Goal: Task Accomplishment & Management: Use online tool/utility

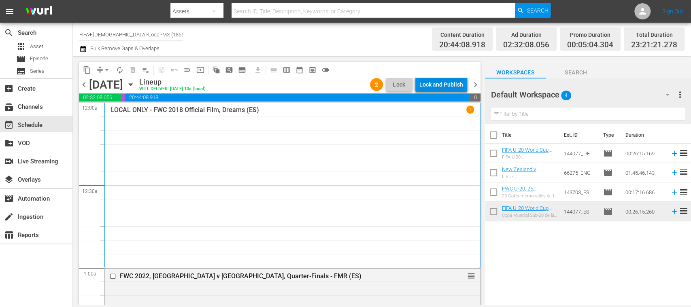
click at [446, 85] on div "Lock and Publish" at bounding box center [441, 84] width 44 height 15
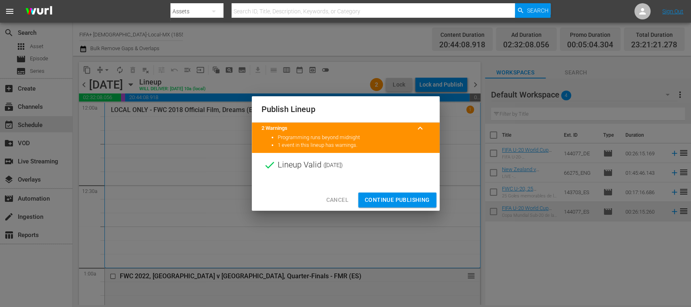
drag, startPoint x: 416, startPoint y: 196, endPoint x: 367, endPoint y: 182, distance: 50.9
click at [416, 196] on span "Continue Publishing" at bounding box center [397, 200] width 65 height 10
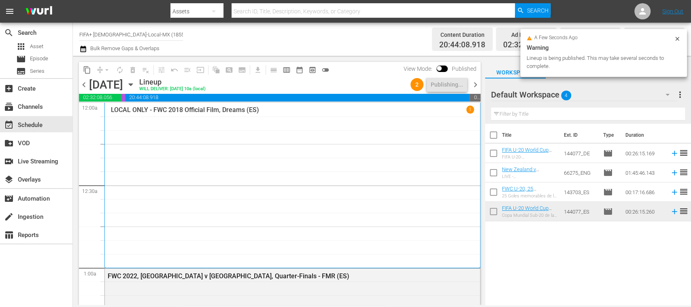
click at [85, 84] on span "chevron_left" at bounding box center [84, 85] width 10 height 10
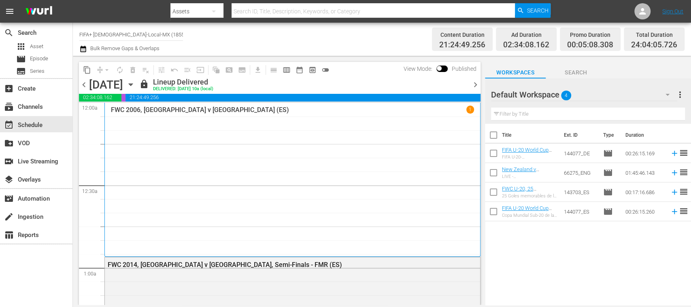
click at [477, 85] on span "chevron_right" at bounding box center [475, 85] width 10 height 10
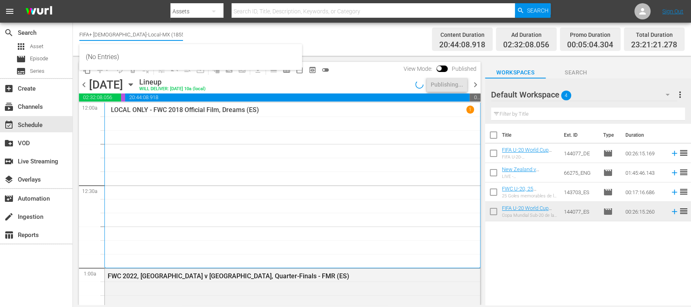
drag, startPoint x: 95, startPoint y: 34, endPoint x: 183, endPoint y: 32, distance: 87.9
click at [178, 33] on input "FIFA+ Spanish-Local-MX (1855)" at bounding box center [131, 34] width 104 height 19
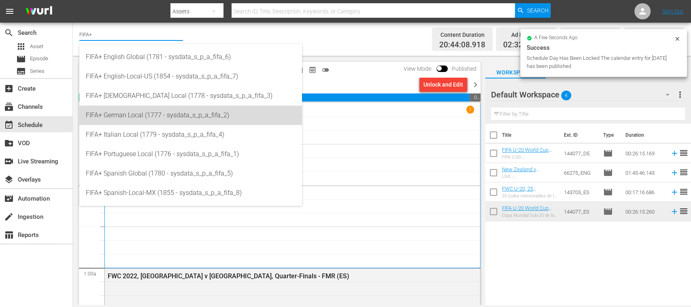
click at [156, 116] on div "FIFA+ German Local (1777 - sysdata_s_p_a_fifa_2)" at bounding box center [191, 115] width 210 height 19
type input "FIFA+ German Local (1777 - sysdata_s_p_a_fifa_2)"
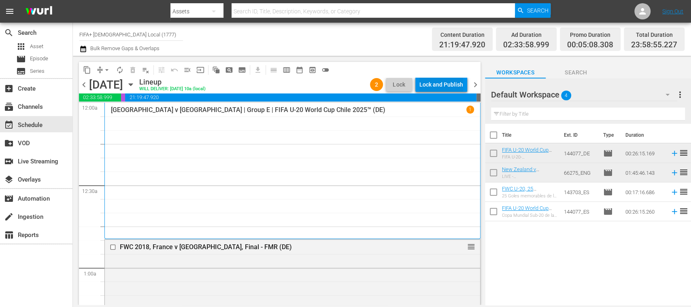
click at [447, 86] on div "Lock and Publish" at bounding box center [441, 84] width 44 height 15
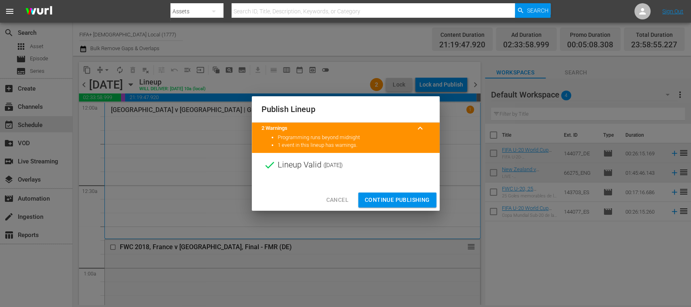
click at [416, 196] on span "Continue Publishing" at bounding box center [397, 200] width 65 height 10
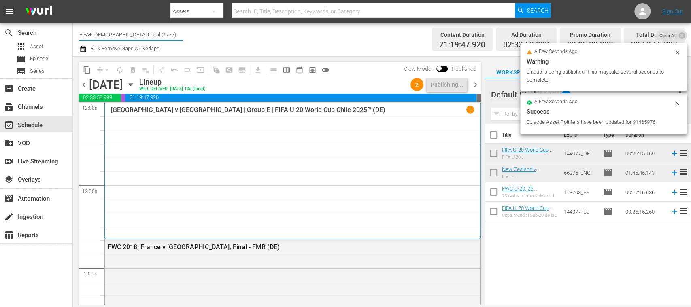
drag, startPoint x: 93, startPoint y: 31, endPoint x: 185, endPoint y: 31, distance: 91.9
click at [184, 32] on div "Channel Title FIFA+ German Local (1777) Bulk Remove Gaps & Overlaps" at bounding box center [244, 39] width 330 height 29
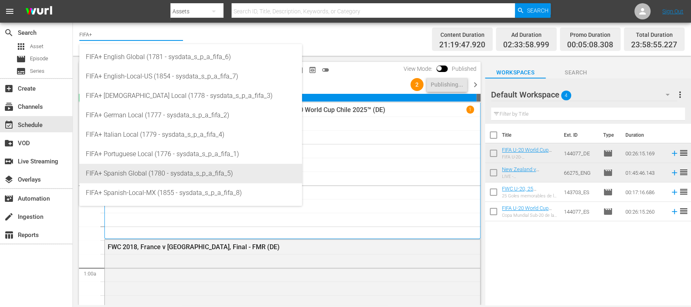
drag, startPoint x: 145, startPoint y: 176, endPoint x: 148, endPoint y: 172, distance: 5.8
click at [145, 176] on div "FIFA+ Spanish Global (1780 - sysdata_s_p_a_fifa_5)" at bounding box center [191, 173] width 210 height 19
type input "FIFA+ Spanish Global (1780 - sysdata_s_p_a_fifa_5)"
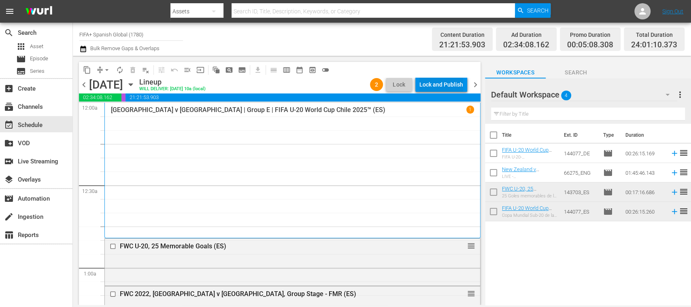
click at [448, 80] on div "Lock and Publish" at bounding box center [441, 84] width 44 height 15
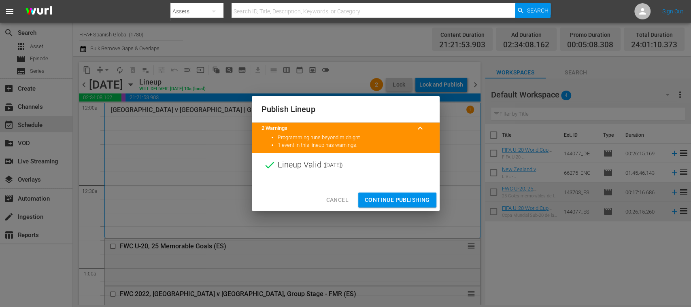
click at [395, 195] on span "Continue Publishing" at bounding box center [397, 200] width 65 height 10
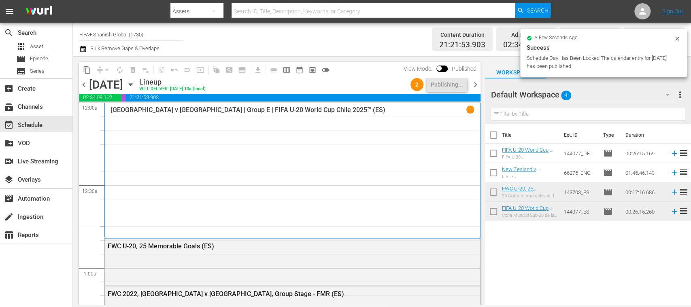
click at [478, 85] on span "chevron_right" at bounding box center [475, 85] width 10 height 10
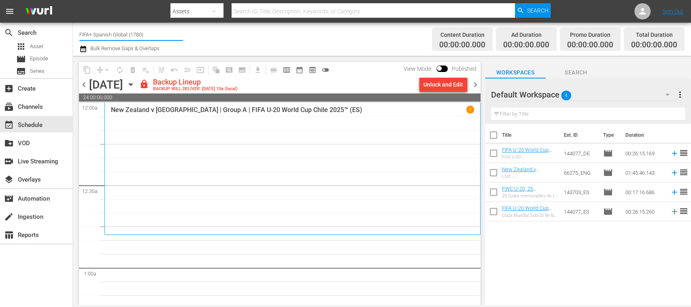
drag, startPoint x: 93, startPoint y: 32, endPoint x: 249, endPoint y: 27, distance: 155.6
click at [216, 32] on div "Channel Title FIFA+ Spanish Global (1780) Bulk Remove Gaps & Overlaps" at bounding box center [244, 39] width 330 height 29
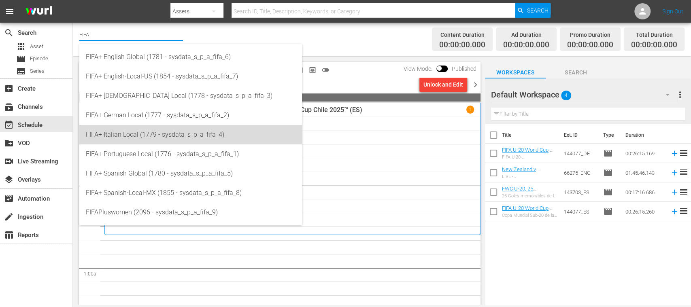
click at [160, 132] on div "FIFA+ Italian Local (1779 - sysdata_s_p_a_fifa_4)" at bounding box center [191, 134] width 210 height 19
type input "FIFA+ Italian Local (1779 - sysdata_s_p_a_fifa_4)"
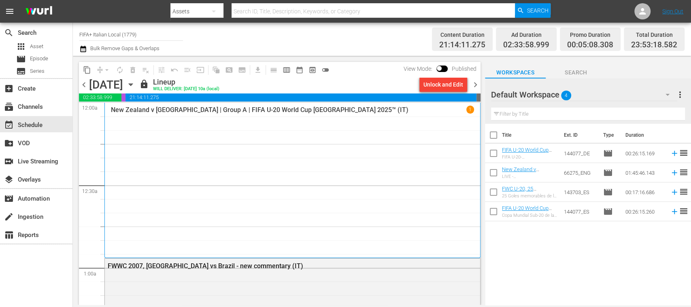
click at [477, 83] on span "chevron_right" at bounding box center [475, 85] width 10 height 10
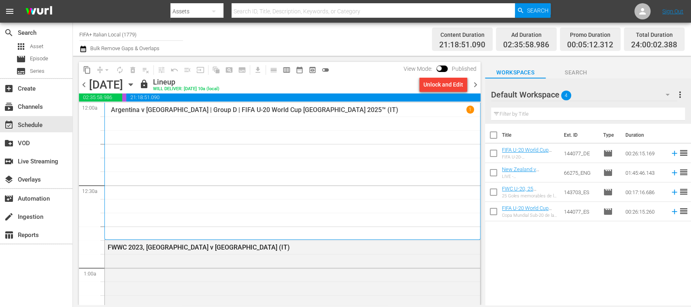
click at [82, 83] on span "chevron_left" at bounding box center [84, 85] width 10 height 10
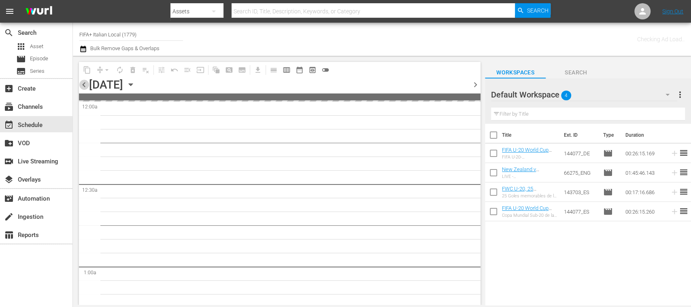
click at [82, 83] on span "chevron_left" at bounding box center [84, 85] width 10 height 10
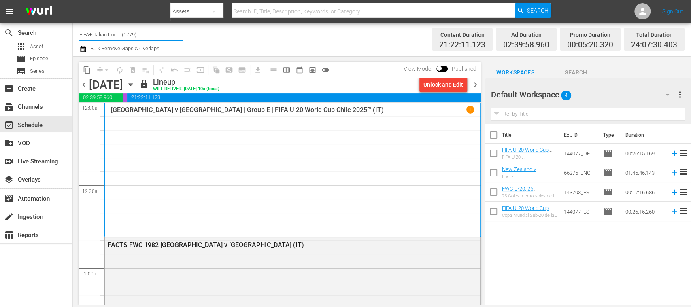
drag, startPoint x: 93, startPoint y: 33, endPoint x: 152, endPoint y: 34, distance: 59.1
click at [152, 34] on input "FIFA+ Italian Local (1779)" at bounding box center [131, 34] width 104 height 19
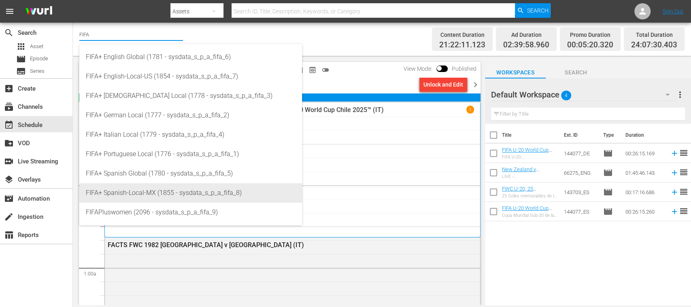
click at [156, 194] on div "FIFA+ Spanish-Local-MX (1855 - sysdata_s_p_a_fifa_8)" at bounding box center [191, 192] width 210 height 19
type input "FIFA+ Spanish-Local-MX (1855 - sysdata_s_p_a_fifa_8)"
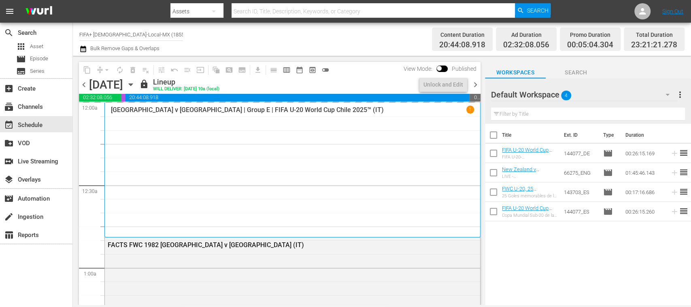
click at [476, 85] on span "chevron_right" at bounding box center [475, 85] width 10 height 10
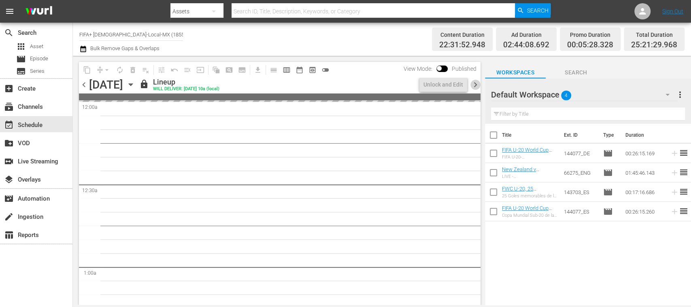
click at [476, 85] on span "chevron_right" at bounding box center [475, 85] width 10 height 10
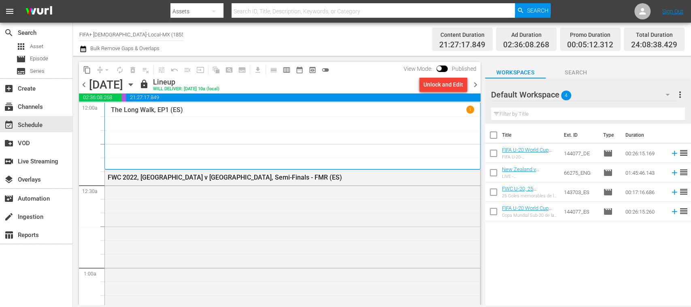
click at [84, 85] on span "chevron_left" at bounding box center [84, 85] width 10 height 10
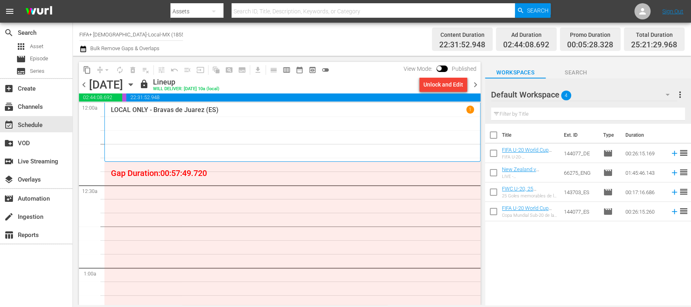
click at [443, 88] on div "Unlock and Edit" at bounding box center [443, 84] width 40 height 15
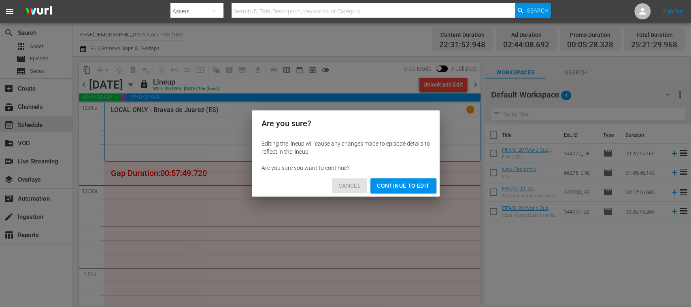
click at [346, 183] on span "Cancel" at bounding box center [349, 186] width 22 height 10
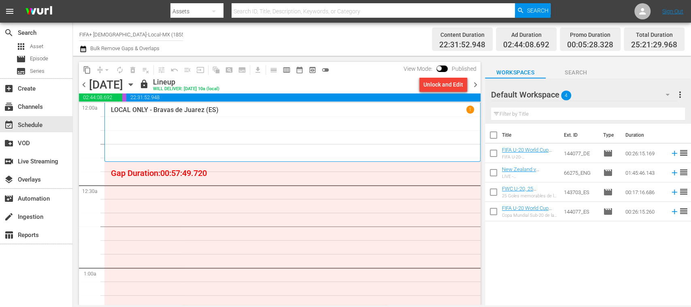
click at [85, 84] on span "chevron_left" at bounding box center [84, 85] width 10 height 10
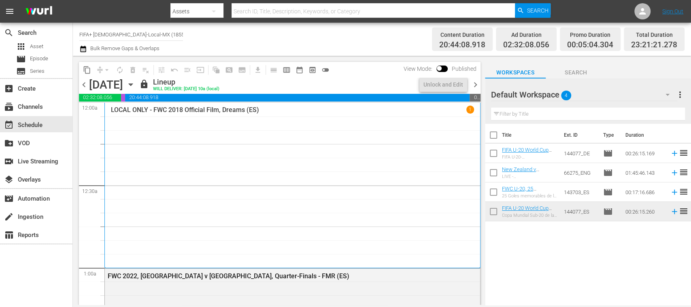
click at [474, 84] on span "chevron_right" at bounding box center [475, 85] width 10 height 10
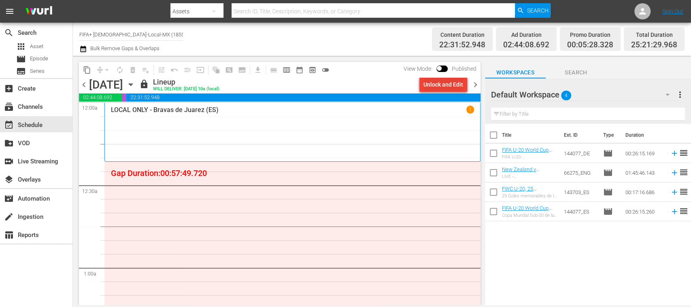
click at [457, 87] on div "Unlock and Edit" at bounding box center [443, 84] width 40 height 15
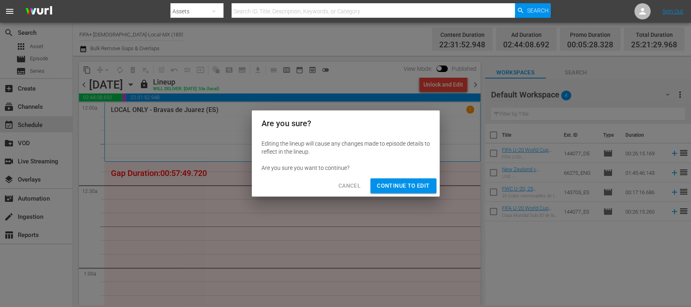
click at [417, 184] on span "Continue to Edit" at bounding box center [403, 186] width 53 height 10
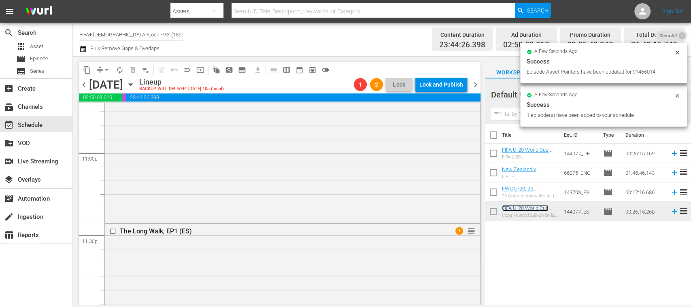
scroll to position [3774, 0]
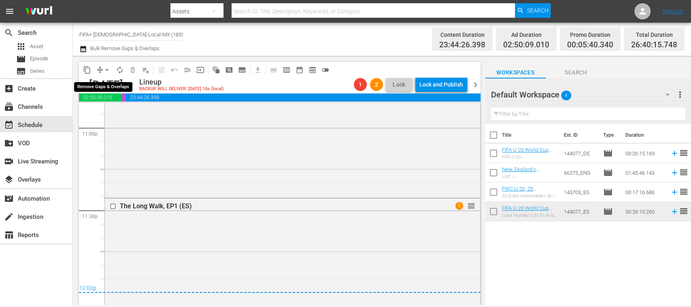
click at [108, 70] on span "arrow_drop_down" at bounding box center [107, 70] width 8 height 8
click at [124, 112] on li "Align to End of Previous Day" at bounding box center [107, 112] width 85 height 13
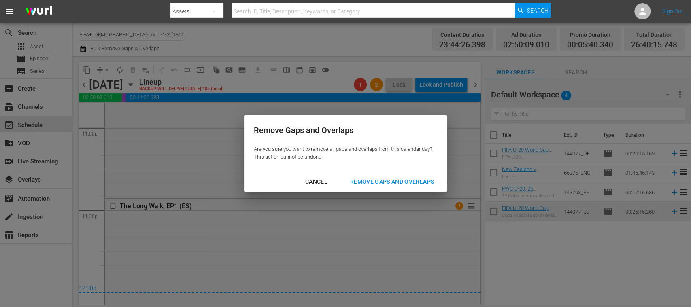
click at [368, 180] on div "Remove Gaps and Overlaps" at bounding box center [392, 182] width 97 height 10
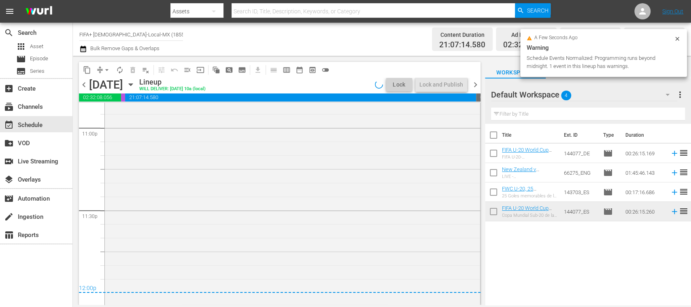
scroll to position [3732, 0]
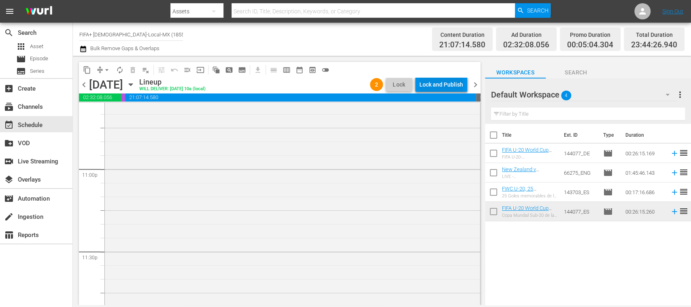
click at [446, 86] on div "Lock and Publish" at bounding box center [441, 84] width 44 height 15
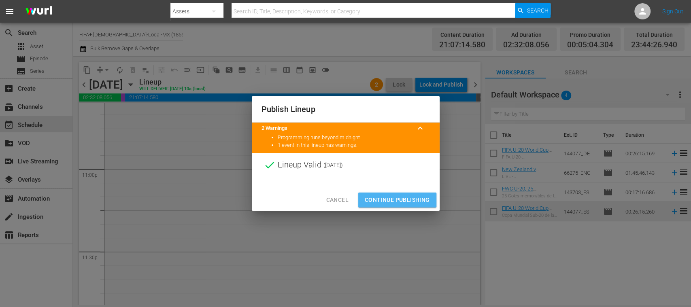
click at [402, 199] on span "Continue Publishing" at bounding box center [397, 200] width 65 height 10
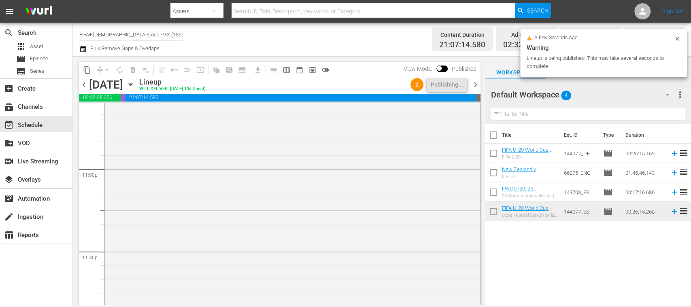
click at [474, 83] on span "chevron_right" at bounding box center [475, 85] width 10 height 10
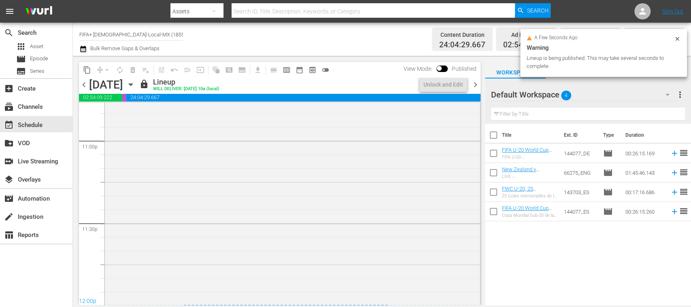
scroll to position [3801, 0]
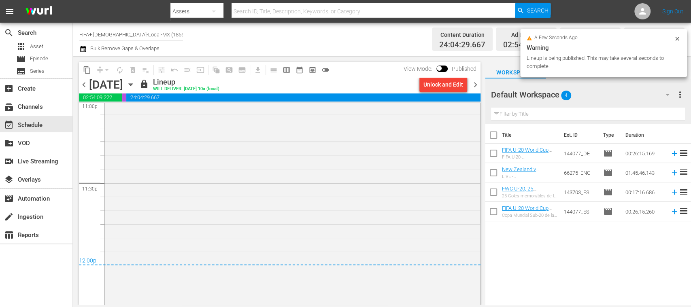
click at [446, 87] on div "Unlock and Edit" at bounding box center [443, 84] width 40 height 15
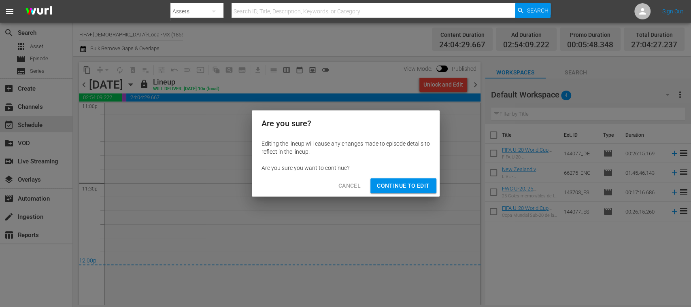
click at [415, 186] on span "Continue to Edit" at bounding box center [403, 186] width 53 height 10
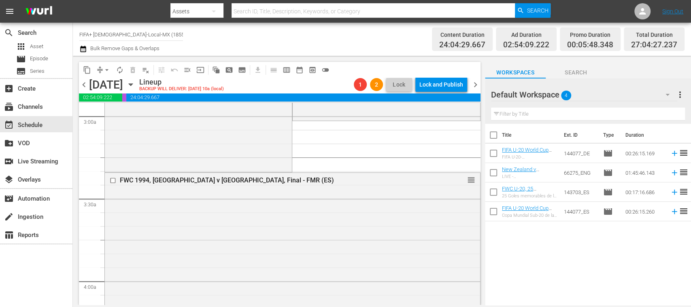
scroll to position [284, 0]
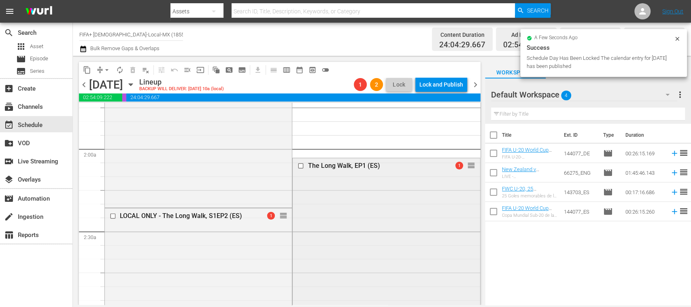
click at [298, 166] on input "checkbox" at bounding box center [302, 165] width 9 height 7
click at [135, 70] on span "delete_forever_outlined" at bounding box center [133, 70] width 8 height 8
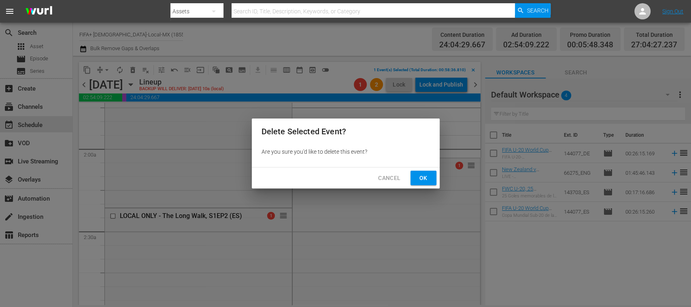
click at [420, 179] on span "Ok" at bounding box center [423, 178] width 13 height 10
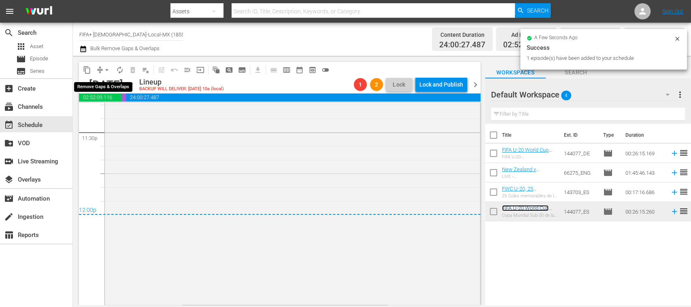
scroll to position [3838, 0]
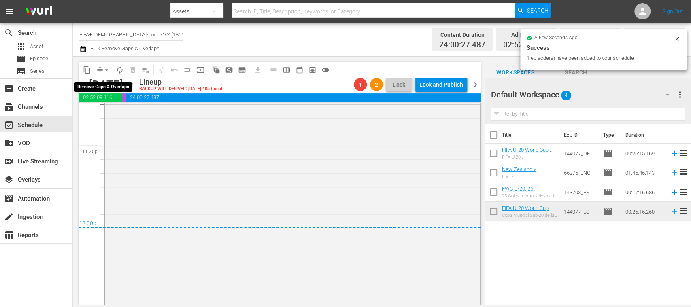
click at [108, 70] on span "arrow_drop_down" at bounding box center [107, 70] width 8 height 8
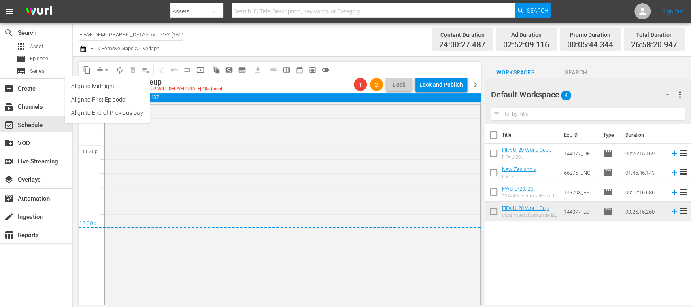
click at [124, 111] on li "Align to End of Previous Day" at bounding box center [107, 112] width 85 height 13
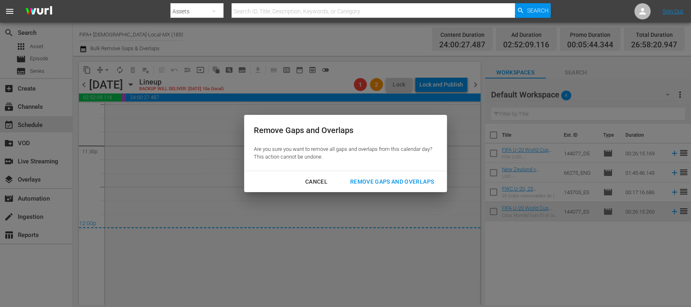
click at [381, 183] on div "Remove Gaps and Overlaps" at bounding box center [392, 182] width 97 height 10
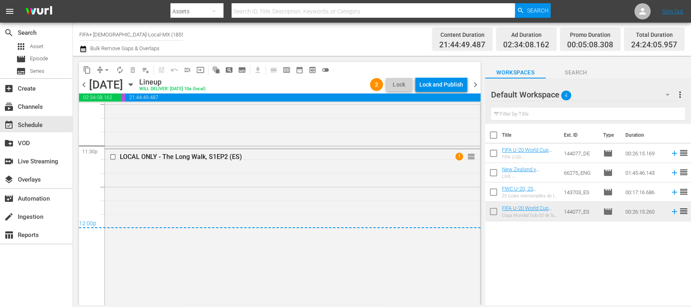
scroll to position [3844, 0]
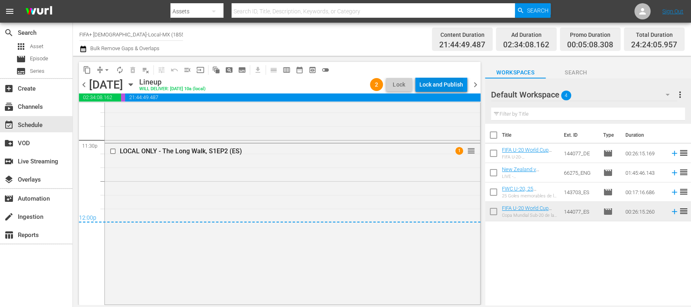
click at [448, 85] on div "Lock and Publish" at bounding box center [441, 84] width 44 height 15
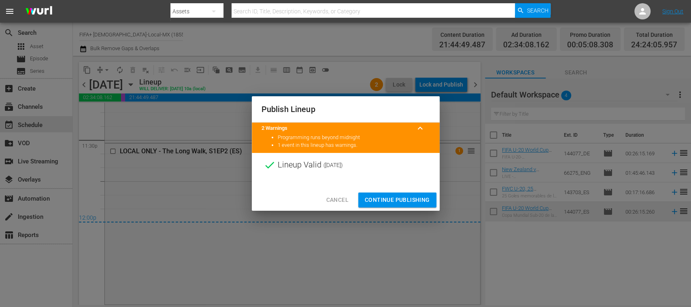
click at [416, 197] on span "Continue Publishing" at bounding box center [397, 200] width 65 height 10
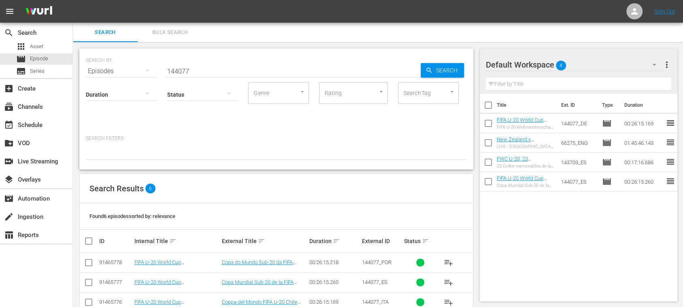
click at [188, 31] on span "Bulk Search" at bounding box center [169, 32] width 55 height 9
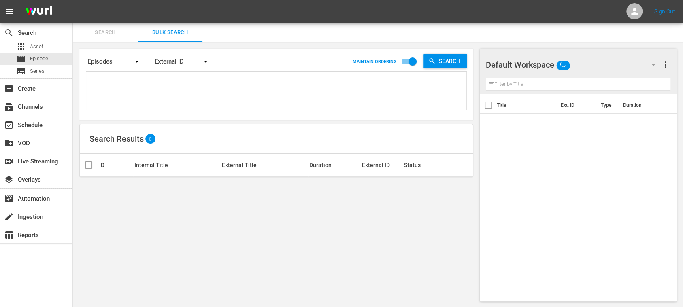
drag, startPoint x: 152, startPoint y: 77, endPoint x: 150, endPoint y: 87, distance: 10.3
click at [150, 87] on textarea at bounding box center [277, 92] width 378 height 37
paste textarea "8ZvjzOYODw13FFUp0D4Gv_DE #N/D #N/D 138199_DE 45QmW4tnKLVSc73MjlMSsc_DE 3N9LVM36…"
type textarea "8ZvjzOYODw13FFUp0D4Gv_DE #N/D #N/D 138199_DE 45QmW4tnKLVSc73MjlMSsc_DE 3N9LVM36…"
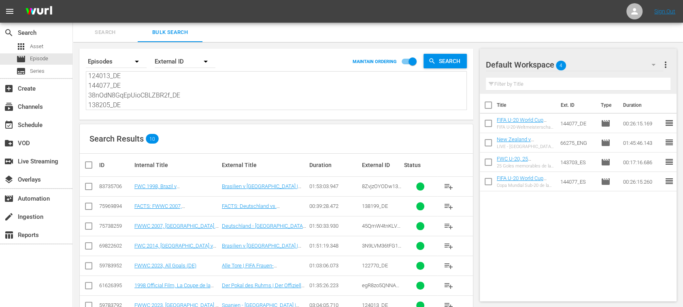
type textarea "8ZvjzOYODw13FFUp0D4Gv_DE #N/D #N/D 138199_DE 45QmW4tnKLVSc73MjlMSsc_DE 3N9LVM36…"
click at [489, 104] on input "checkbox" at bounding box center [488, 106] width 17 height 17
checkbox input "true"
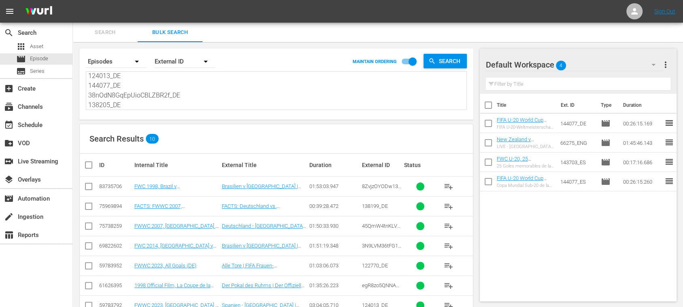
checkbox input "true"
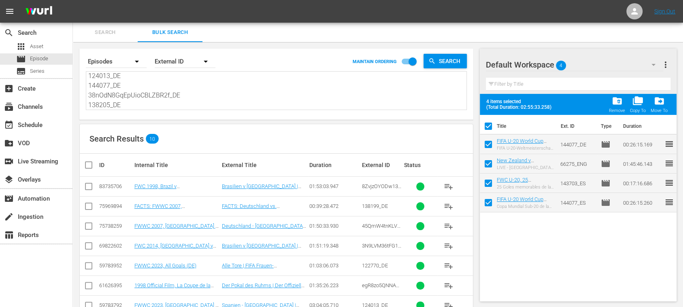
click at [489, 126] on input "checkbox" at bounding box center [488, 127] width 17 height 17
checkbox input "false"
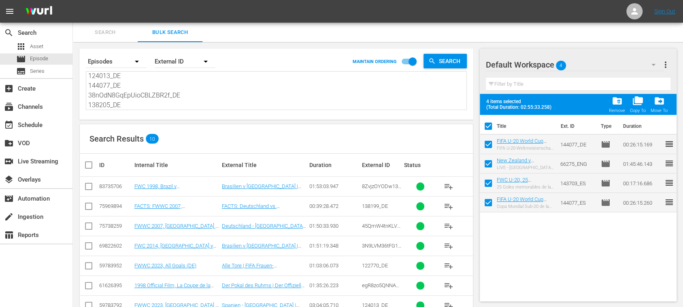
checkbox input "false"
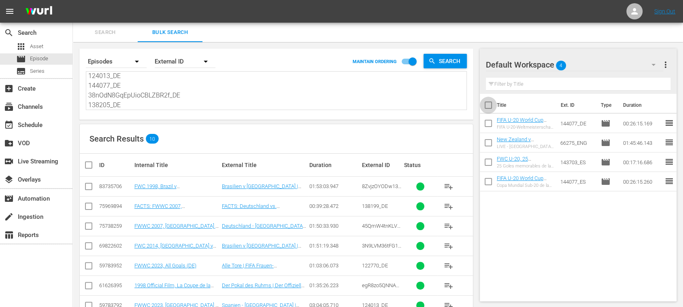
click at [490, 107] on input "checkbox" at bounding box center [488, 106] width 17 height 17
checkbox input "true"
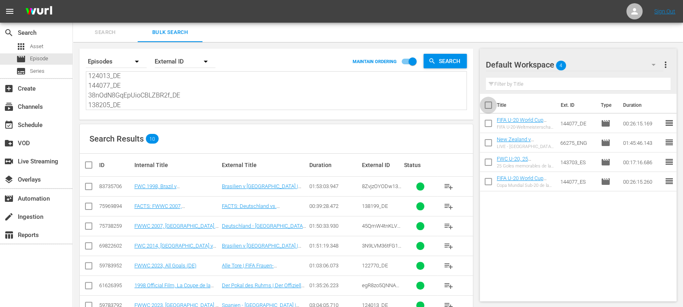
checkbox input "true"
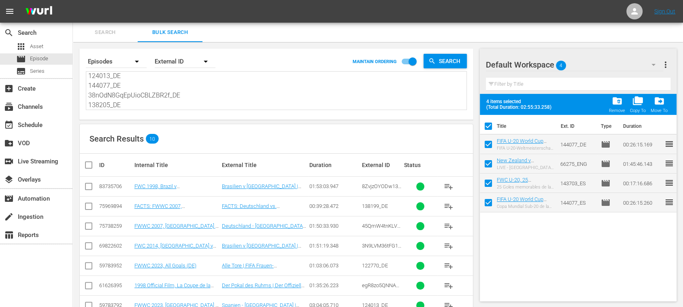
click at [490, 142] on input "checkbox" at bounding box center [488, 146] width 17 height 17
checkbox input "false"
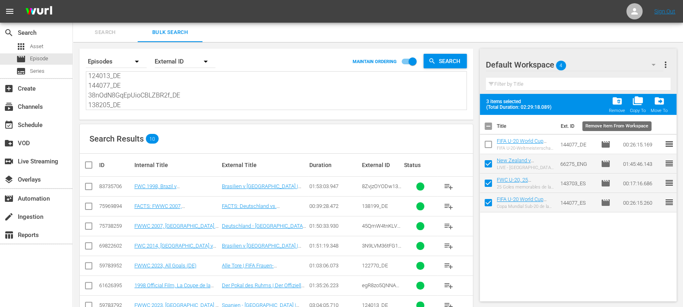
click at [622, 101] on span "folder_delete" at bounding box center [616, 101] width 11 height 11
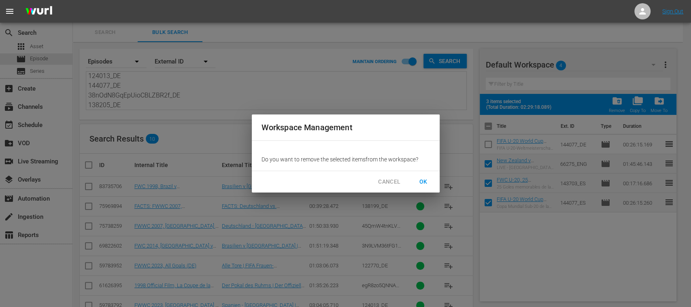
click at [427, 179] on span "OK" at bounding box center [423, 182] width 13 height 10
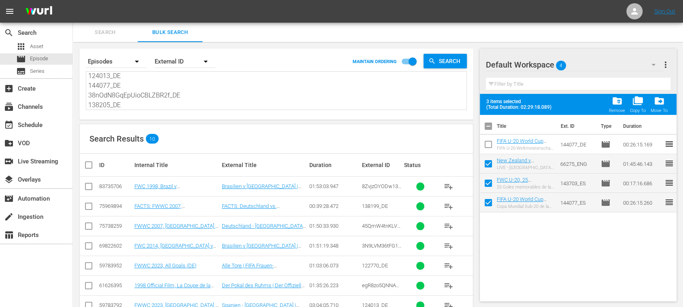
checkbox input "false"
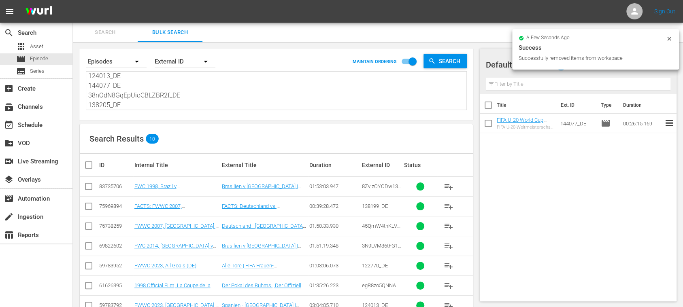
click at [89, 164] on input "checkbox" at bounding box center [92, 165] width 16 height 10
checkbox input "true"
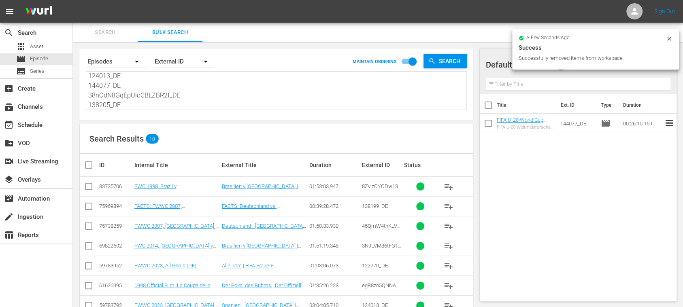
checkbox input "true"
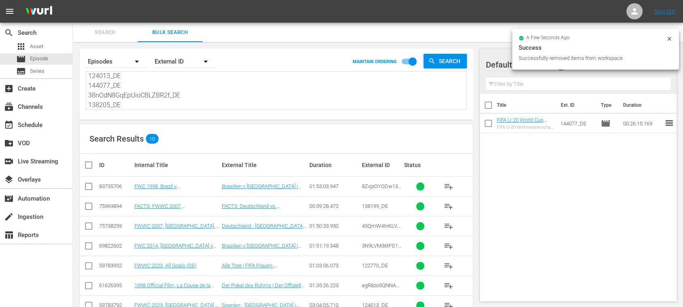
checkbox input "true"
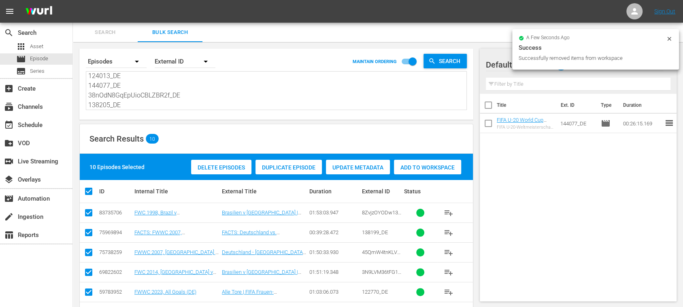
click at [430, 165] on span "Add to Workspace" at bounding box center [427, 167] width 67 height 6
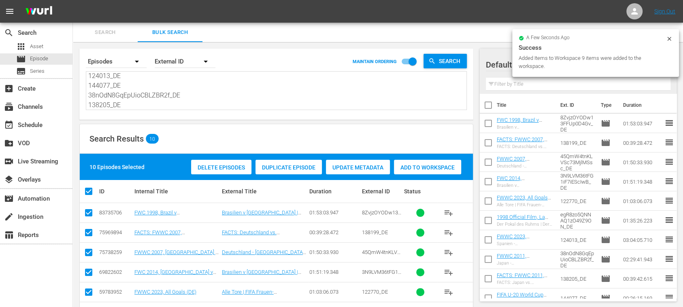
click at [108, 31] on span "Search" at bounding box center [105, 32] width 55 height 9
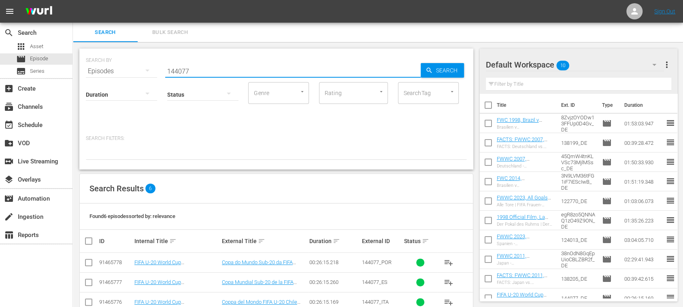
drag, startPoint x: 200, startPoint y: 70, endPoint x: 102, endPoint y: 66, distance: 98.1
click at [100, 66] on div "SEARCH BY Search By Episodes Search ID, Title, Description, Keywords, or Catego…" at bounding box center [276, 66] width 381 height 29
paste input "Spain v Brazil"
click at [431, 71] on icon "button" at bounding box center [428, 70] width 7 height 7
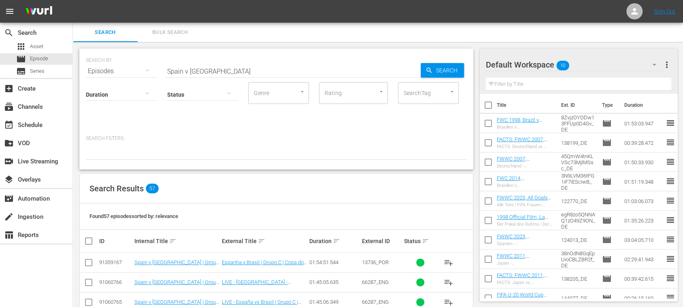
scroll to position [144, 0]
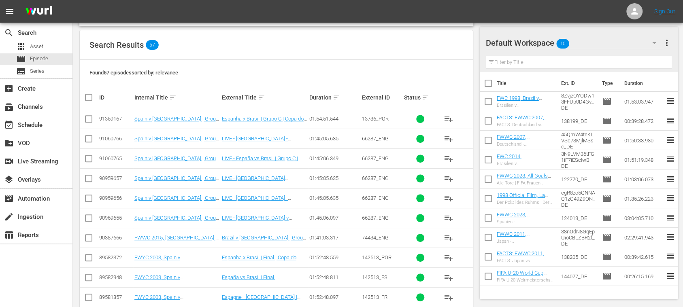
click at [447, 136] on span "playlist_add" at bounding box center [449, 139] width 10 height 10
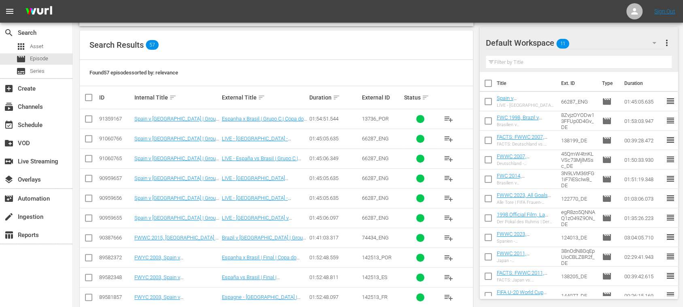
scroll to position [0, 0]
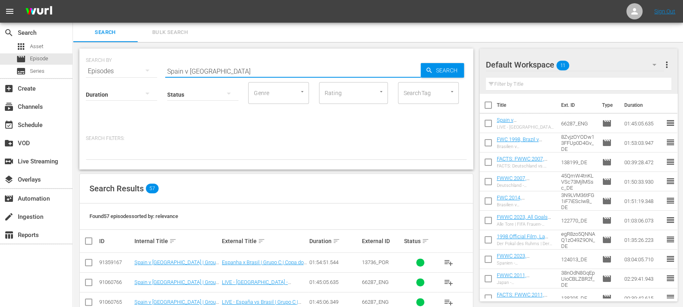
drag, startPoint x: 211, startPoint y: 68, endPoint x: 268, endPoint y: 70, distance: 56.7
click at [98, 65] on div "SEARCH BY Search By Episodes Search ID, Title, Description, Keywords, or Catego…" at bounding box center [276, 66] width 381 height 29
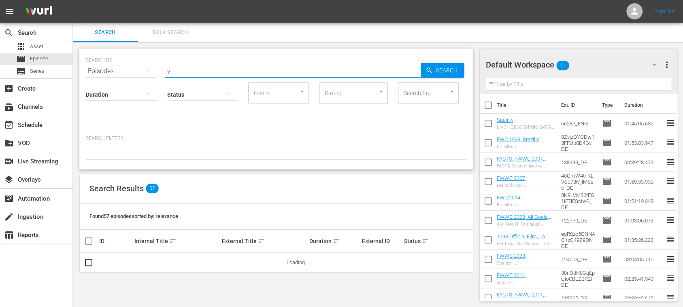
drag, startPoint x: 247, startPoint y: 71, endPoint x: 114, endPoint y: 68, distance: 132.8
click at [89, 66] on div "SEARCH BY Search By Episodes Search ID, Title, Description, Keywords, or Catego…" at bounding box center [276, 66] width 381 height 29
paste input "Argentina v Italy - LIVE FIFA U-20 World Cup 2025"
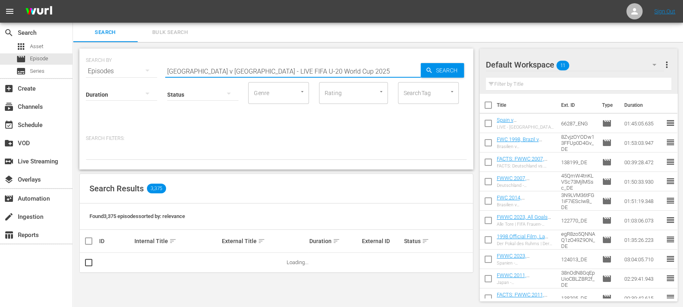
drag, startPoint x: 216, startPoint y: 71, endPoint x: 485, endPoint y: 83, distance: 269.5
click at [448, 85] on div "SEARCH BY Search By Episodes Search ID, Title, Description, Keywords, or Catego…" at bounding box center [276, 109] width 394 height 121
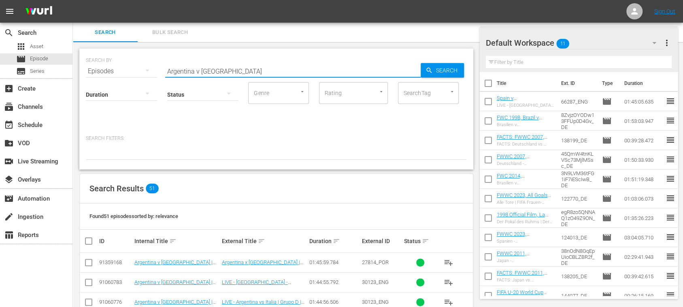
scroll to position [144, 0]
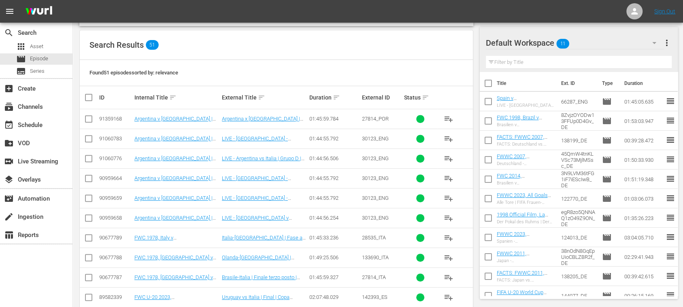
click at [449, 136] on span "playlist_add" at bounding box center [449, 139] width 10 height 10
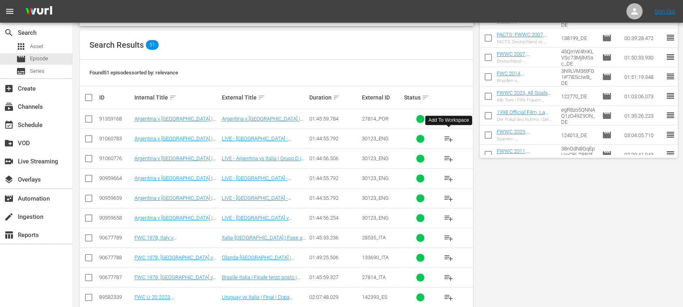
scroll to position [0, 0]
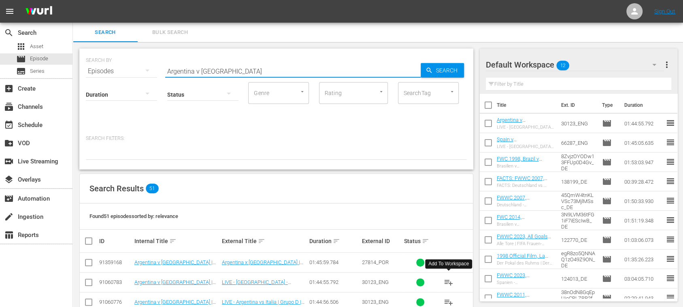
drag, startPoint x: 223, startPoint y: 73, endPoint x: 157, endPoint y: 71, distance: 65.6
click at [89, 72] on div "SEARCH BY Search By Episodes Search ID, Title, Description, Keywords, or Catego…" at bounding box center [276, 66] width 381 height 29
paste input "143703"
type input "143703_DE"
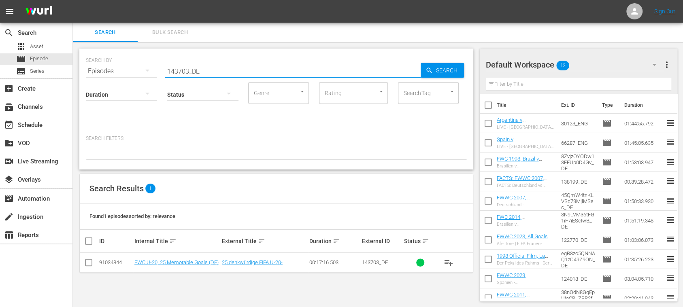
click at [447, 261] on span "playlist_add" at bounding box center [449, 263] width 10 height 10
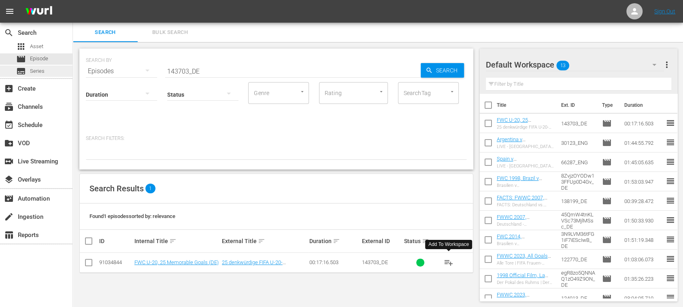
click at [42, 70] on span "Series" at bounding box center [37, 71] width 15 height 8
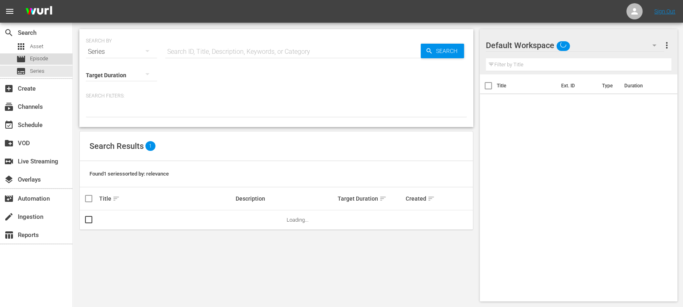
click at [39, 58] on span "Episode" at bounding box center [39, 59] width 18 height 8
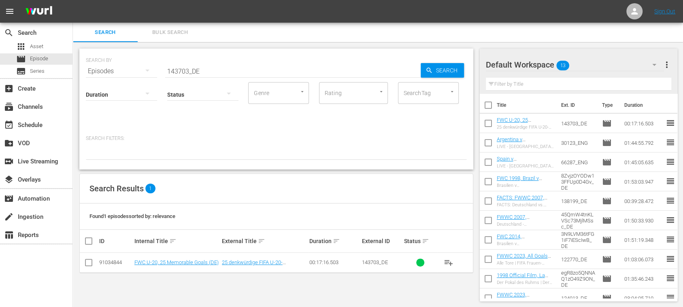
click at [177, 36] on span "Bulk Search" at bounding box center [169, 32] width 55 height 9
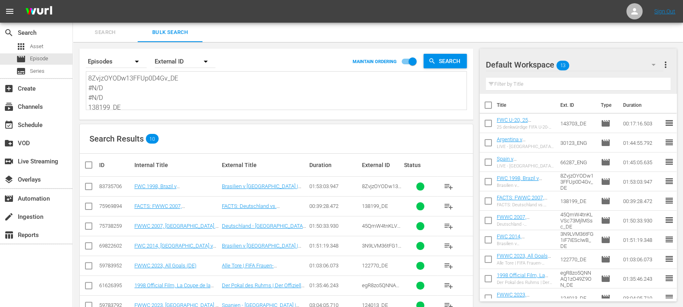
scroll to position [89, 0]
drag, startPoint x: 89, startPoint y: 79, endPoint x: 410, endPoint y: 161, distance: 331.2
click at [390, 161] on div "Search By Episodes Order By External ID MAINTAIN ORDERING Search 8ZvjzOYODw13FF…" at bounding box center [276, 216] width 407 height 348
paste textarea "ktLWtLQTqnIfzU2unVBsx_DE #N/D #N/D 135143_DE 36uLZBBvQ8nn0glRon7LZb_DE 1RVVOGHQ…"
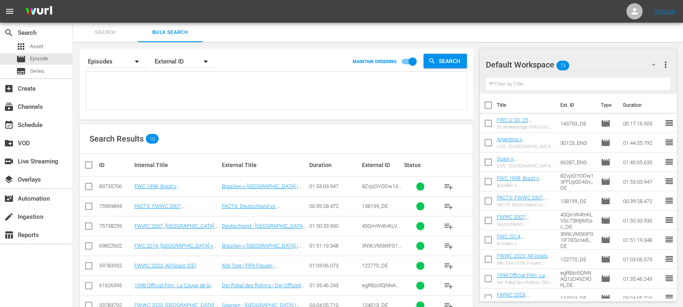
type textarea "ktLWtLQTqnIfzU2unVBsx_DE #N/D #N/D 135143_DE 36uLZBBvQ8nn0glRon7LZb_DE 1RVVOGHQ…"
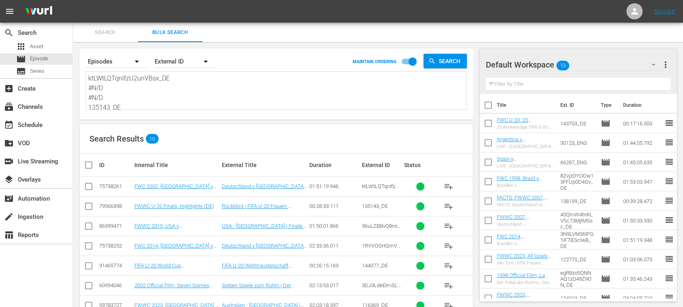
type textarea "ktLWtLQTqnIfzU2unVBsx_DE #N/D #N/D 135143_DE 36uLZBBvQ8nn0glRon7LZb_DE 1RVVOGHQ…"
click at [663, 64] on span "more_vert" at bounding box center [666, 65] width 10 height 10
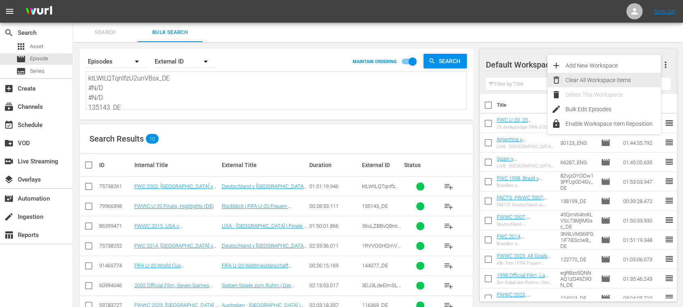
drag, startPoint x: 623, startPoint y: 78, endPoint x: 605, endPoint y: 83, distance: 18.1
click at [622, 78] on div "Clear All Workspace Items" at bounding box center [613, 80] width 95 height 15
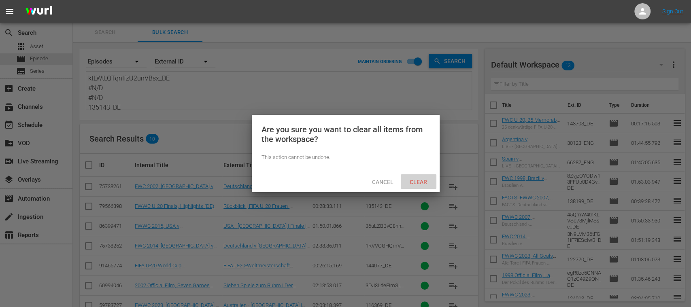
drag, startPoint x: 424, startPoint y: 182, endPoint x: 287, endPoint y: 188, distance: 136.9
click at [423, 182] on span "Clear" at bounding box center [418, 182] width 30 height 6
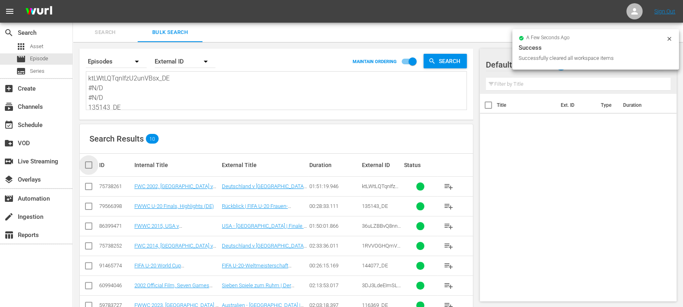
click at [85, 164] on input "checkbox" at bounding box center [92, 165] width 16 height 10
checkbox input "true"
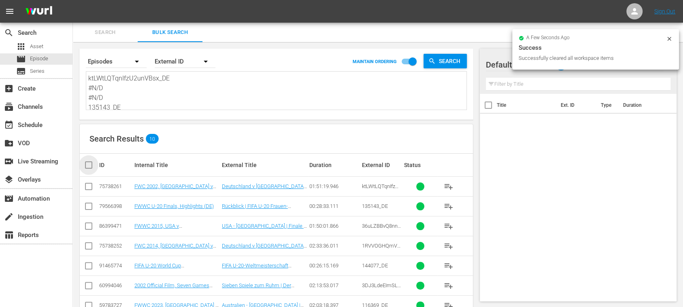
checkbox input "true"
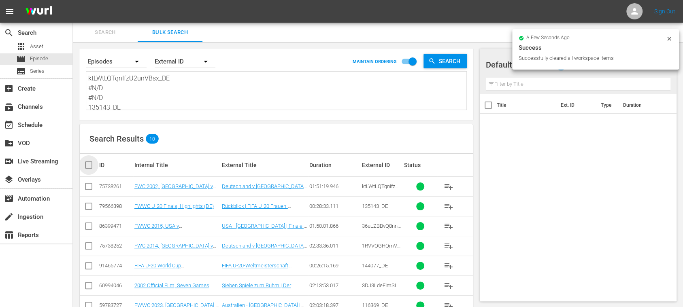
checkbox input "true"
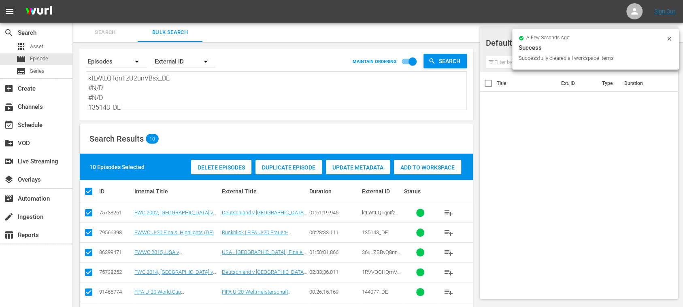
scroll to position [107, 0]
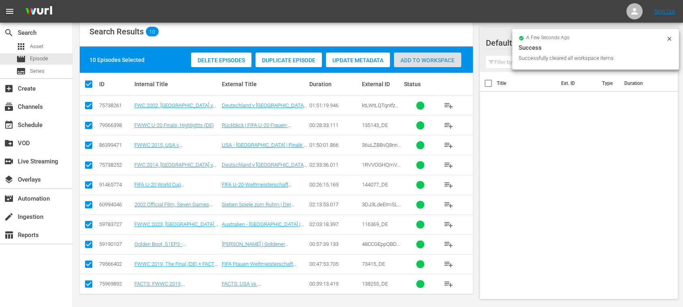
click at [444, 60] on span "Add to Workspace" at bounding box center [427, 60] width 67 height 6
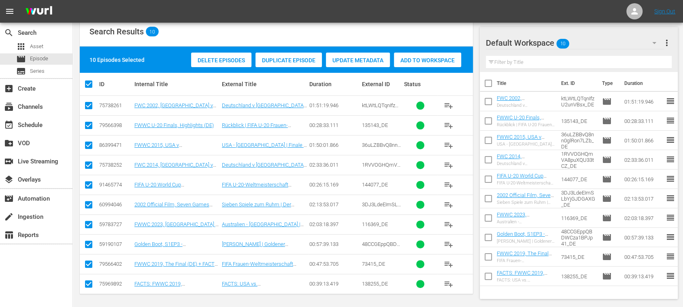
scroll to position [0, 0]
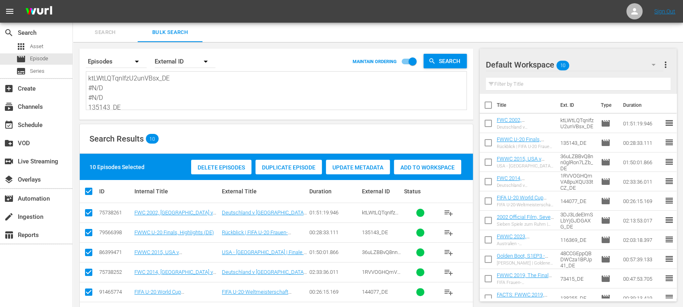
click at [113, 31] on span "Search" at bounding box center [105, 32] width 55 height 9
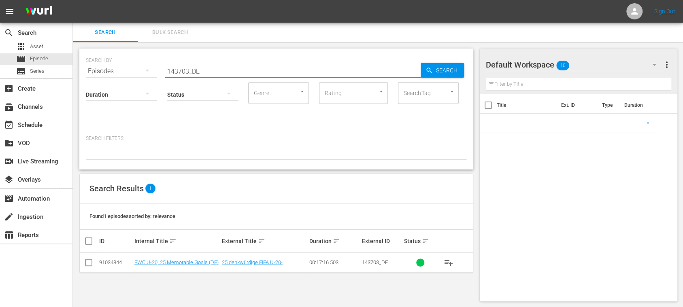
drag, startPoint x: 219, startPoint y: 71, endPoint x: 98, endPoint y: 70, distance: 121.0
click at [83, 68] on div "SEARCH BY Search By Episodes Search ID, Title, Description, Keywords, or Catego…" at bounding box center [276, 109] width 394 height 121
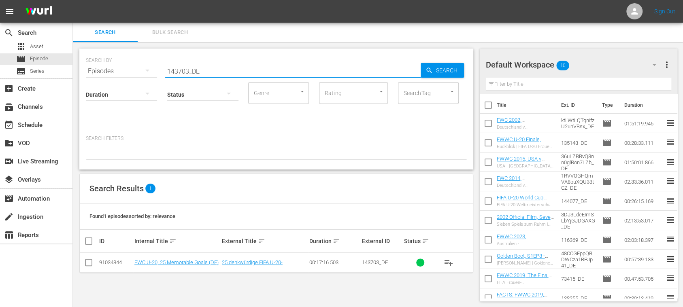
paste input "Spain v Brazil"
type input "Spain v Brazil"
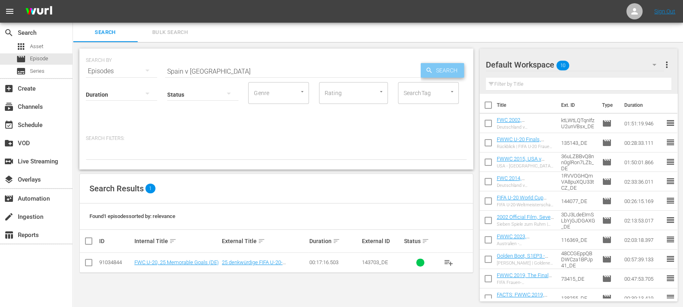
click at [442, 72] on span "Search" at bounding box center [448, 70] width 31 height 15
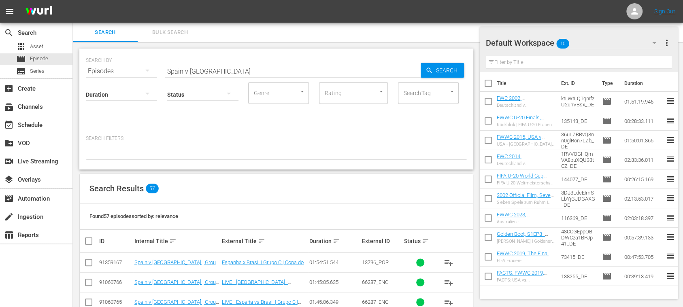
scroll to position [144, 0]
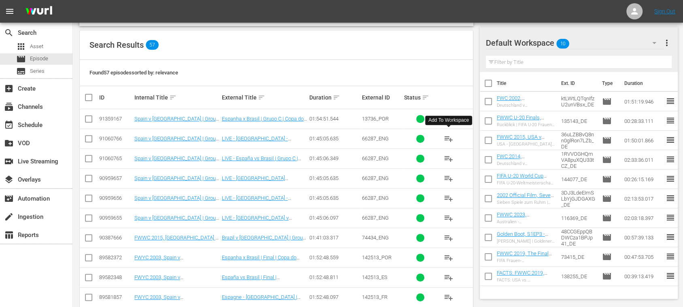
click at [448, 137] on span "playlist_add" at bounding box center [449, 139] width 10 height 10
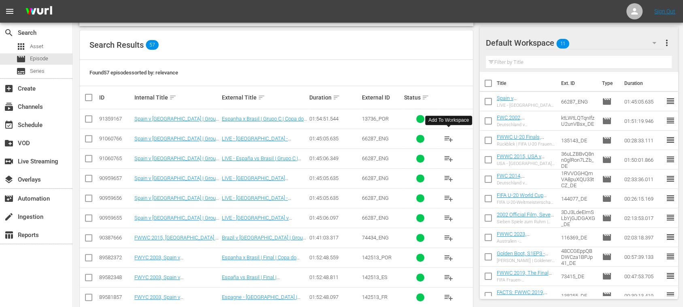
click at [490, 102] on input "checkbox" at bounding box center [488, 103] width 17 height 17
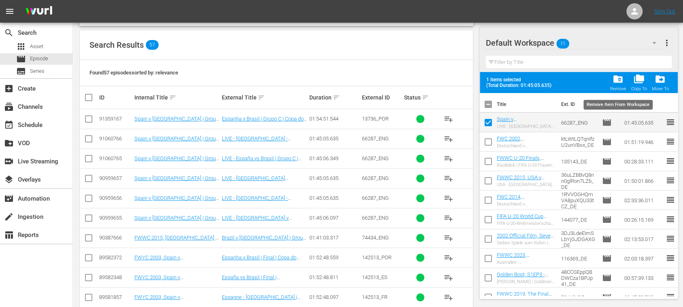
click at [621, 85] on div "folder_delete Remove" at bounding box center [618, 83] width 16 height 18
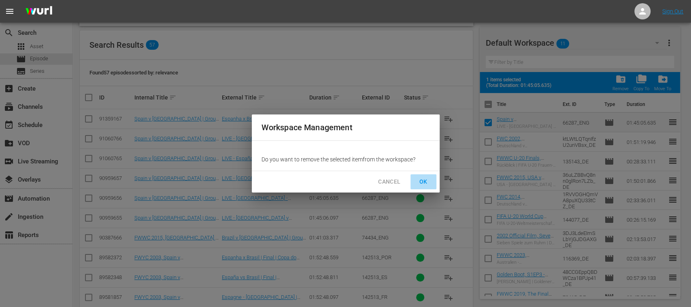
click at [425, 182] on span "OK" at bounding box center [423, 182] width 13 height 10
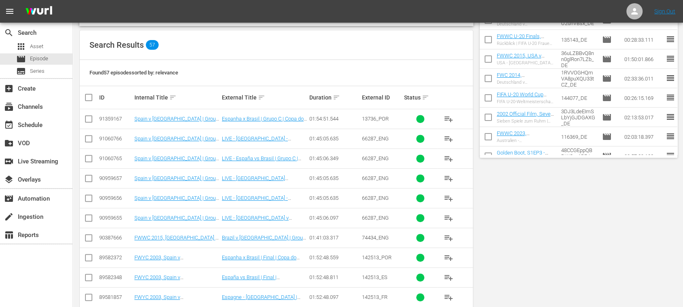
scroll to position [0, 0]
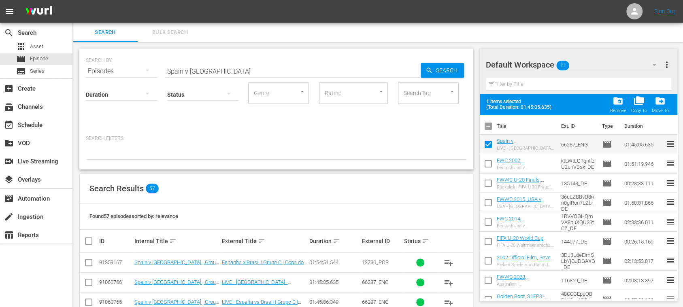
checkbox input "false"
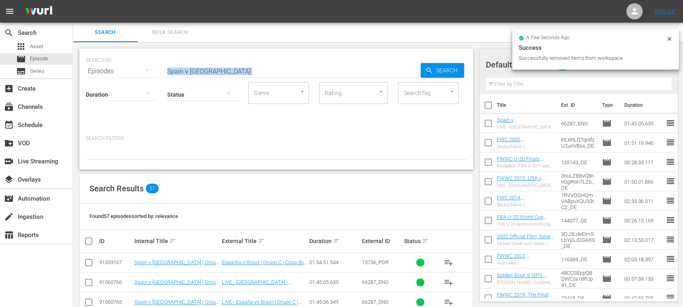
drag, startPoint x: 226, startPoint y: 76, endPoint x: 105, endPoint y: 71, distance: 120.7
click at [105, 71] on div "SEARCH BY Search By Episodes Search ID, Title, Description, Keywords, or Catego…" at bounding box center [276, 109] width 394 height 121
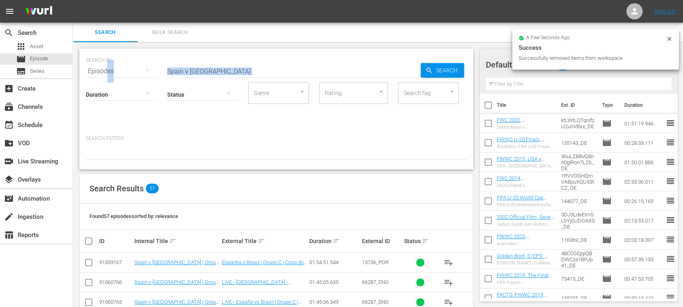
click at [293, 69] on input "Spain v Brazil" at bounding box center [292, 71] width 255 height 19
drag, startPoint x: 247, startPoint y: 70, endPoint x: 95, endPoint y: 68, distance: 151.8
paste input "outh Africa vs USA"
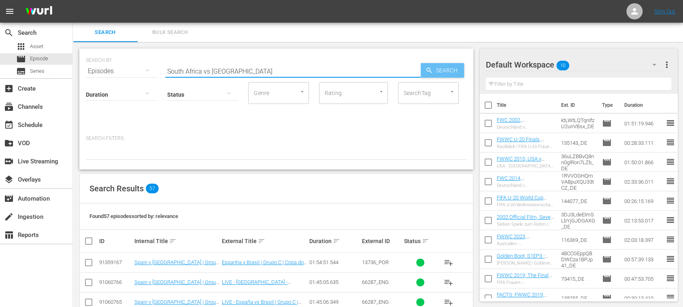
click at [451, 69] on span "Search" at bounding box center [448, 70] width 31 height 15
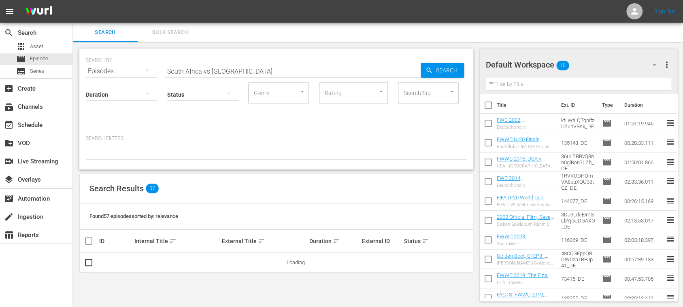
scroll to position [1, 0]
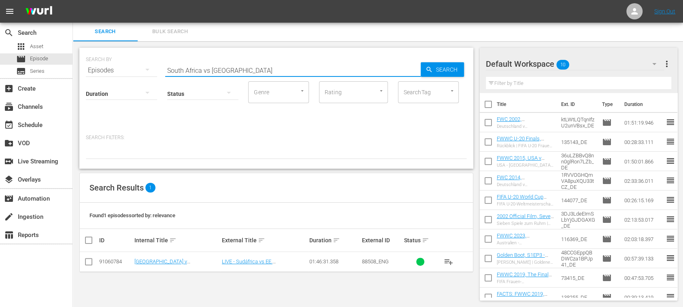
click at [208, 69] on input "South Africa vs USA" at bounding box center [292, 70] width 255 height 19
click at [210, 69] on input "South Africa vs USA" at bounding box center [292, 70] width 255 height 19
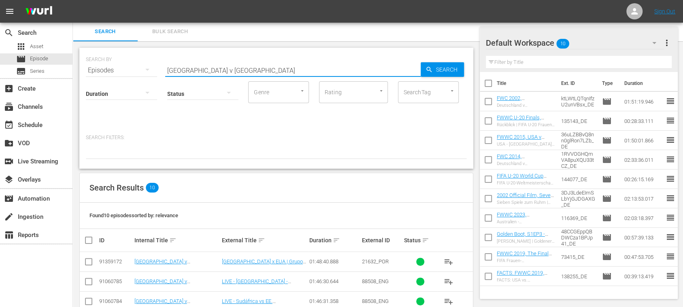
scroll to position [145, 0]
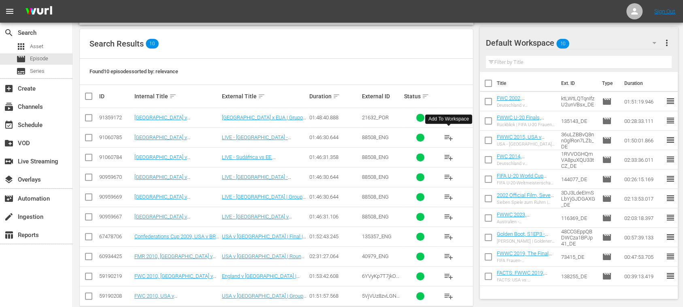
click at [450, 137] on span "playlist_add" at bounding box center [449, 138] width 10 height 10
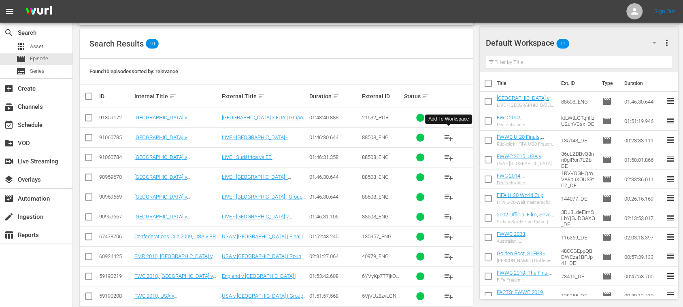
scroll to position [0, 0]
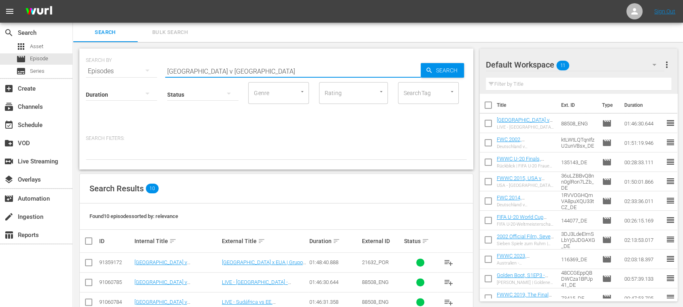
drag, startPoint x: 225, startPoint y: 73, endPoint x: 106, endPoint y: 69, distance: 119.1
click at [99, 68] on div "SEARCH BY Search By Episodes Search ID, Title, Description, Keywords, or Catego…" at bounding box center [276, 66] width 381 height 29
paste input "Nigeria vs Colombia"
click at [195, 70] on input "Nigeria vs Colombia" at bounding box center [292, 71] width 255 height 19
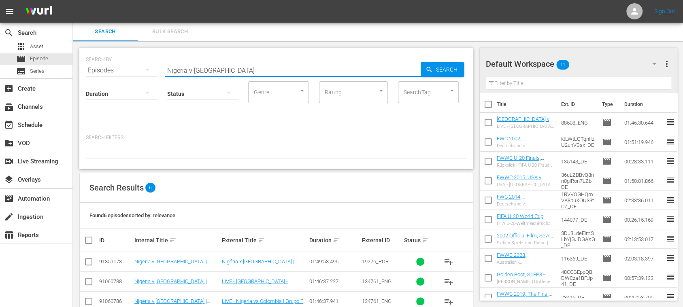
scroll to position [79, 0]
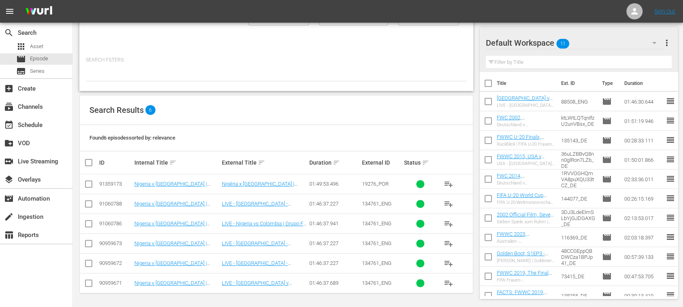
click at [451, 204] on span "playlist_add" at bounding box center [449, 204] width 10 height 10
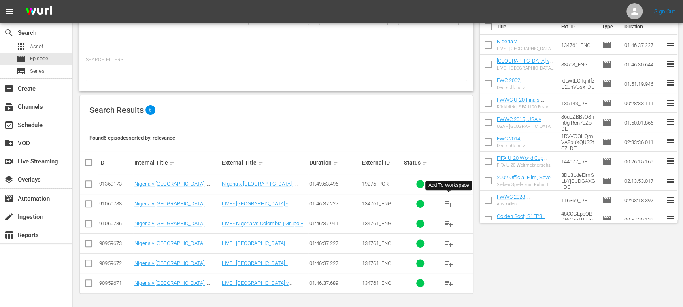
scroll to position [0, 0]
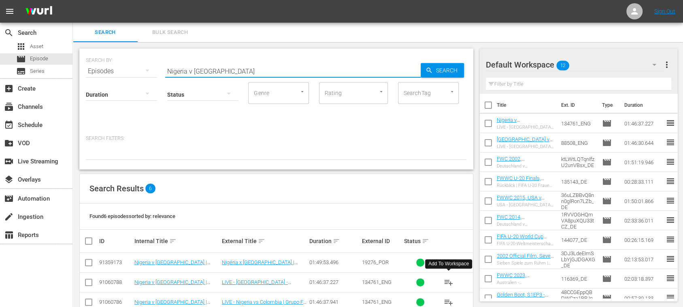
drag, startPoint x: 212, startPoint y: 69, endPoint x: 82, endPoint y: 70, distance: 129.5
click at [83, 70] on div "SEARCH BY Search By Episodes Search ID, Title, Description, Keywords, or Catego…" at bounding box center [276, 109] width 394 height 121
paste input "143703"
type input "143703_DE"
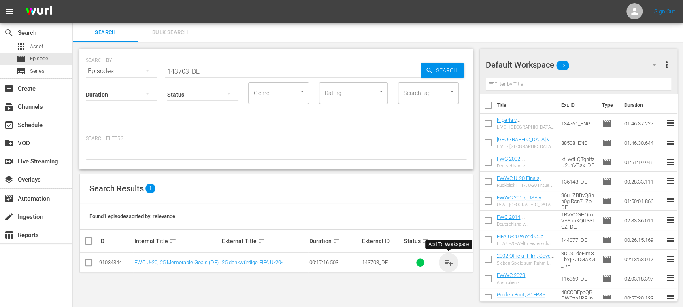
drag, startPoint x: 451, startPoint y: 260, endPoint x: 457, endPoint y: 266, distance: 8.9
click at [452, 260] on span "playlist_add" at bounding box center [449, 263] width 10 height 10
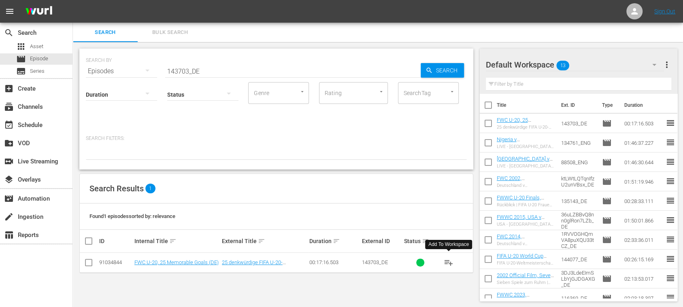
click at [182, 33] on span "Bulk Search" at bounding box center [169, 32] width 55 height 9
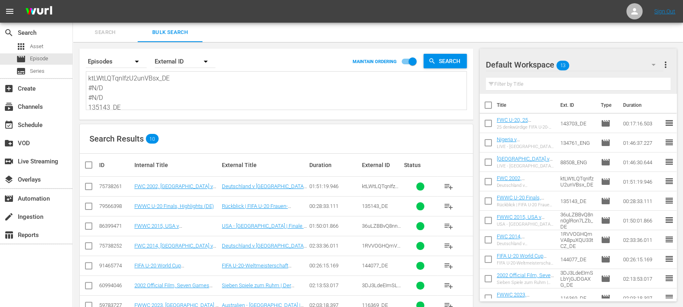
scroll to position [89, 0]
drag, startPoint x: 91, startPoint y: 79, endPoint x: 365, endPoint y: 148, distance: 283.2
click at [355, 148] on div "Search By Episodes Order By External ID MAINTAIN ORDERING Search ktLWtLQTqnIfzU…" at bounding box center [276, 216] width 407 height 348
type textarea "k"
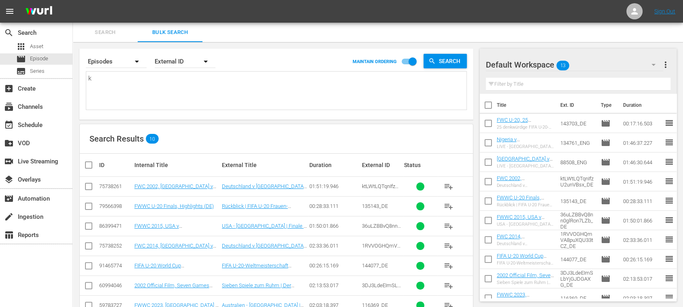
scroll to position [0, 0]
paste textarea "CVtsakZgQEu0vHj8A8mcUw_ES 3DJ3LdeEImSLbYjGJDGAXG_ES 2G5Mh3n1NWvTvvueFltL1D_ES 1…"
type textarea "CVtsakZgQEu0vHj8A8mcUw_ES 3DJ3LdeEImSLbYjGJDGAXG_ES 2G5Mh3n1NWvTvvueFltL1D_ES 1…"
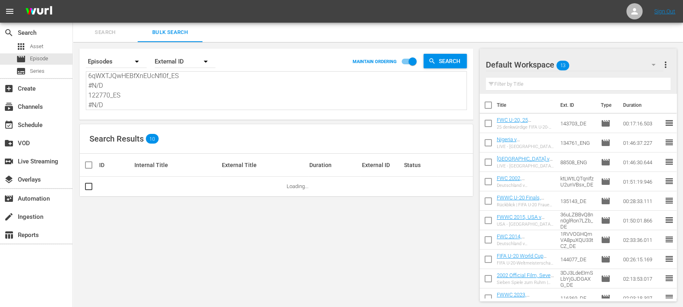
type textarea "CVtsakZgQEu0vHj8A8mcUw_ES 3DJ3LdeEImSLbYjGJDGAXG_ES 2G5Mh3n1NWvTvvueFltL1D_ES 1…"
click at [667, 64] on span "more_vert" at bounding box center [666, 65] width 10 height 10
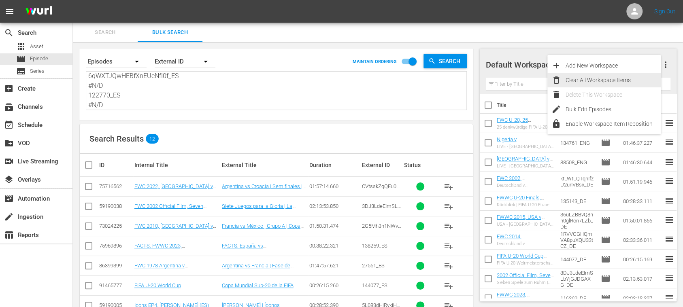
click at [613, 79] on div "Clear All Workspace Items" at bounding box center [613, 80] width 95 height 15
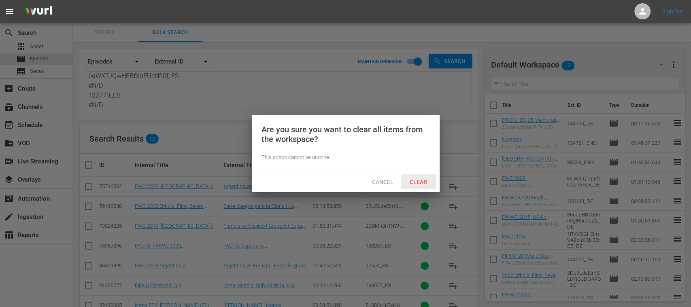
click at [422, 182] on span "Clear" at bounding box center [418, 182] width 30 height 6
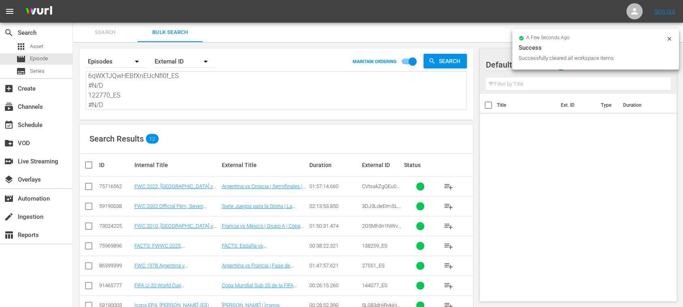
click at [89, 164] on input "checkbox" at bounding box center [92, 165] width 16 height 10
checkbox input "true"
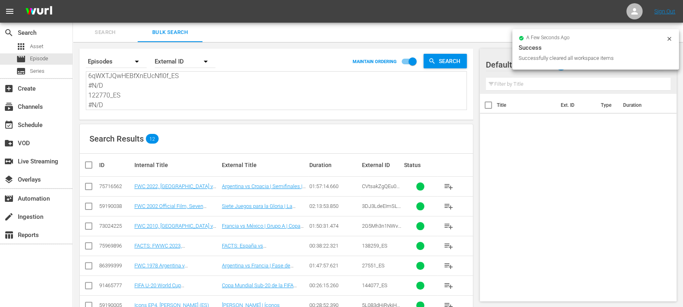
checkbox input "true"
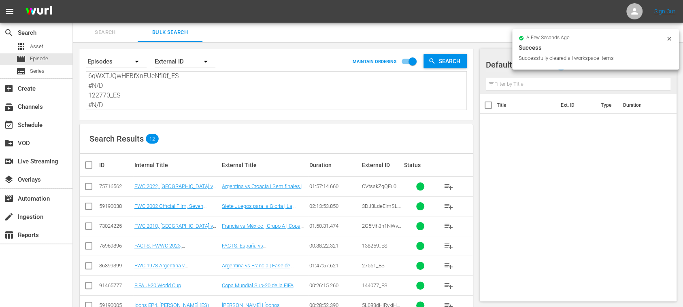
checkbox input "true"
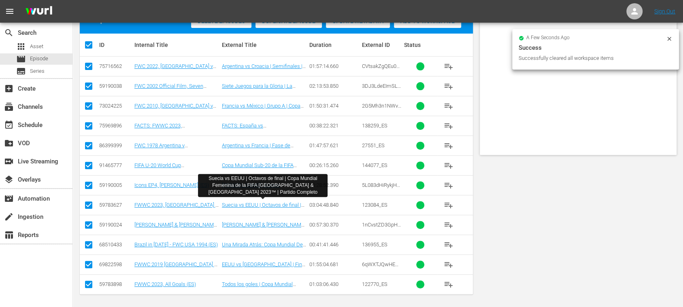
scroll to position [3, 0]
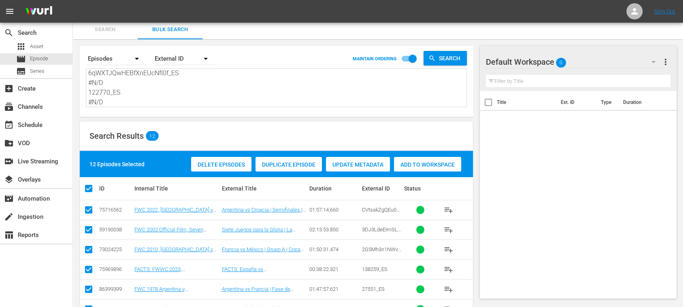
click at [427, 164] on span "Add to Workspace" at bounding box center [427, 165] width 67 height 6
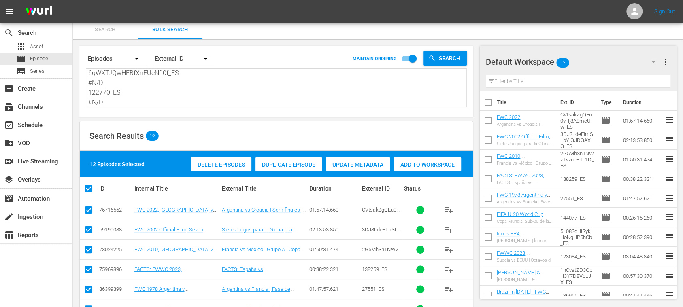
click at [113, 28] on span "Search" at bounding box center [105, 29] width 55 height 9
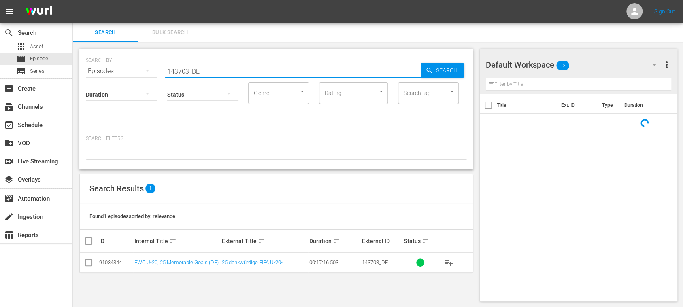
drag, startPoint x: 214, startPoint y: 71, endPoint x: 87, endPoint y: 71, distance: 127.1
click at [87, 71] on div "SEARCH BY Search By Episodes Search ID, Title, Description, Keywords, or Catego…" at bounding box center [276, 66] width 381 height 29
paste input "Spain vs Brazil"
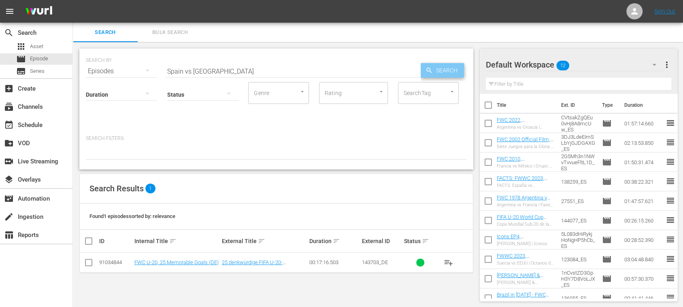
click at [445, 70] on span "Search" at bounding box center [448, 70] width 31 height 15
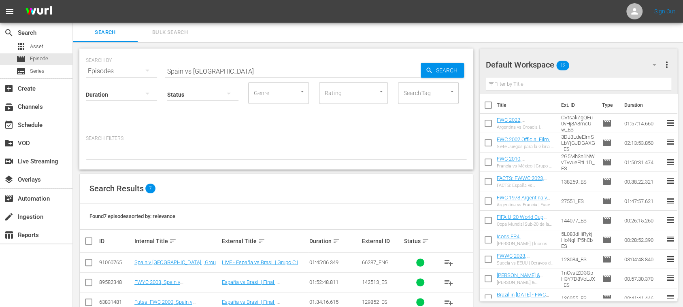
click at [450, 260] on span "playlist_add" at bounding box center [449, 263] width 10 height 10
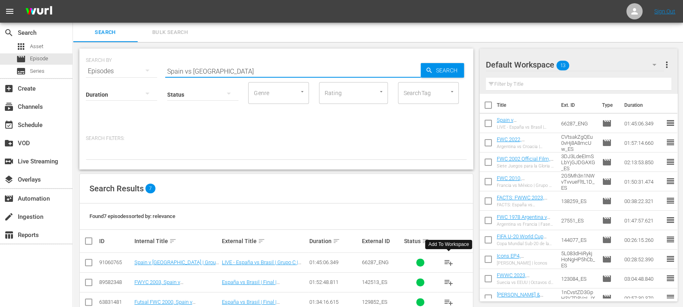
drag, startPoint x: 216, startPoint y: 66, endPoint x: 129, endPoint y: 70, distance: 87.1
click at [73, 0] on div "search Search apps Asset movie Episode subtitles Series add_box Create subscrip…" at bounding box center [378, 0] width 610 height 0
paste input "Argentina vs Italy"
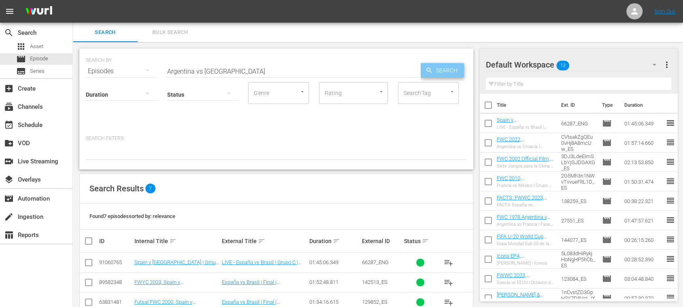
click at [446, 72] on span "Search" at bounding box center [448, 70] width 31 height 15
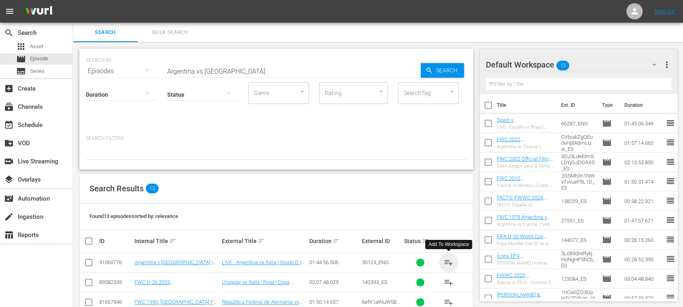
click at [449, 264] on span "playlist_add" at bounding box center [449, 263] width 10 height 10
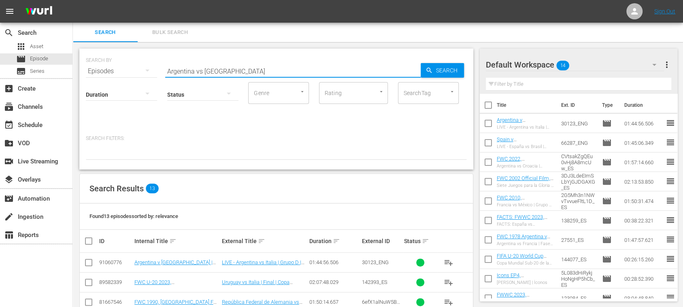
drag, startPoint x: 221, startPoint y: 71, endPoint x: 120, endPoint y: 70, distance: 100.4
click at [120, 70] on div "SEARCH BY Search By Episodes Search ID, Title, Description, Keywords, or Catego…" at bounding box center [276, 66] width 381 height 29
paste input "143703_ES"
type input "143703_ES"
click at [446, 74] on span "Search" at bounding box center [448, 70] width 31 height 15
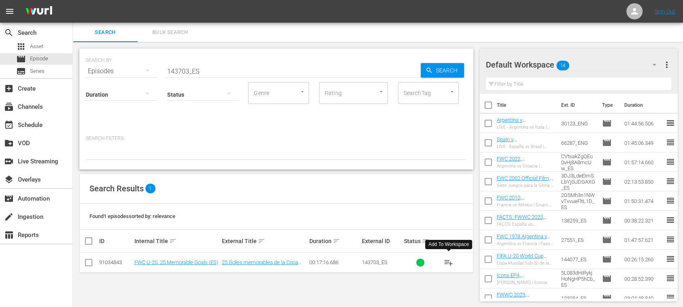
click at [449, 262] on span "playlist_add" at bounding box center [449, 263] width 10 height 10
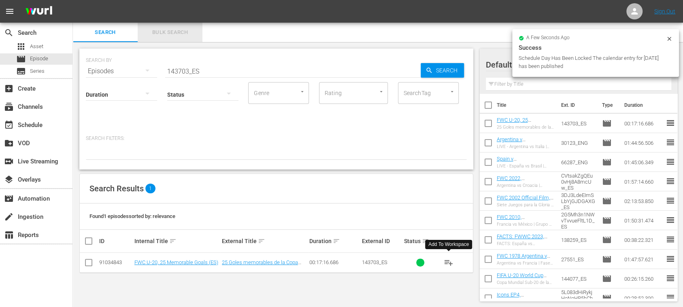
click at [175, 32] on span "Bulk Search" at bounding box center [169, 32] width 55 height 9
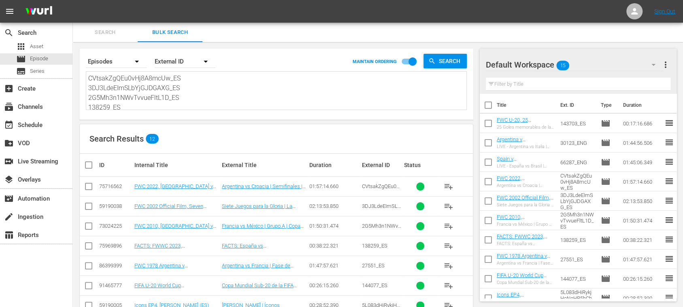
scroll to position [108, 0]
drag, startPoint x: 91, startPoint y: 79, endPoint x: 401, endPoint y: 168, distance: 321.7
click at [391, 168] on div "Search By Episodes Order By External ID MAINTAIN ORDERING Search CVtsakZgQEu0vH…" at bounding box center [276, 236] width 407 height 388
type textarea "C"
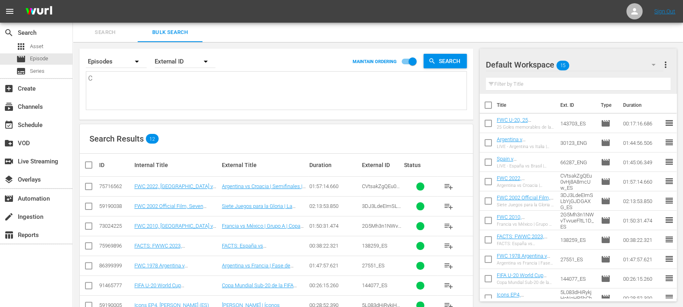
scroll to position [0, 0]
paste textarea "2VMgMK10wSPVNbkSbwKuOr_ES 65A1JlN1AFIMWAMTNfmbzX_ES 4ZO0kWDCvfiqnVubAyGjfR_ES 1…"
type textarea "2VMgMK10wSPVNbkSbwKuOr_ES 65A1JlN1AFIMWAMTNfmbzX_ES 4ZO0kWDCvfiqnVubAyGjfR_ES 1…"
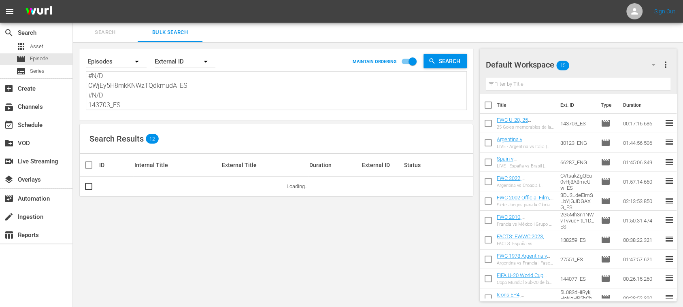
type textarea "2VMgMK10wSPVNbkSbwKuOr_ES 65A1JlN1AFIMWAMTNfmbzX_ES 4ZO0kWDCvfiqnVubAyGjfR_ES 1…"
click at [666, 66] on span "more_vert" at bounding box center [666, 65] width 10 height 10
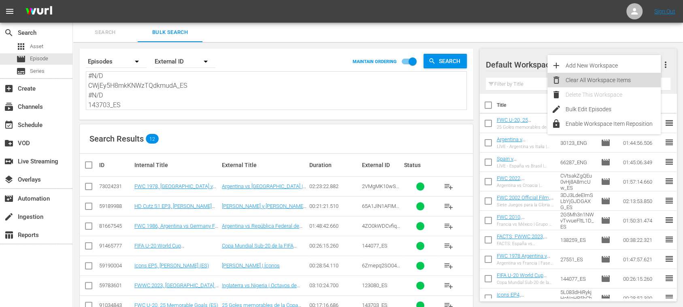
click at [607, 80] on div "Clear All Workspace Items" at bounding box center [613, 80] width 95 height 15
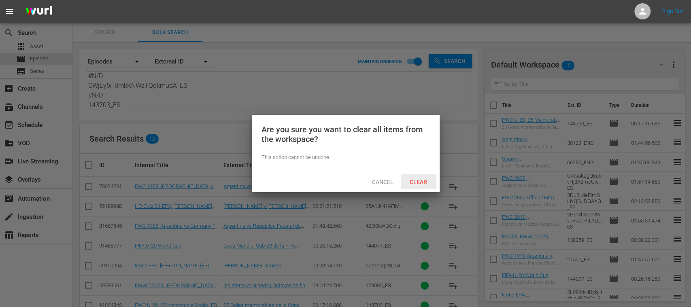
click at [423, 179] on span "Clear" at bounding box center [418, 182] width 30 height 6
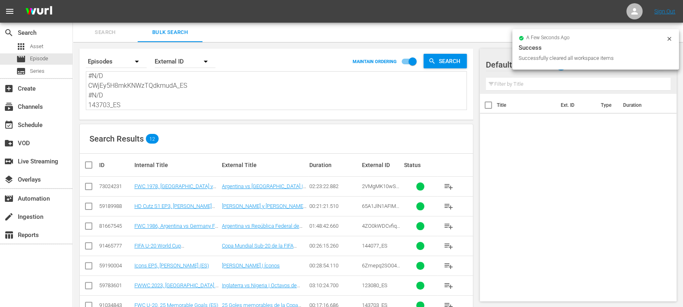
click at [89, 164] on input "checkbox" at bounding box center [92, 165] width 16 height 10
checkbox input "true"
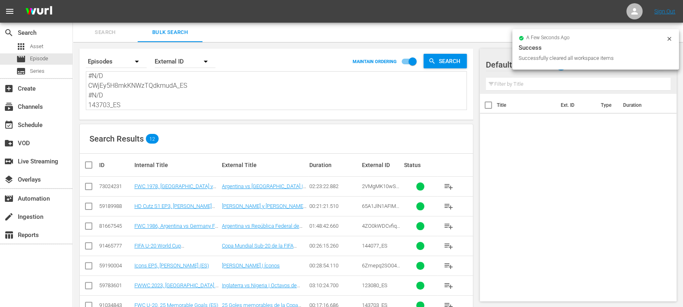
checkbox input "true"
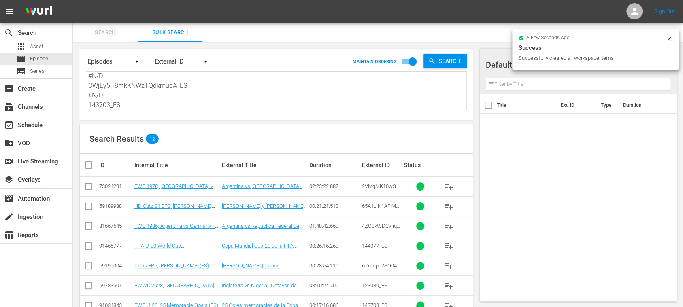
checkbox input "true"
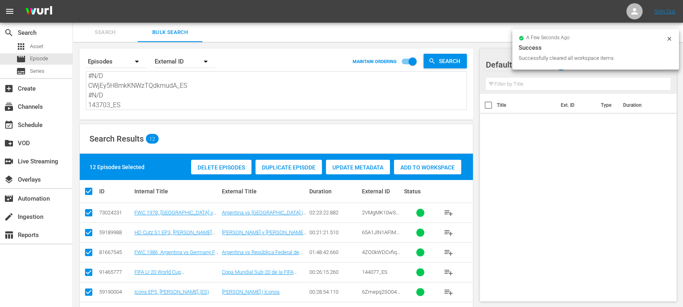
click at [423, 168] on span "Add to Workspace" at bounding box center [427, 167] width 67 height 6
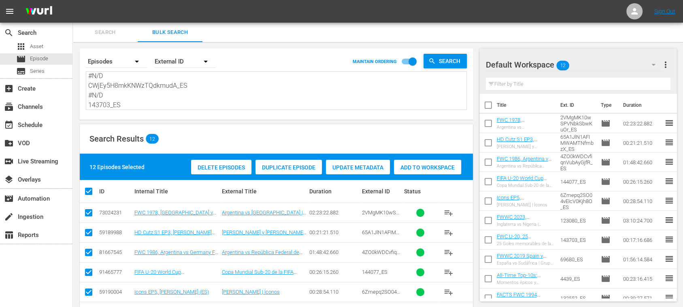
click at [111, 32] on span "Search" at bounding box center [105, 32] width 55 height 9
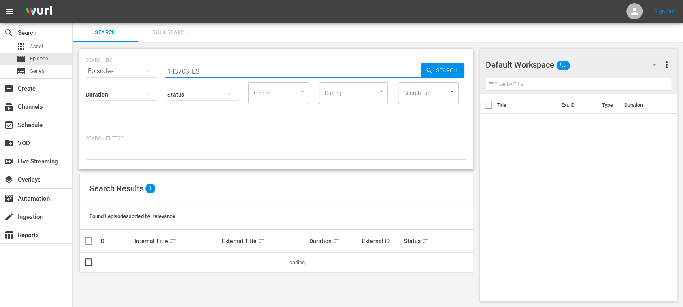
drag, startPoint x: 181, startPoint y: 70, endPoint x: 78, endPoint y: 70, distance: 103.6
click at [78, 70] on div "SEARCH BY Search By Episodes Search ID, Title, Description, Keywords, or Catego…" at bounding box center [276, 175] width 407 height 266
paste input "South Africa vs USA"
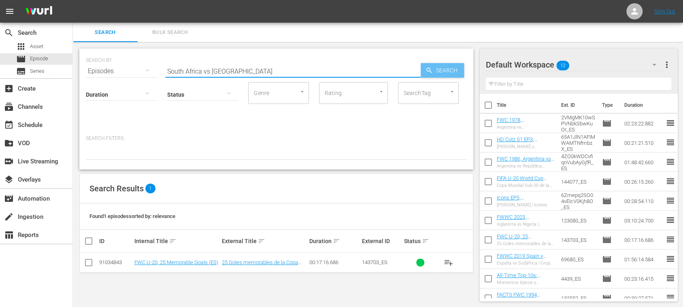
click at [452, 68] on span "Search" at bounding box center [448, 70] width 31 height 15
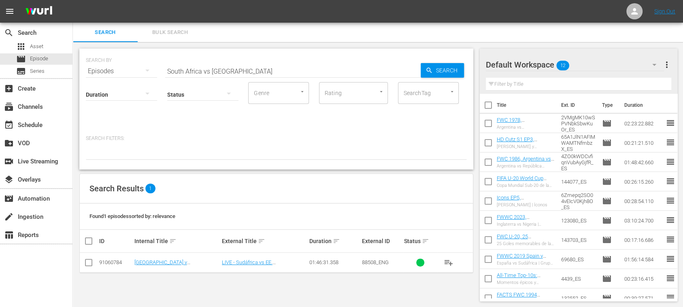
click at [448, 262] on span "playlist_add" at bounding box center [449, 263] width 10 height 10
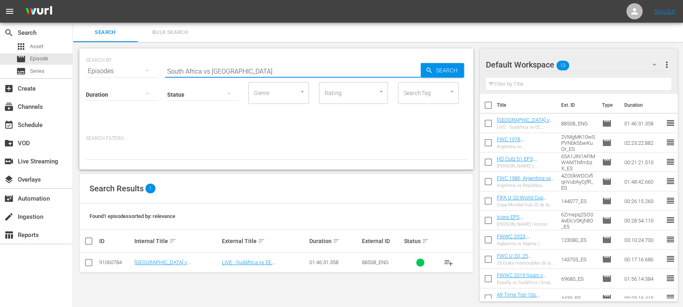
drag, startPoint x: 203, startPoint y: 68, endPoint x: 108, endPoint y: 57, distance: 95.7
click at [103, 62] on div "SEARCH BY Search By Episodes Search ID, Title, Description, Keywords, or Catego…" at bounding box center [276, 66] width 381 height 29
paste input "Nigeria vs Colombia"
type input "Nigeria vs Colombia"
click at [428, 68] on icon "button" at bounding box center [428, 70] width 5 height 5
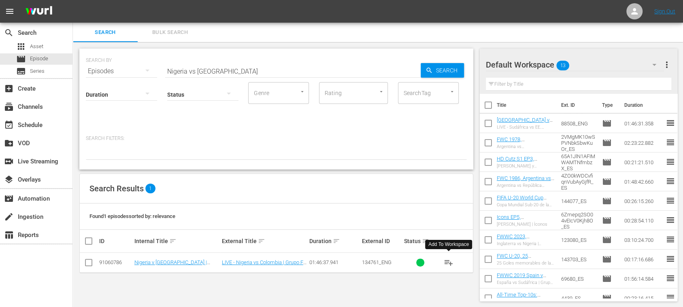
click at [452, 262] on span "playlist_add" at bounding box center [449, 263] width 10 height 10
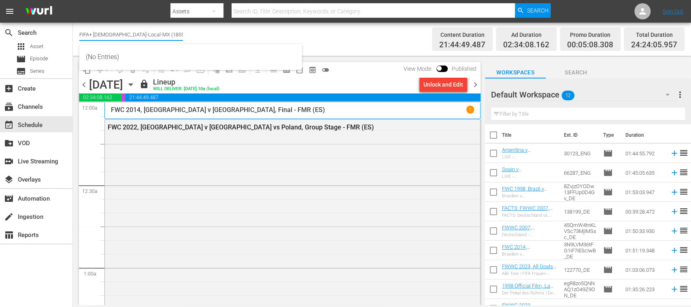
drag, startPoint x: 149, startPoint y: 32, endPoint x: 185, endPoint y: 32, distance: 36.0
click at [185, 32] on div "Channel Title FIFA+ Spanish-Local-MX (1855) Bulk Remove Gaps & Overlaps" at bounding box center [244, 39] width 330 height 29
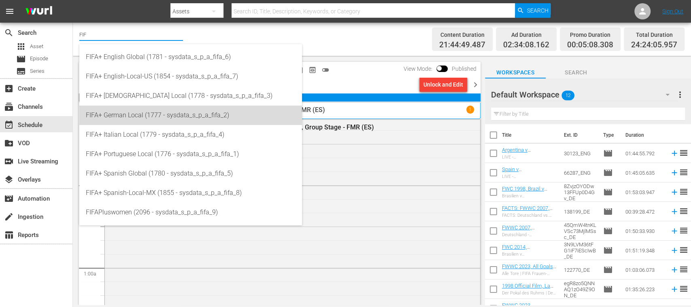
click at [157, 115] on div "FIFA+ German Local (1777 - sysdata_s_p_a_fifa_2)" at bounding box center [191, 115] width 210 height 19
type input "FIFA+ German Local (1777 - sysdata_s_p_a_fifa_2)"
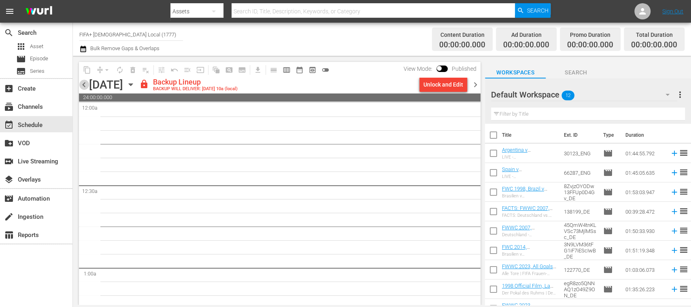
click at [85, 87] on span "chevron_left" at bounding box center [84, 85] width 10 height 10
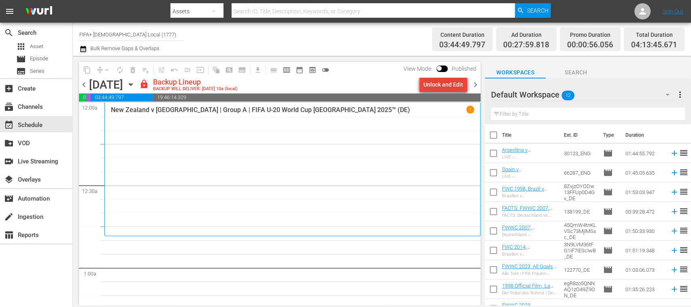
click at [447, 84] on div "Unlock and Edit" at bounding box center [443, 84] width 40 height 15
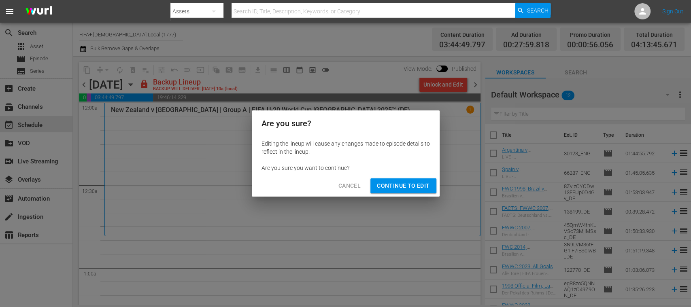
click at [411, 185] on span "Continue to Edit" at bounding box center [403, 186] width 53 height 10
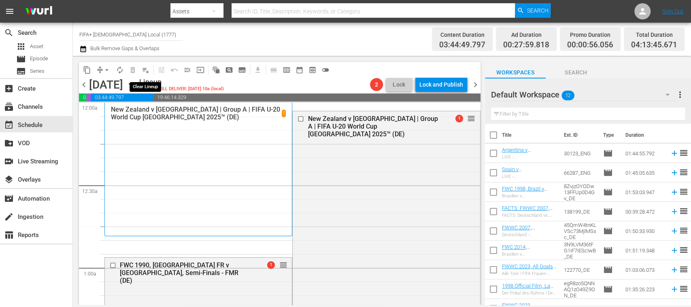
click at [147, 70] on span "playlist_remove_outlined" at bounding box center [146, 70] width 8 height 8
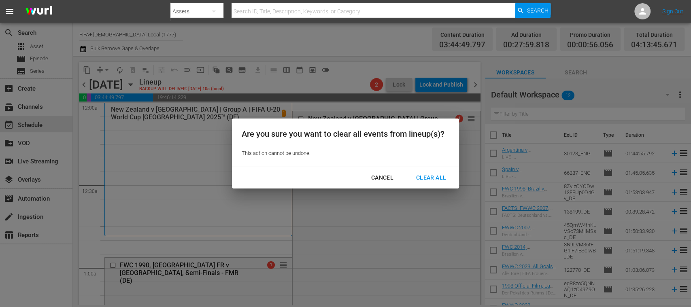
click at [432, 179] on div "Clear All" at bounding box center [431, 178] width 43 height 10
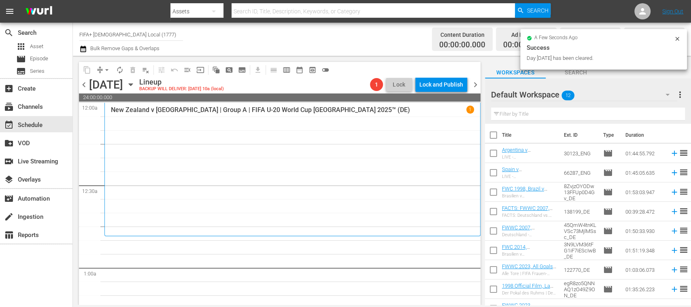
click at [492, 138] on input "checkbox" at bounding box center [493, 136] width 17 height 17
checkbox input "true"
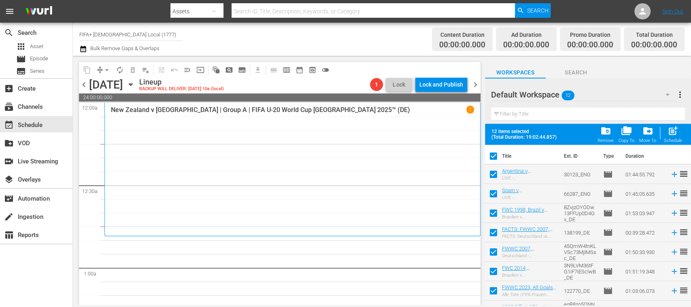
checkbox input "true"
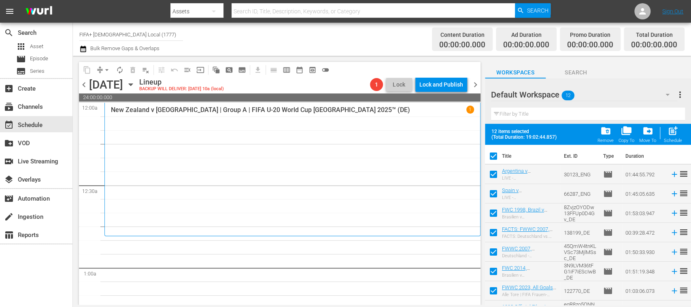
checkbox input "true"
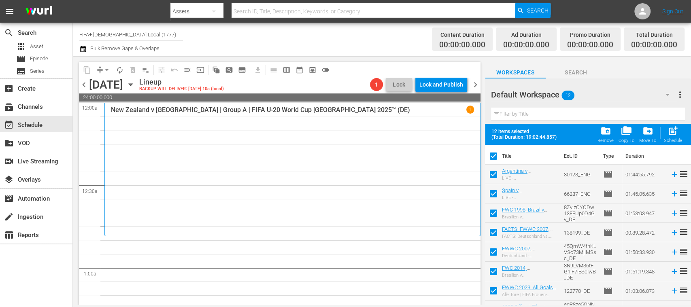
checkbox input "true"
drag, startPoint x: 493, startPoint y: 173, endPoint x: 492, endPoint y: 182, distance: 9.0
click at [493, 173] on input "checkbox" at bounding box center [493, 176] width 17 height 17
checkbox input "false"
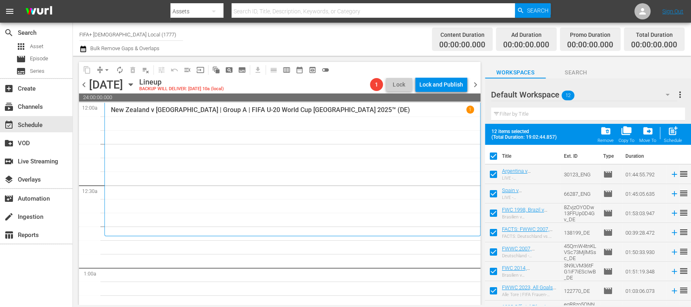
checkbox input "false"
click at [493, 192] on input "checkbox" at bounding box center [493, 195] width 17 height 17
checkbox input "false"
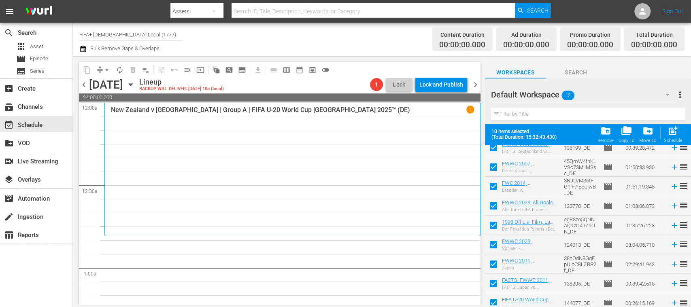
scroll to position [91, 0]
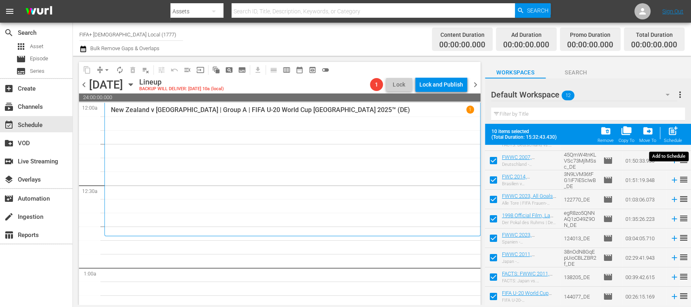
click at [676, 134] on span "post_add" at bounding box center [673, 130] width 11 height 11
checkbox input "false"
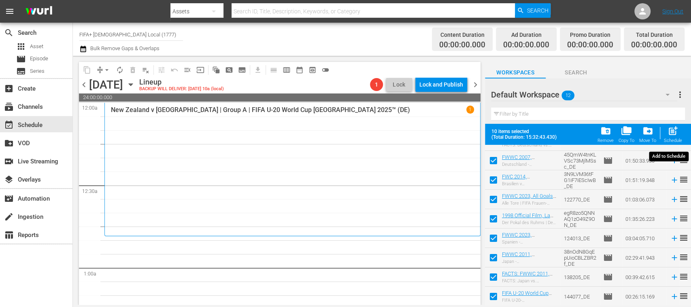
checkbox input "false"
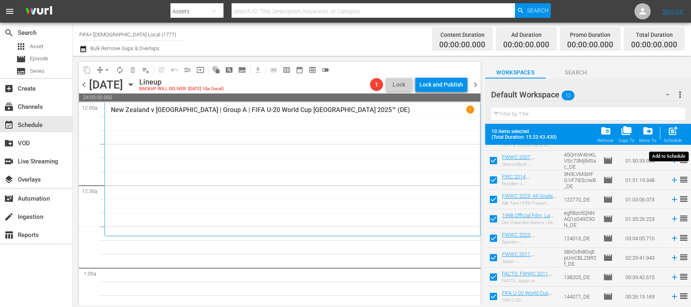
checkbox input "false"
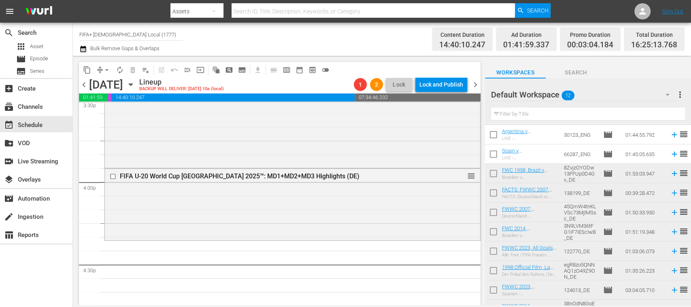
scroll to position [0, 0]
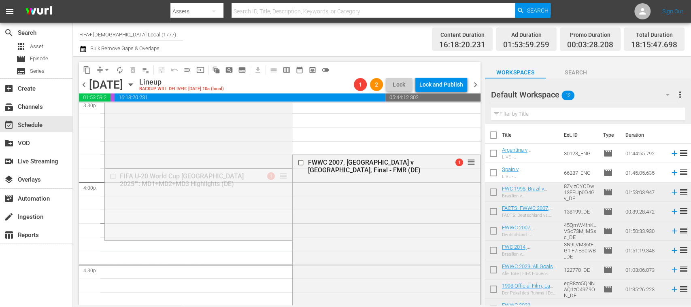
drag, startPoint x: 279, startPoint y: 176, endPoint x: 269, endPoint y: 253, distance: 77.6
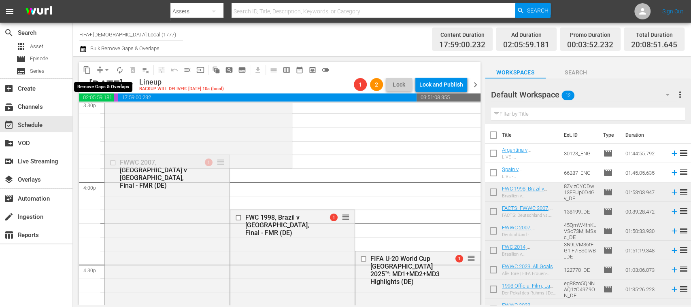
click at [109, 70] on span "arrow_drop_down" at bounding box center [107, 70] width 8 height 8
click at [126, 111] on li "Align to End of Previous Day" at bounding box center [107, 112] width 85 height 13
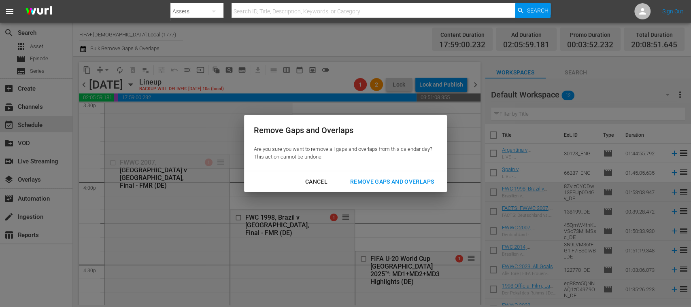
click at [380, 181] on div "Remove Gaps and Overlaps" at bounding box center [392, 182] width 97 height 10
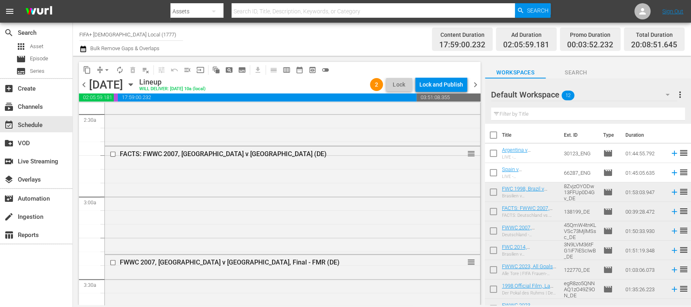
scroll to position [413, 0]
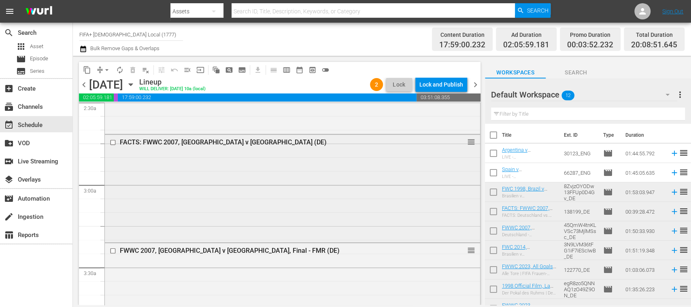
click at [113, 143] on input "checkbox" at bounding box center [114, 142] width 9 height 7
click at [134, 70] on span "delete_forever_outlined" at bounding box center [133, 70] width 8 height 8
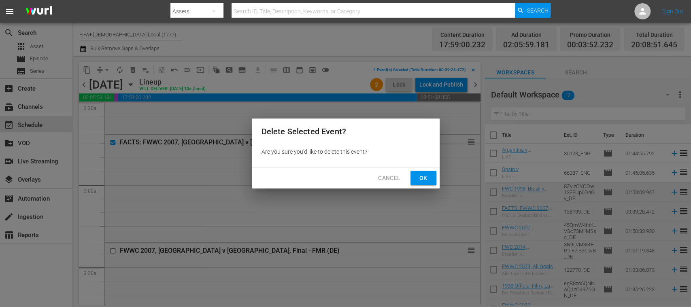
click at [423, 176] on span "Ok" at bounding box center [423, 178] width 13 height 10
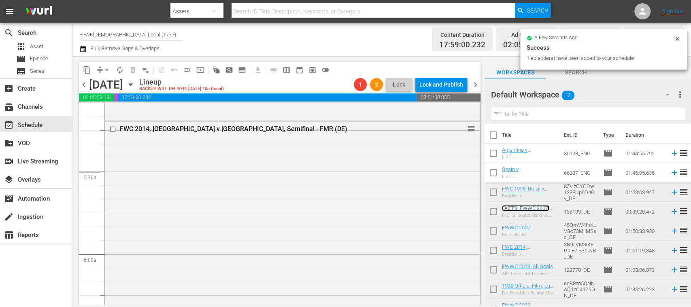
scroll to position [1127, 0]
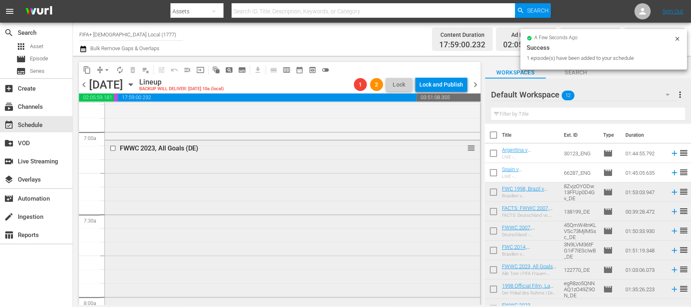
click at [113, 148] on input "checkbox" at bounding box center [114, 148] width 9 height 7
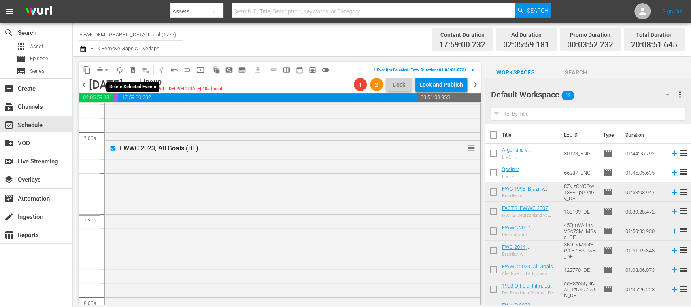
click at [133, 69] on span "delete_forever_outlined" at bounding box center [133, 70] width 8 height 8
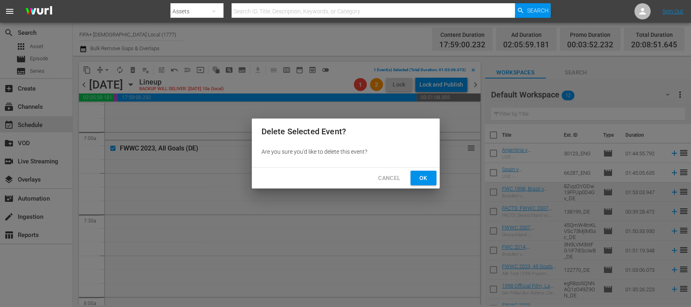
click at [424, 175] on span "Ok" at bounding box center [423, 178] width 13 height 10
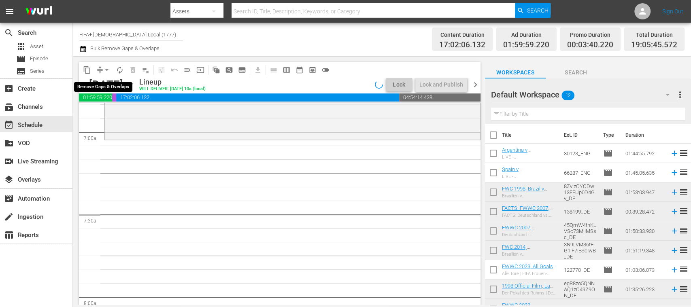
click at [107, 70] on span "arrow_drop_down" at bounding box center [107, 70] width 8 height 8
click at [125, 112] on li "Align to End of Previous Day" at bounding box center [107, 112] width 85 height 13
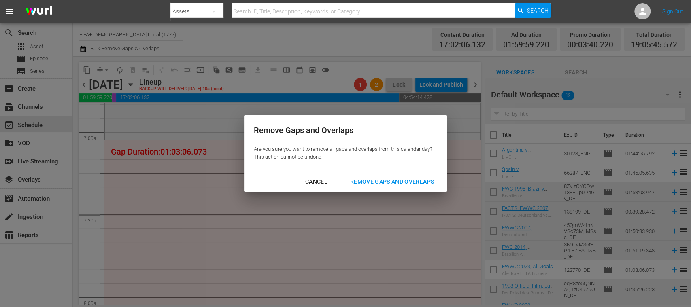
click at [389, 181] on div "Remove Gaps and Overlaps" at bounding box center [392, 182] width 97 height 10
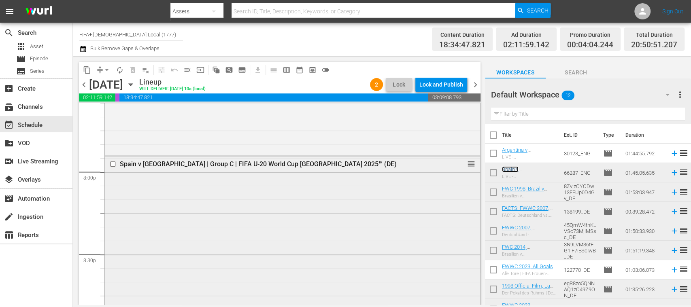
scroll to position [3090, 0]
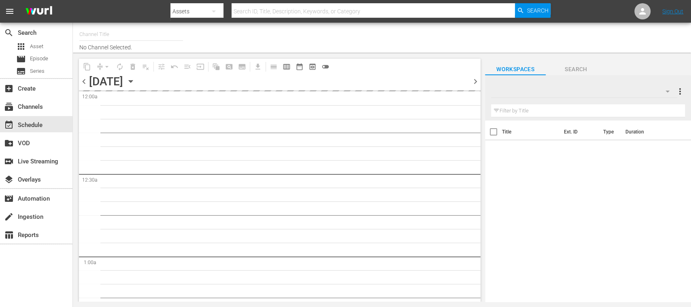
type input "FIFA+ [DEMOGRAPHIC_DATA] Local (1777)"
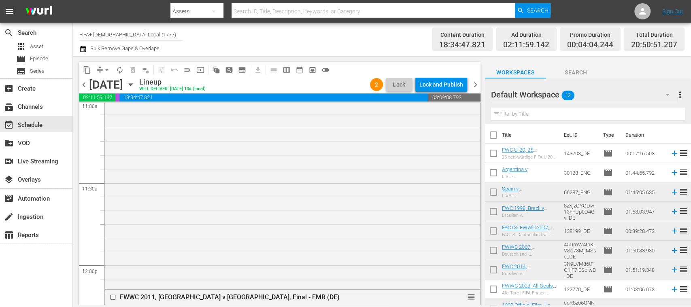
scroll to position [1708, 0]
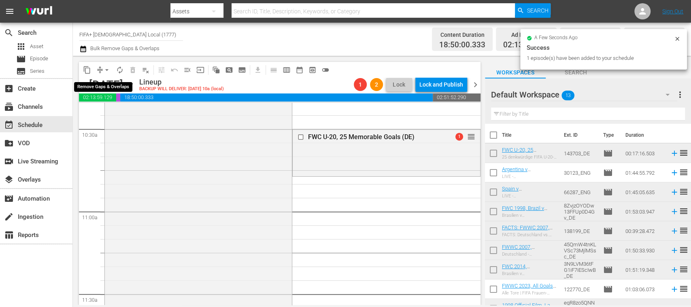
click at [106, 70] on span "arrow_drop_down" at bounding box center [107, 70] width 8 height 8
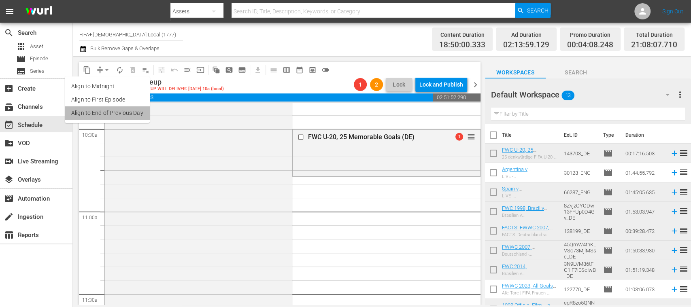
click at [134, 112] on li "Align to End of Previous Day" at bounding box center [107, 112] width 85 height 13
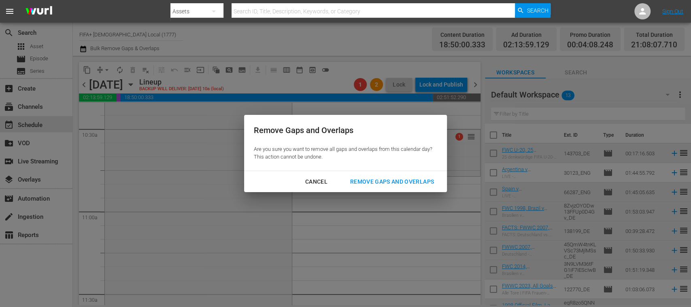
click at [358, 182] on div "Remove Gaps and Overlaps" at bounding box center [392, 182] width 97 height 10
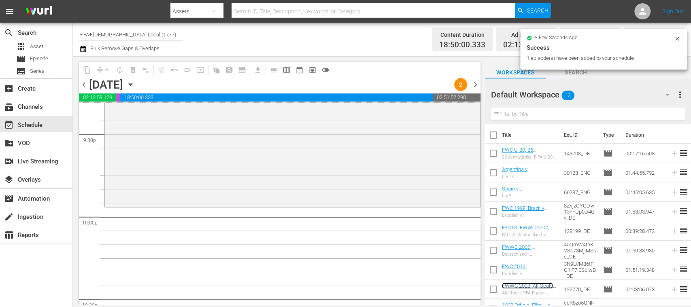
scroll to position [3762, 0]
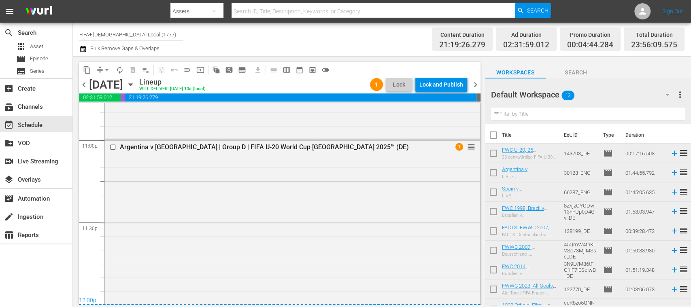
click at [187, 71] on span "menu_open" at bounding box center [187, 70] width 8 height 8
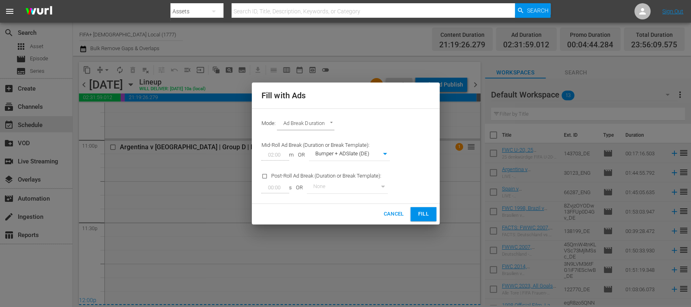
click at [425, 215] on span "Fill" at bounding box center [423, 214] width 13 height 9
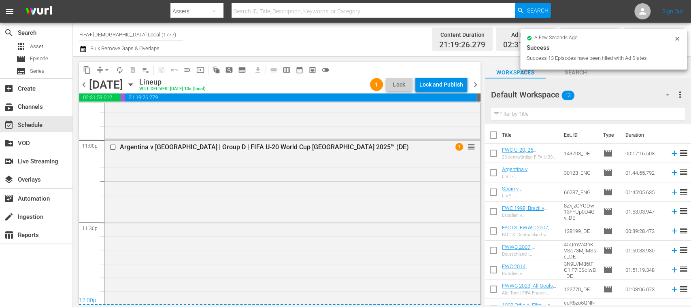
click at [678, 39] on icon at bounding box center [677, 39] width 6 height 6
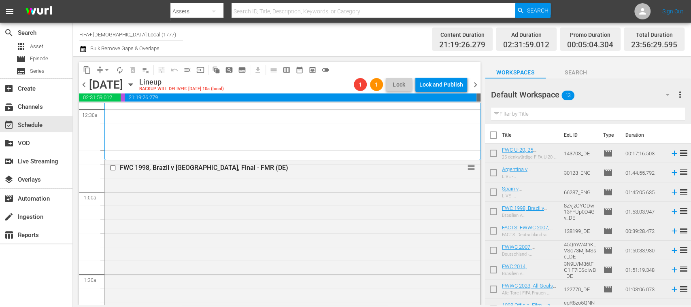
scroll to position [0, 0]
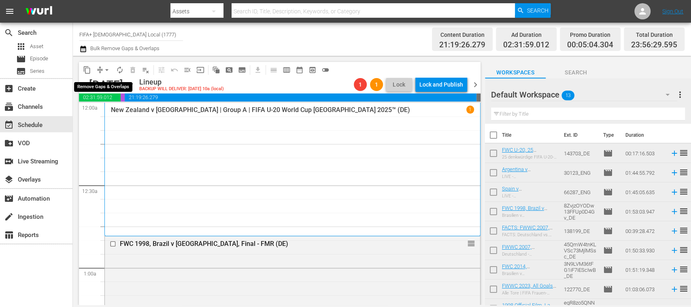
click at [108, 69] on span "arrow_drop_down" at bounding box center [107, 70] width 8 height 8
click at [130, 115] on li "Align to End of Previous Day" at bounding box center [107, 112] width 85 height 13
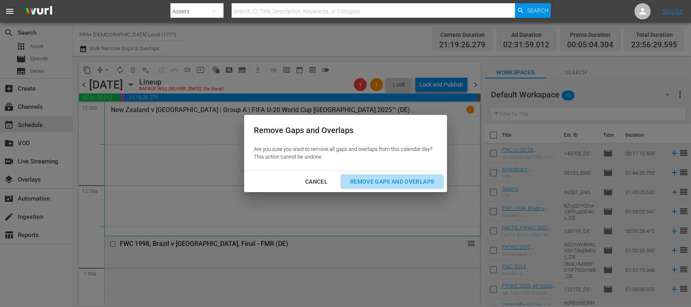
click at [376, 186] on div "Remove Gaps and Overlaps" at bounding box center [392, 182] width 97 height 10
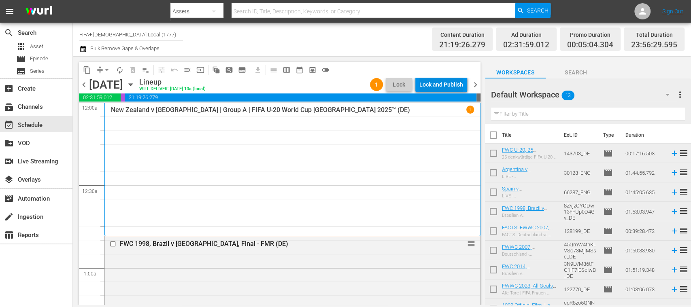
click at [441, 86] on div "Lock and Publish" at bounding box center [441, 84] width 44 height 15
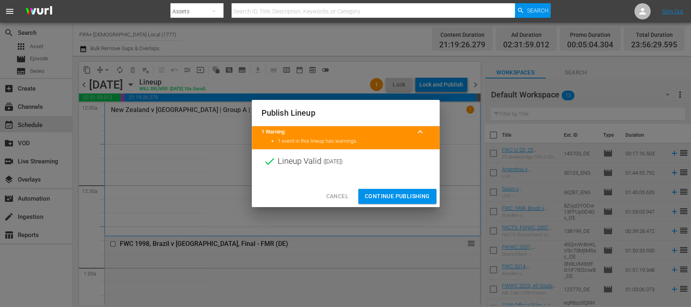
click at [411, 196] on span "Continue Publishing" at bounding box center [397, 196] width 65 height 10
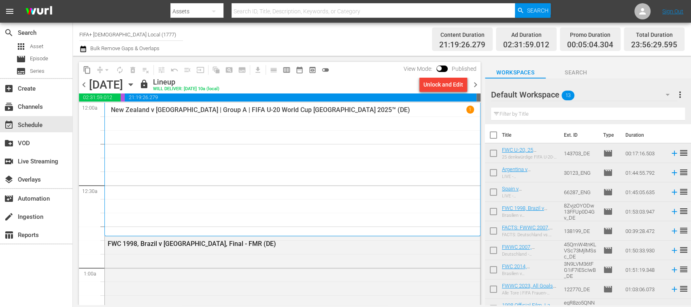
click at [477, 83] on span "chevron_right" at bounding box center [475, 85] width 10 height 10
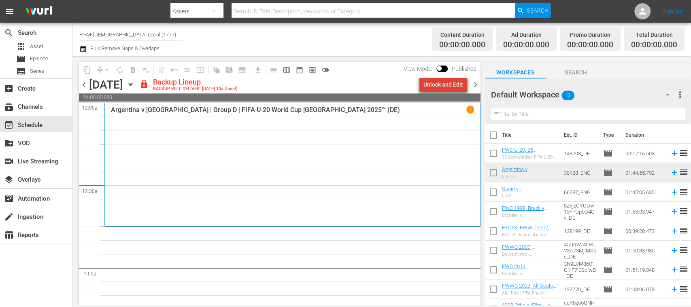
click at [456, 85] on div "Unlock and Edit" at bounding box center [443, 84] width 40 height 15
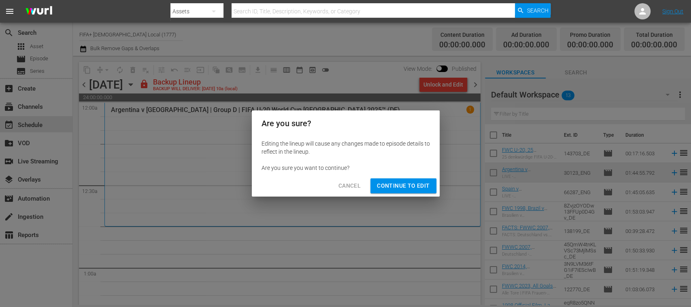
click at [415, 182] on span "Continue to Edit" at bounding box center [403, 186] width 53 height 10
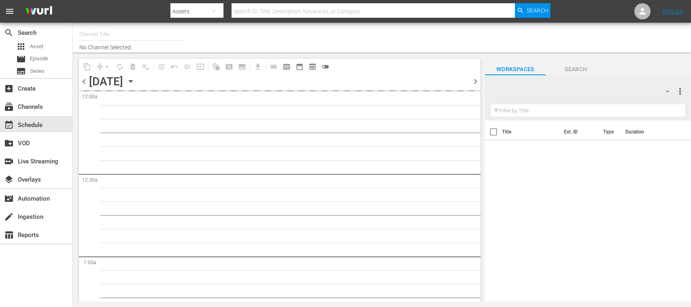
type input "FIFA+ [DEMOGRAPHIC_DATA] Local (1777)"
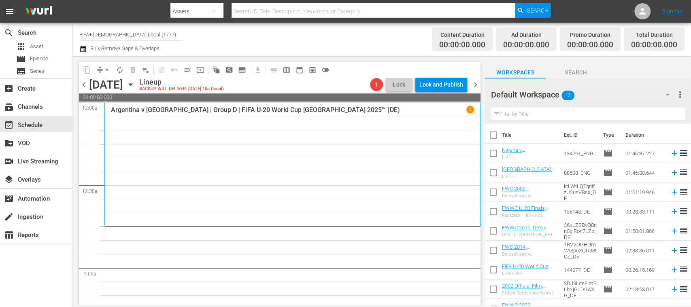
click at [493, 136] on input "checkbox" at bounding box center [493, 136] width 17 height 17
checkbox input "true"
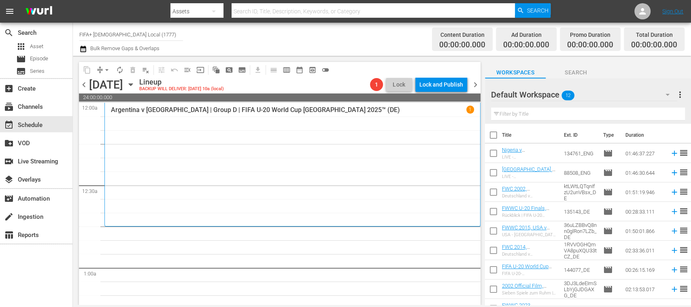
checkbox input "true"
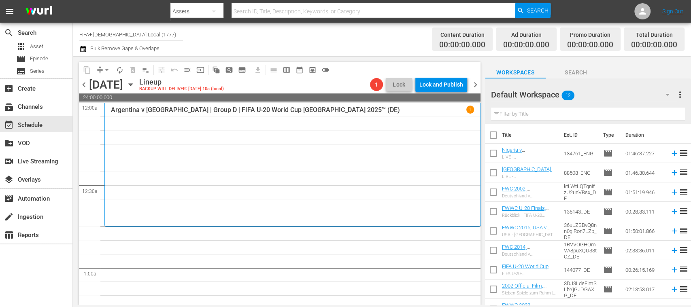
checkbox input "true"
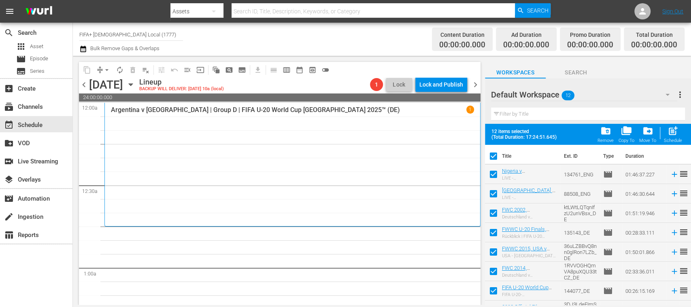
click at [493, 175] on input "checkbox" at bounding box center [493, 176] width 17 height 17
checkbox input "false"
click at [491, 194] on input "checkbox" at bounding box center [493, 195] width 17 height 17
checkbox input "false"
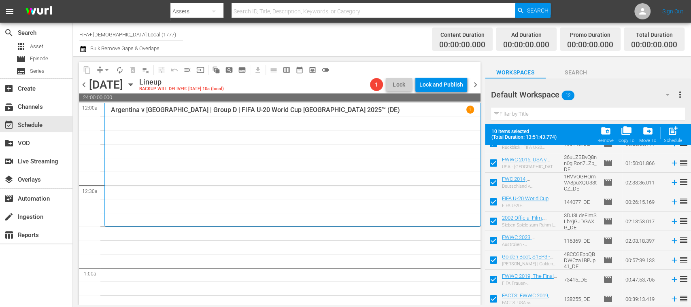
scroll to position [91, 0]
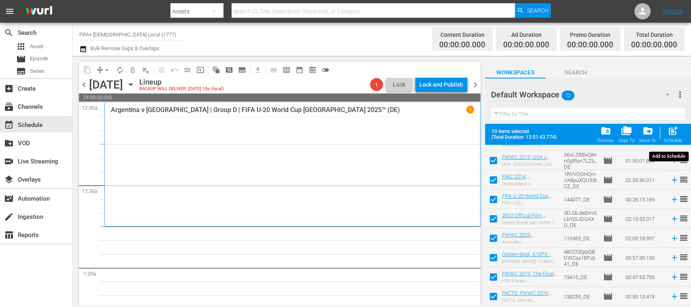
click at [675, 136] on span "post_add" at bounding box center [673, 130] width 11 height 11
checkbox input "false"
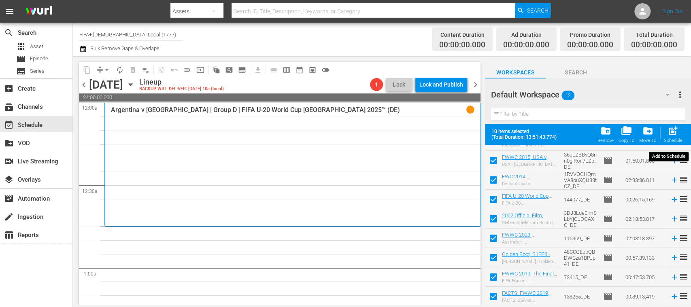
checkbox input "false"
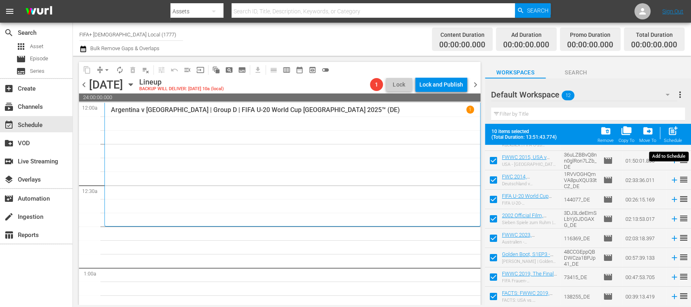
checkbox input "false"
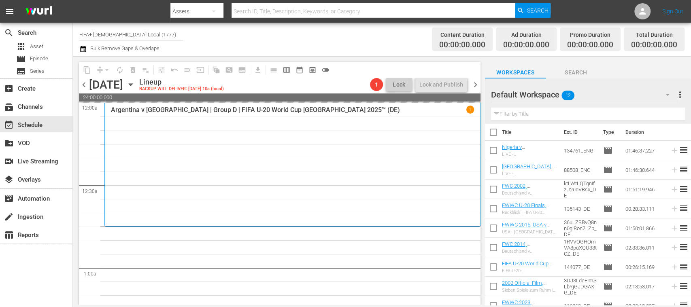
scroll to position [0, 0]
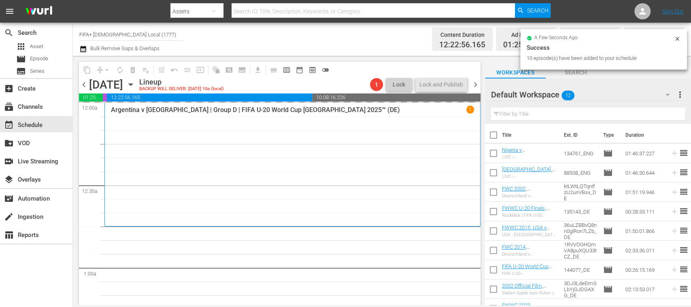
click at [494, 213] on input "checkbox" at bounding box center [493, 213] width 17 height 17
checkbox input "true"
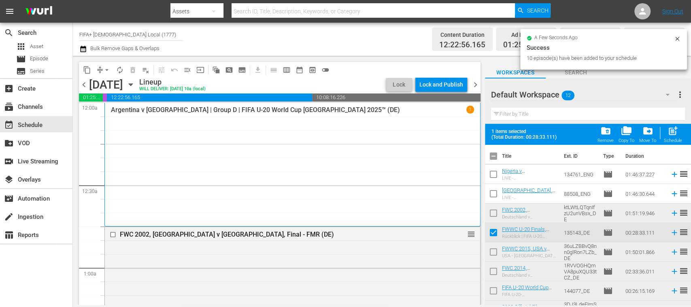
click at [493, 250] on input "checkbox" at bounding box center [493, 253] width 17 height 17
checkbox input "true"
click at [494, 270] on input "checkbox" at bounding box center [493, 273] width 17 height 17
checkbox input "true"
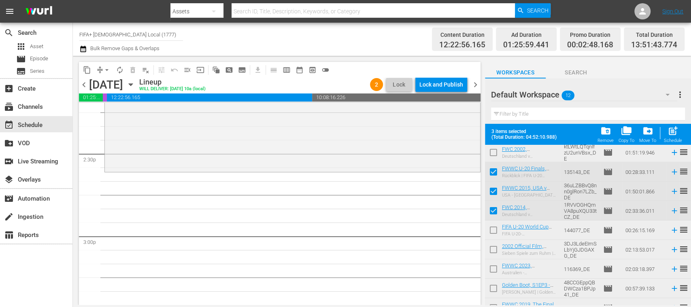
scroll to position [60, 0]
click at [496, 191] on input "checkbox" at bounding box center [493, 194] width 17 height 17
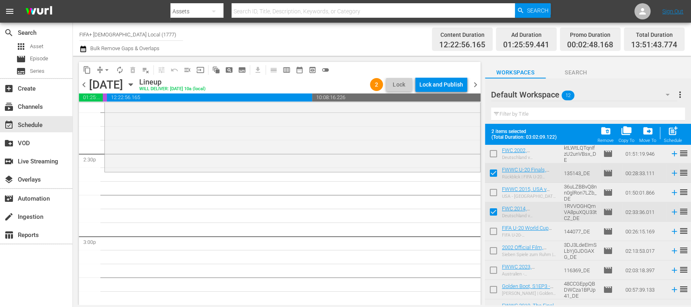
click at [495, 193] on input "checkbox" at bounding box center [493, 194] width 17 height 17
checkbox input "true"
click at [495, 172] on input "checkbox" at bounding box center [493, 174] width 17 height 17
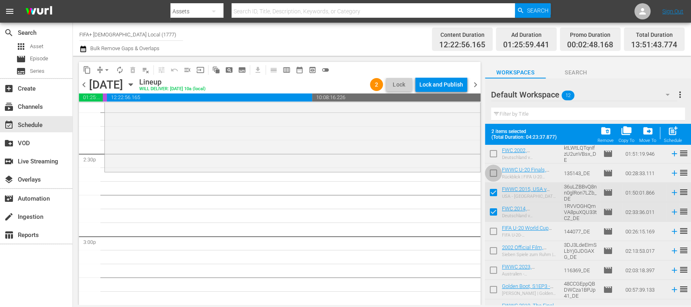
click at [496, 172] on input "checkbox" at bounding box center [493, 174] width 17 height 17
checkbox input "true"
click at [495, 191] on input "checkbox" at bounding box center [493, 194] width 17 height 17
checkbox input "false"
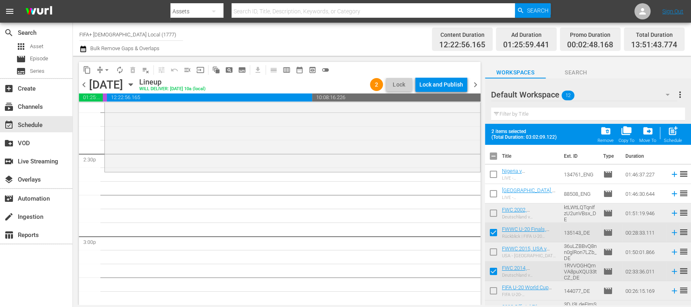
scroll to position [91, 0]
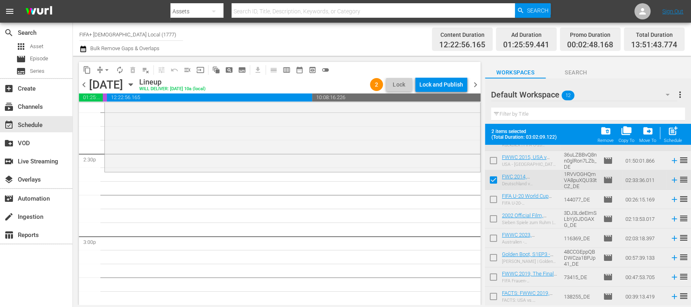
click at [495, 202] on input "checkbox" at bounding box center [493, 201] width 17 height 17
checkbox input "true"
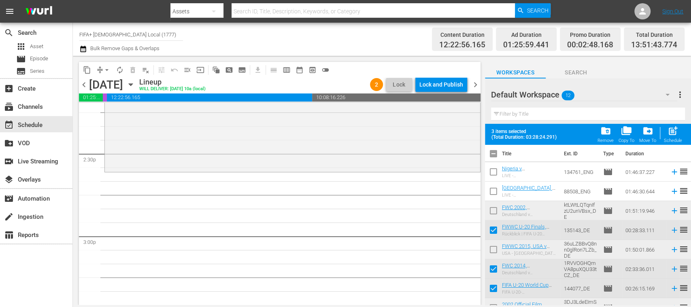
scroll to position [0, 0]
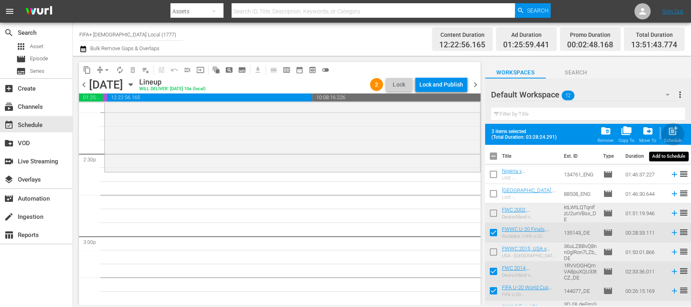
click at [673, 133] on span "post_add" at bounding box center [673, 130] width 11 height 11
checkbox input "false"
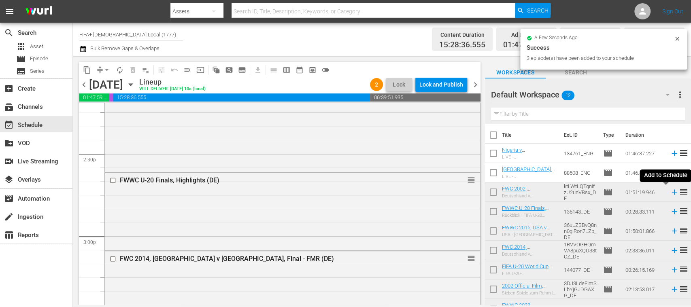
click at [670, 194] on icon at bounding box center [674, 192] width 9 height 9
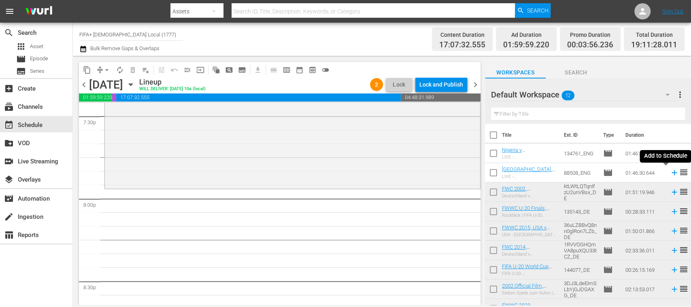
click at [672, 174] on icon at bounding box center [674, 172] width 5 height 5
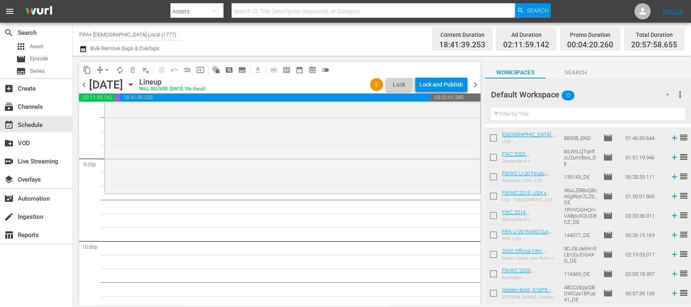
scroll to position [37, 0]
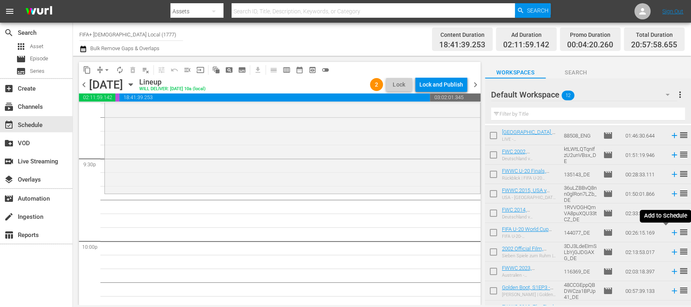
click at [670, 235] on icon at bounding box center [674, 232] width 9 height 9
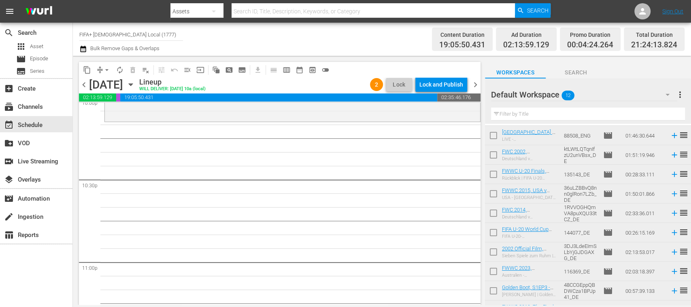
scroll to position [70, 0]
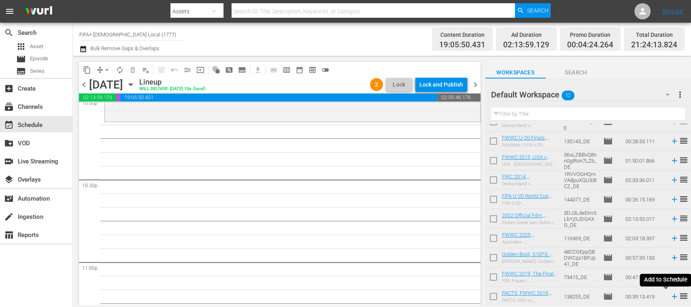
click at [670, 299] on icon at bounding box center [674, 296] width 9 height 9
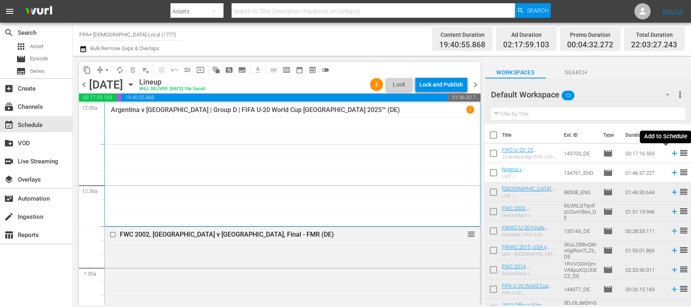
click at [670, 154] on icon at bounding box center [674, 153] width 9 height 9
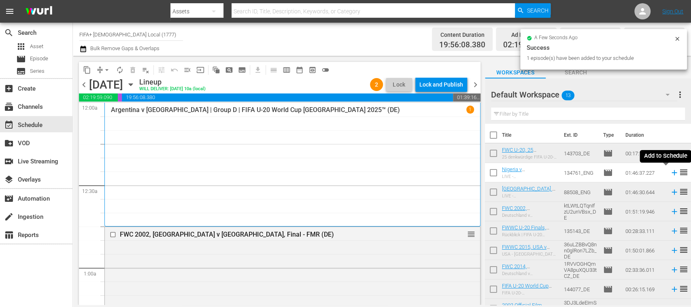
click at [672, 174] on icon at bounding box center [674, 172] width 5 height 5
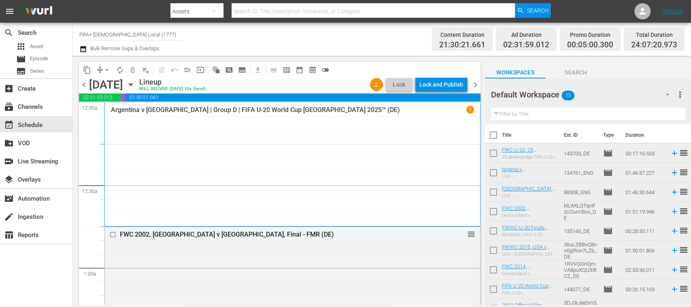
click at [187, 70] on span "menu_open" at bounding box center [187, 70] width 8 height 8
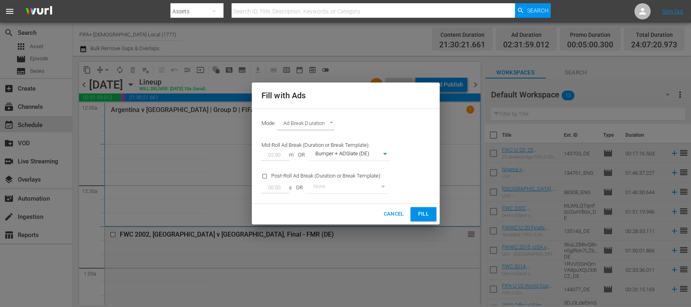
click at [421, 213] on span "Fill" at bounding box center [423, 214] width 13 height 9
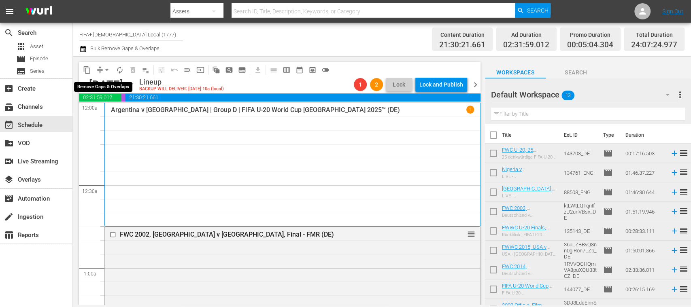
click at [109, 69] on span "arrow_drop_down" at bounding box center [107, 70] width 8 height 8
click at [128, 111] on li "Align to End of Previous Day" at bounding box center [107, 112] width 85 height 13
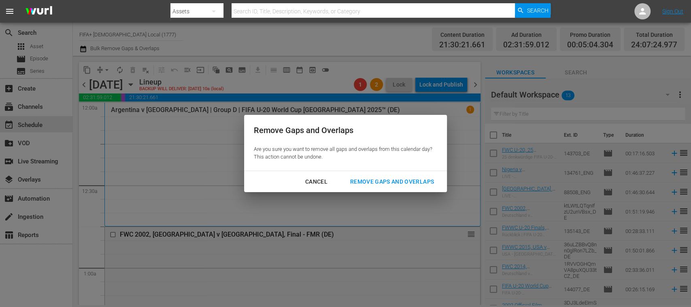
click at [406, 179] on div "Remove Gaps and Overlaps" at bounding box center [392, 182] width 97 height 10
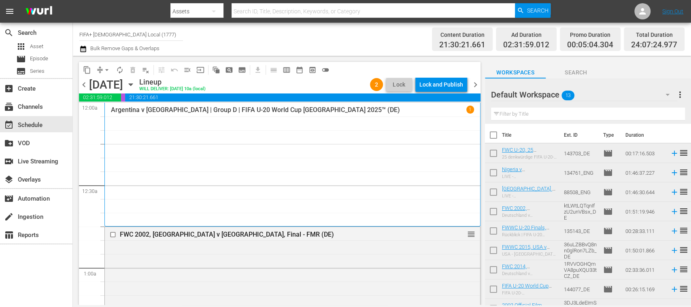
click at [442, 76] on div "content_copy compress arrow_drop_down autorenew_outlined delete_forever_outline…" at bounding box center [280, 70] width 402 height 16
click at [440, 80] on div "Lock and Publish" at bounding box center [441, 84] width 44 height 15
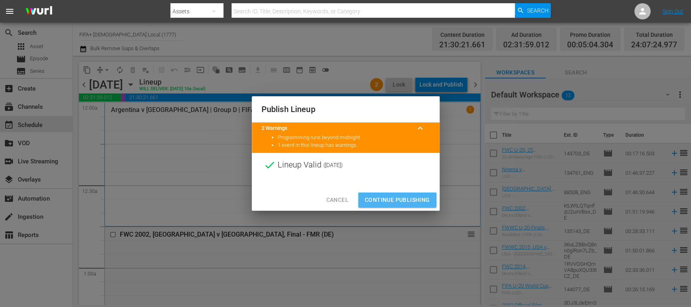
click at [410, 196] on span "Continue Publishing" at bounding box center [397, 200] width 65 height 10
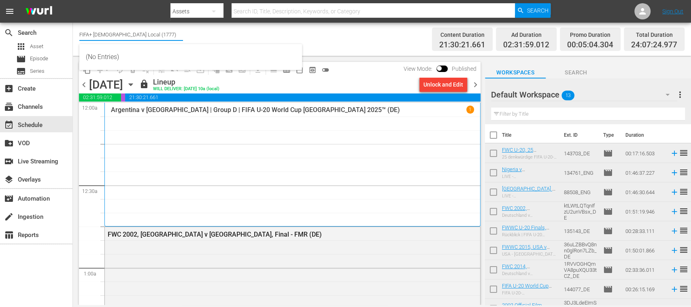
drag, startPoint x: 136, startPoint y: 34, endPoint x: 152, endPoint y: 34, distance: 16.6
click at [152, 34] on input "FIFA+ [DEMOGRAPHIC_DATA] Local (1777)" at bounding box center [131, 34] width 104 height 19
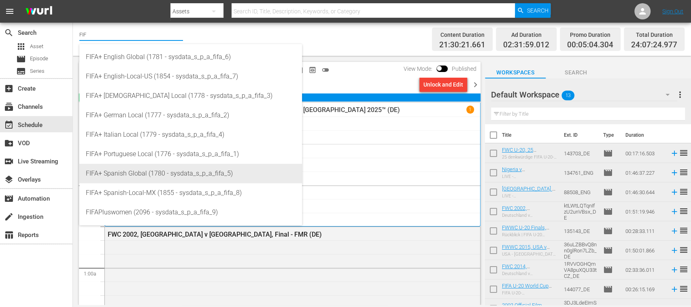
click at [146, 174] on div "FIFA+ Spanish Global (1780 - sysdata_s_p_a_fifa_5)" at bounding box center [191, 173] width 210 height 19
type input "FIFA+ Spanish Global (1780 - sysdata_s_p_a_fifa_5)"
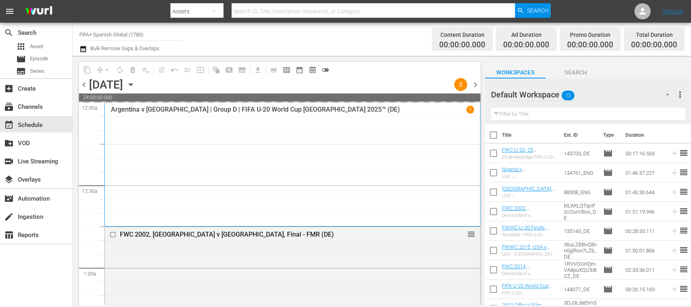
click at [85, 86] on span "chevron_left" at bounding box center [84, 85] width 10 height 10
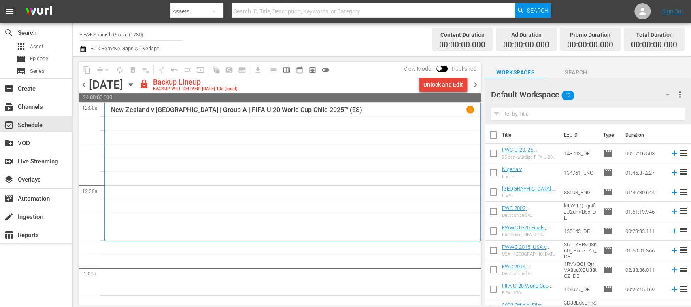
click at [435, 85] on div "Unlock and Edit" at bounding box center [443, 84] width 40 height 15
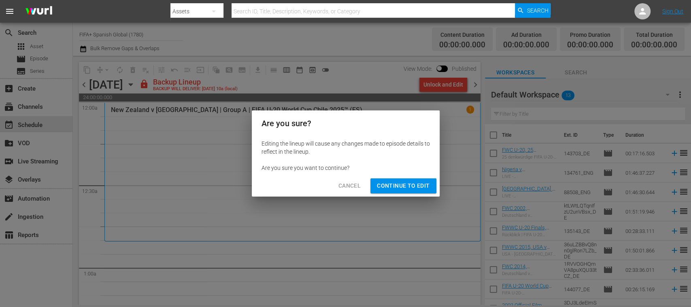
click at [419, 183] on span "Continue to Edit" at bounding box center [403, 186] width 53 height 10
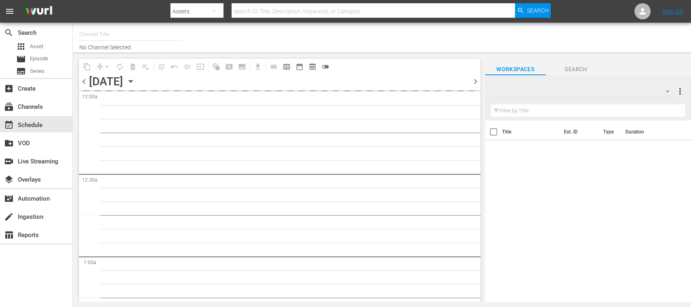
type input "FIFA+ Spanish Global (1780)"
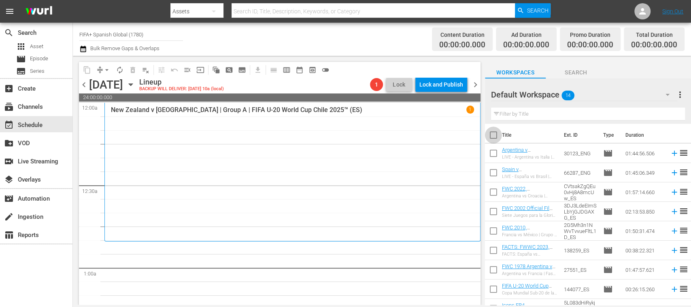
click at [492, 134] on input "checkbox" at bounding box center [493, 136] width 17 height 17
checkbox input "true"
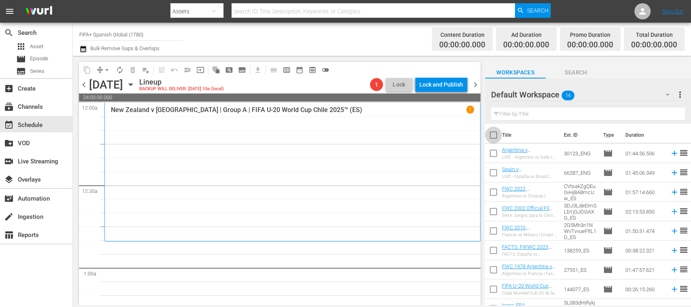
checkbox input "true"
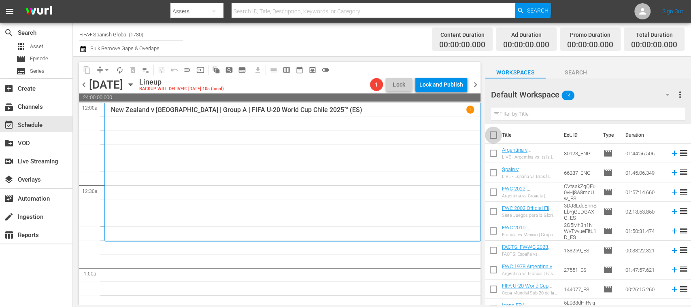
checkbox input "true"
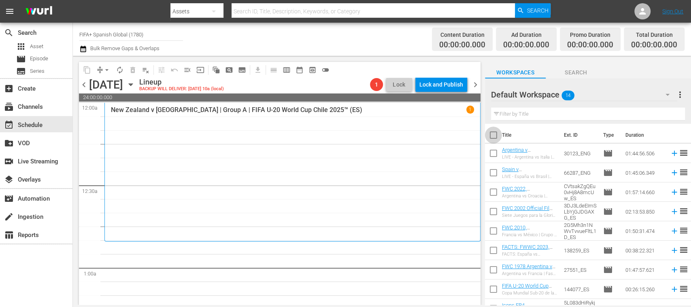
checkbox input "true"
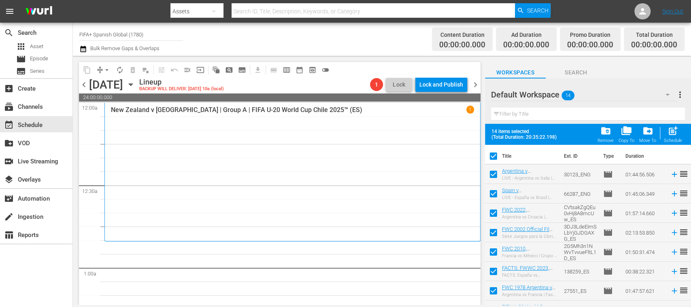
click at [494, 174] on input "checkbox" at bounding box center [493, 176] width 17 height 17
checkbox input "false"
click at [493, 191] on input "checkbox" at bounding box center [493, 195] width 17 height 17
checkbox input "false"
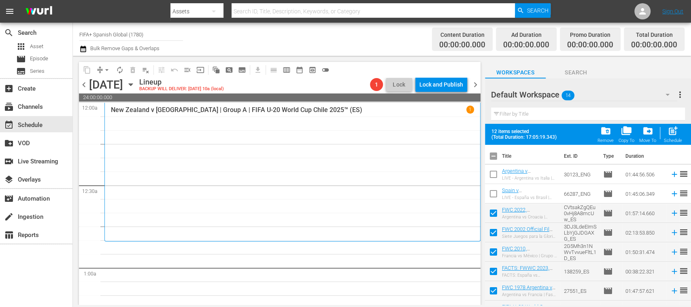
click at [669, 127] on span "post_add" at bounding box center [673, 130] width 11 height 11
checkbox input "false"
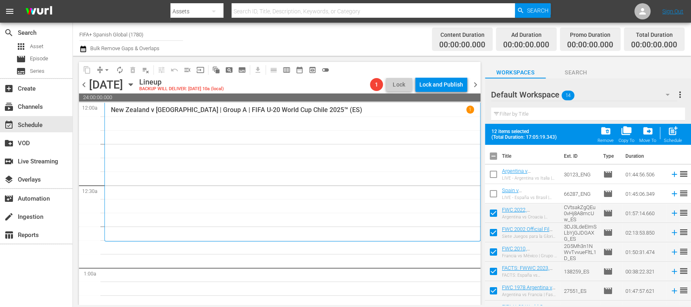
checkbox input "false"
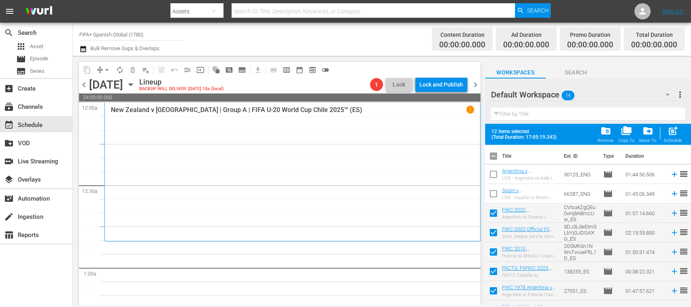
checkbox input "false"
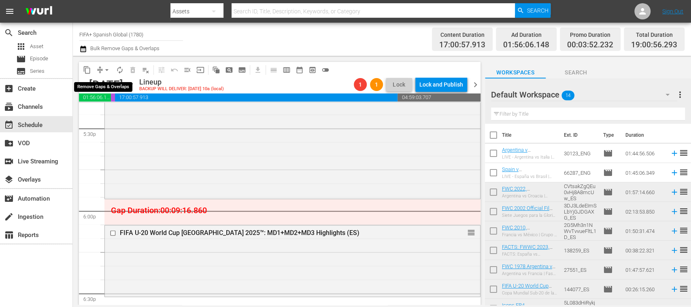
click at [109, 70] on span "arrow_drop_down" at bounding box center [107, 70] width 8 height 8
click at [122, 114] on li "Align to End of Previous Day" at bounding box center [107, 112] width 85 height 13
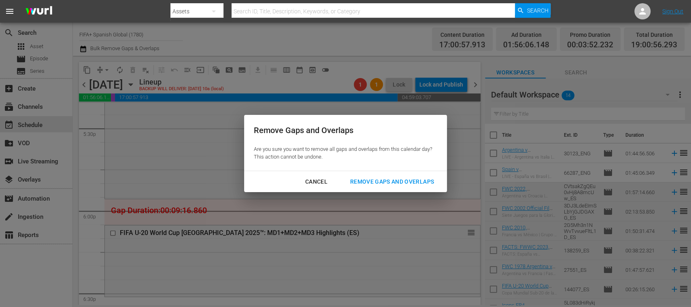
click at [384, 181] on div "Remove Gaps and Overlaps" at bounding box center [392, 182] width 97 height 10
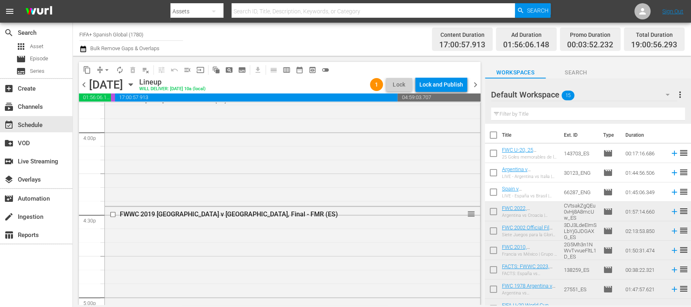
scroll to position [3170, 0]
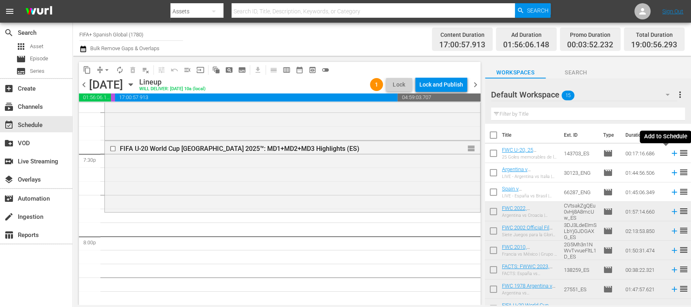
click at [670, 153] on icon at bounding box center [674, 153] width 9 height 9
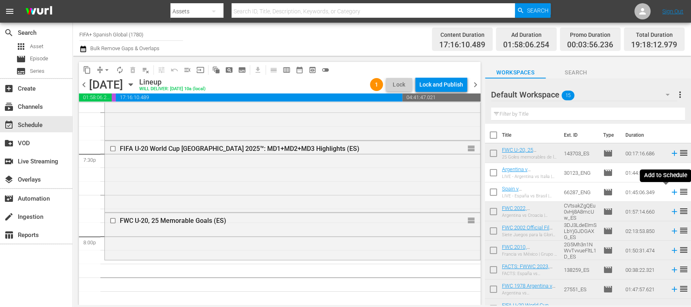
click at [672, 192] on icon at bounding box center [674, 192] width 5 height 5
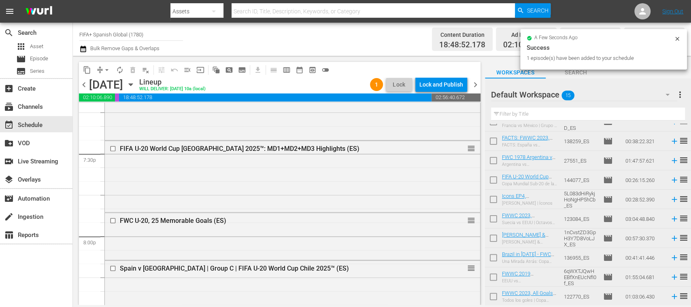
scroll to position [3602, 0]
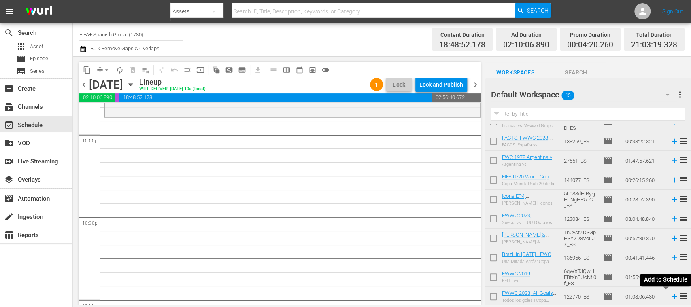
click at [670, 299] on icon at bounding box center [674, 296] width 9 height 9
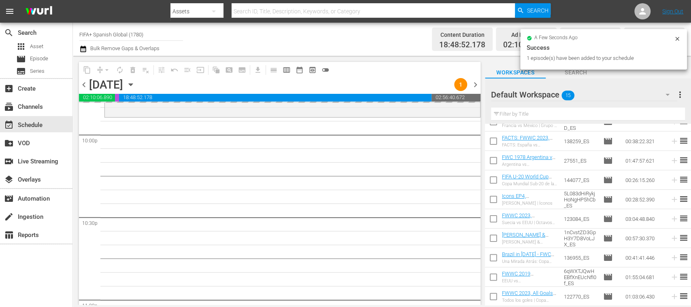
scroll to position [0, 0]
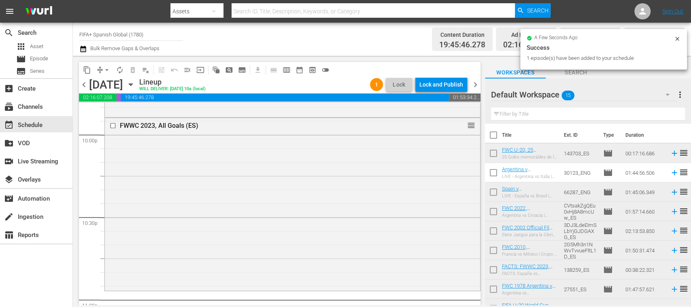
click at [494, 154] on input "checkbox" at bounding box center [493, 155] width 17 height 17
checkbox input "true"
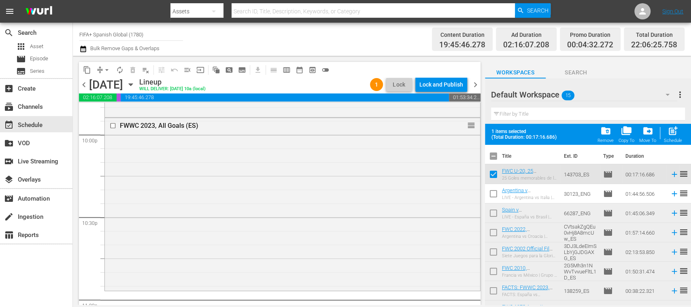
click at [492, 192] on input "checkbox" at bounding box center [493, 195] width 17 height 17
checkbox input "true"
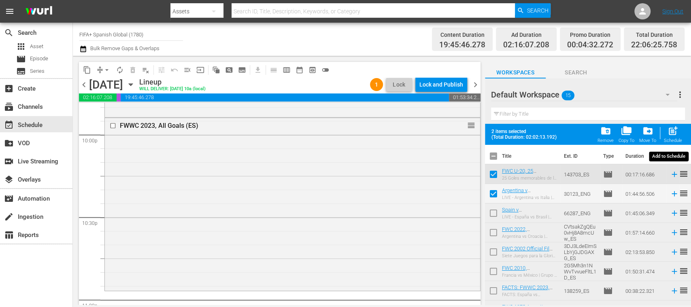
click at [674, 136] on span "post_add" at bounding box center [673, 130] width 11 height 11
checkbox input "false"
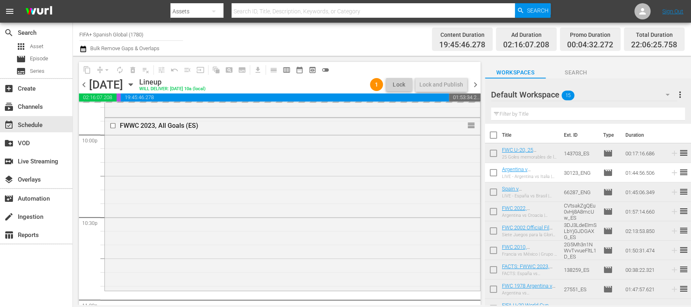
scroll to position [3745, 0]
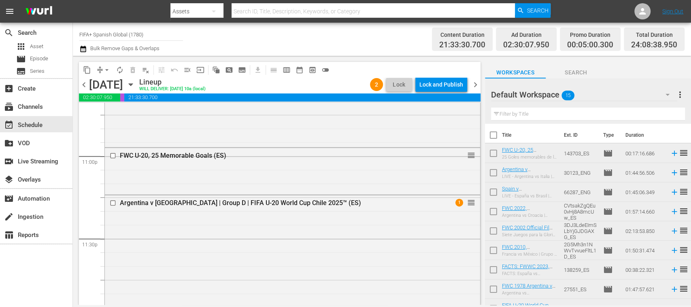
click at [112, 155] on input "checkbox" at bounding box center [114, 155] width 9 height 7
click at [129, 67] on span "delete_forever_outlined" at bounding box center [133, 70] width 8 height 8
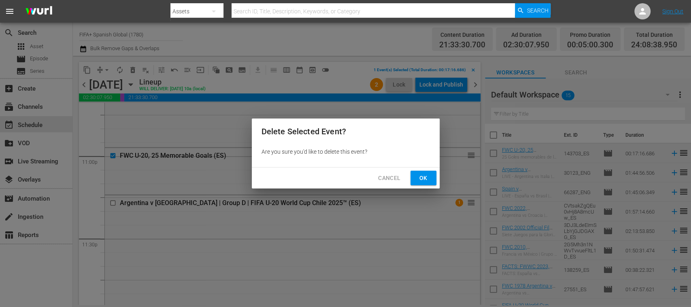
click at [429, 182] on span "Ok" at bounding box center [423, 178] width 13 height 10
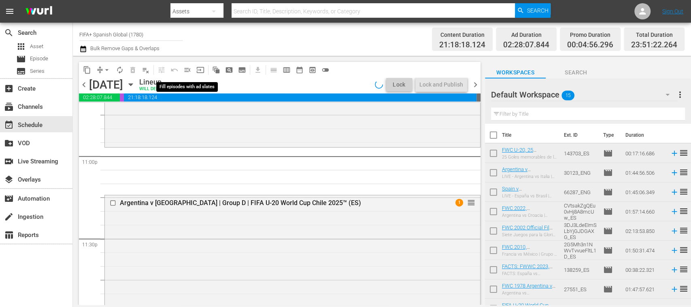
click at [186, 69] on span "menu_open" at bounding box center [187, 70] width 8 height 8
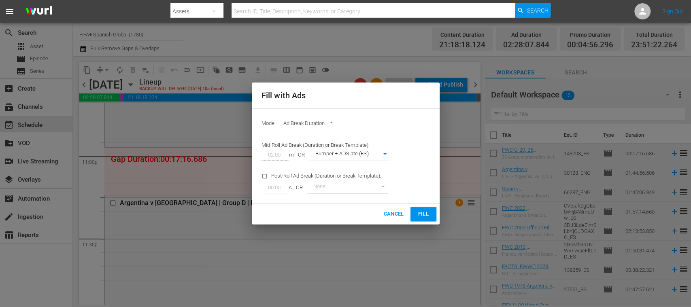
click at [418, 212] on span "Fill" at bounding box center [423, 214] width 13 height 9
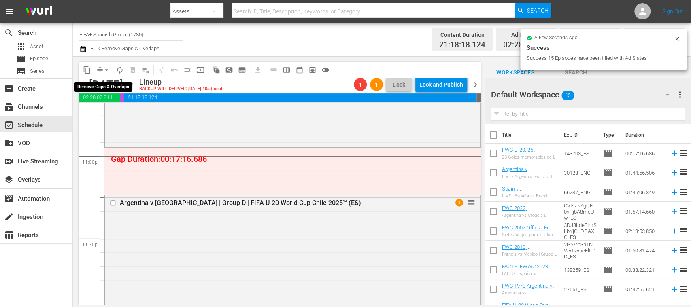
click at [108, 70] on span "arrow_drop_down" at bounding box center [107, 70] width 8 height 8
click at [119, 113] on li "Align to End of Previous Day" at bounding box center [107, 112] width 85 height 13
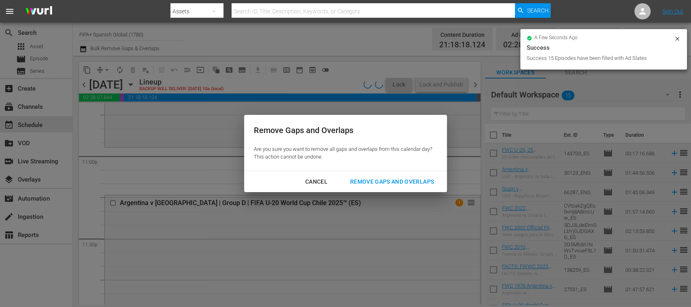
click at [398, 178] on div "Remove Gaps and Overlaps" at bounding box center [392, 182] width 97 height 10
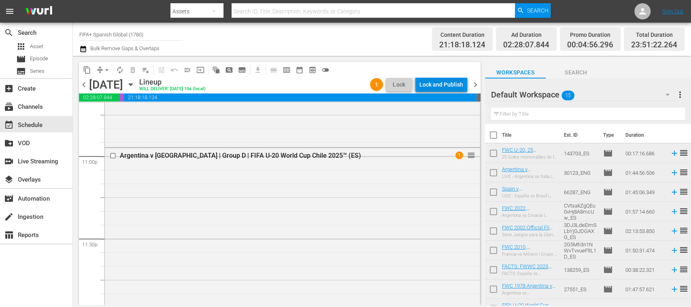
click at [452, 86] on div "Lock and Publish" at bounding box center [441, 84] width 44 height 15
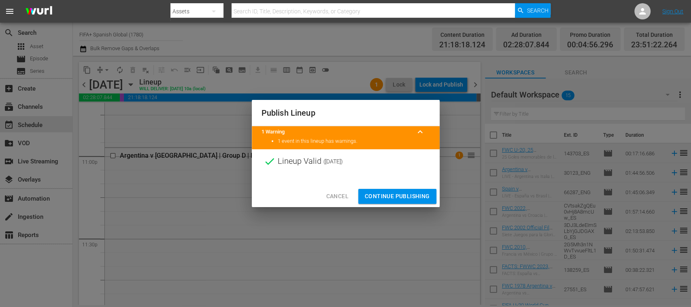
click at [413, 196] on span "Continue Publishing" at bounding box center [397, 196] width 65 height 10
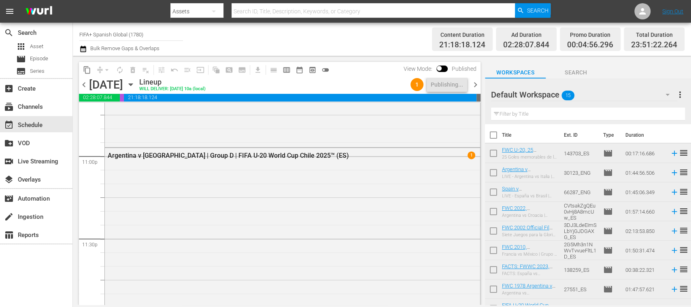
click at [475, 83] on span "chevron_right" at bounding box center [475, 85] width 10 height 10
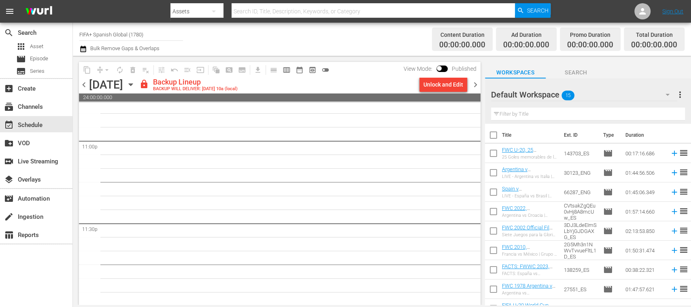
scroll to position [3762, 0]
drag, startPoint x: 458, startPoint y: 97, endPoint x: 453, endPoint y: 88, distance: 10.0
click at [453, 88] on div "Unlock and Edit" at bounding box center [443, 84] width 40 height 15
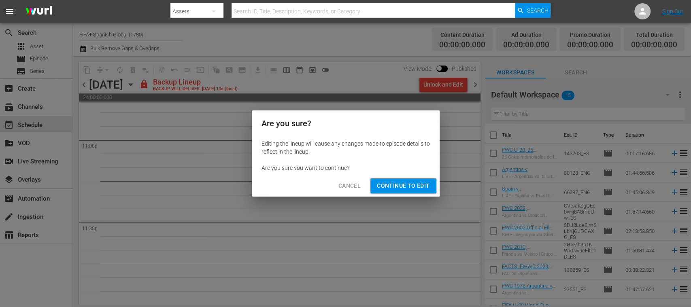
drag, startPoint x: 409, startPoint y: 181, endPoint x: 358, endPoint y: 261, distance: 94.8
click at [409, 181] on button "Continue to Edit" at bounding box center [403, 186] width 66 height 15
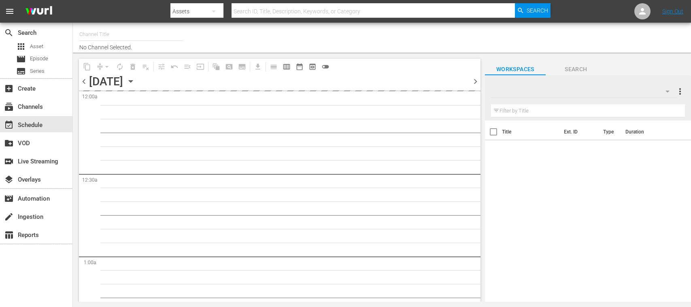
type input "FIFA+ Spanish Global (1780)"
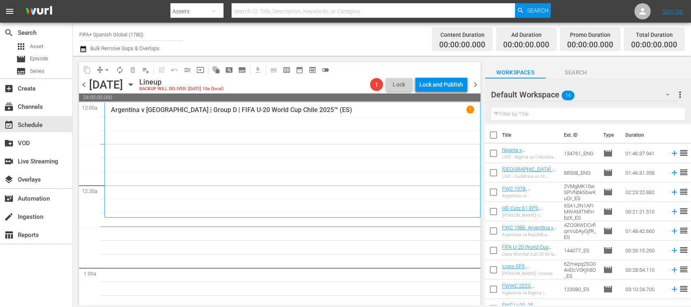
drag, startPoint x: 494, startPoint y: 134, endPoint x: 487, endPoint y: 162, distance: 29.0
click at [493, 134] on input "checkbox" at bounding box center [493, 136] width 17 height 17
checkbox input "true"
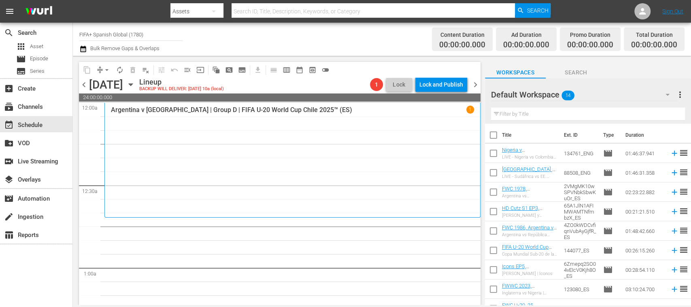
checkbox input "true"
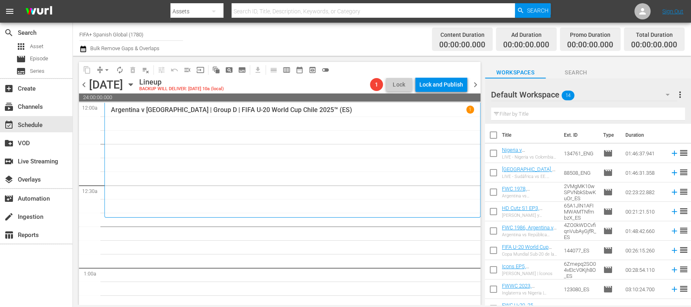
checkbox input "true"
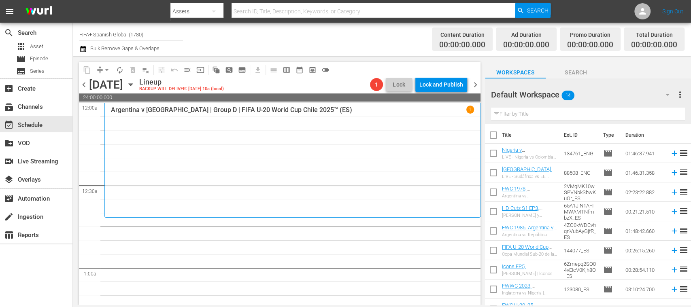
checkbox input "true"
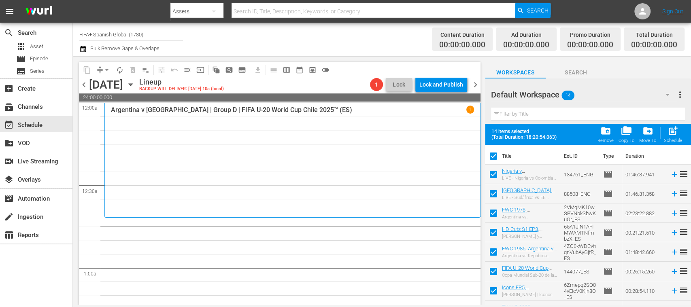
click at [491, 173] on input "checkbox" at bounding box center [493, 176] width 17 height 17
checkbox input "false"
click at [492, 190] on input "checkbox" at bounding box center [493, 195] width 17 height 17
checkbox input "false"
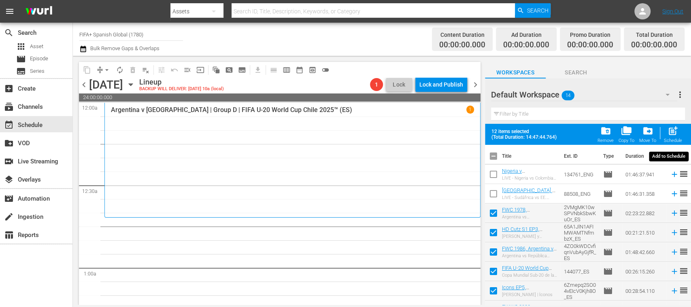
click at [671, 132] on span "post_add" at bounding box center [673, 130] width 11 height 11
checkbox input "false"
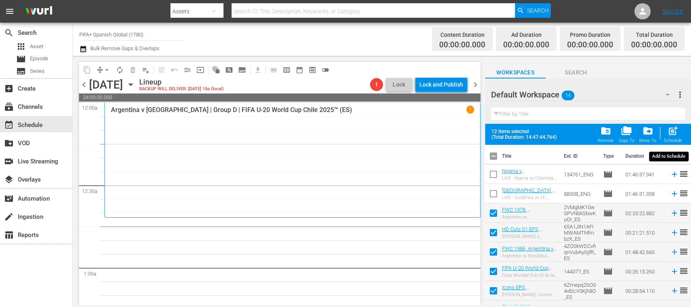
checkbox input "false"
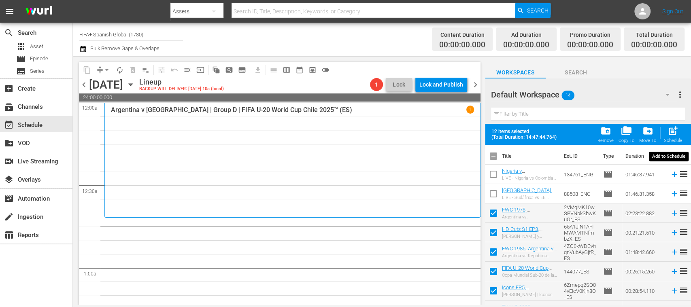
checkbox input "false"
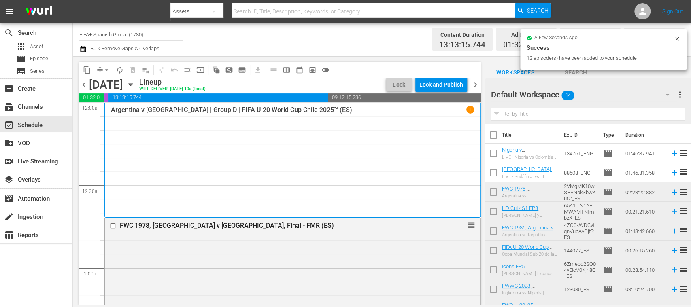
click at [493, 191] on input "checkbox" at bounding box center [493, 193] width 17 height 17
checkbox input "true"
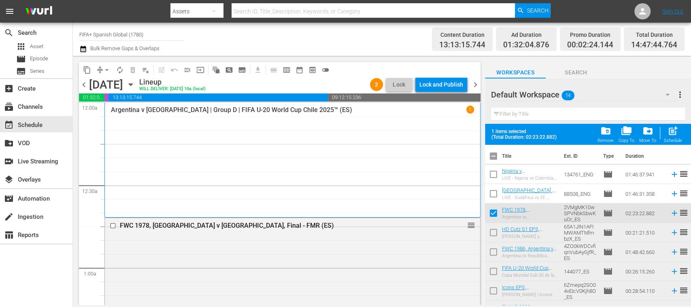
drag, startPoint x: 495, startPoint y: 232, endPoint x: 494, endPoint y: 245, distance: 13.8
click at [495, 232] on input "checkbox" at bounding box center [493, 234] width 17 height 17
click at [492, 232] on input "checkbox" at bounding box center [493, 234] width 17 height 17
checkbox input "false"
click at [495, 252] on input "checkbox" at bounding box center [493, 253] width 17 height 17
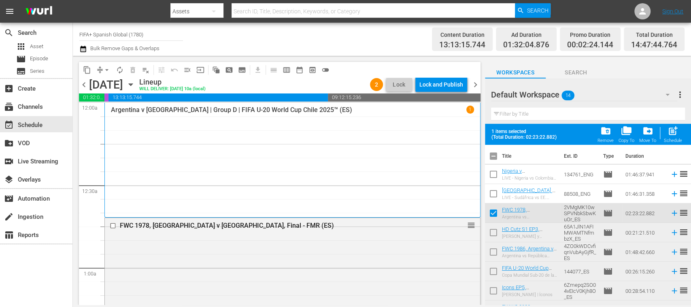
checkbox input "true"
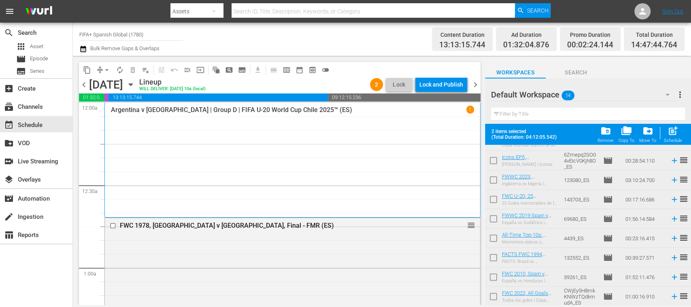
click at [495, 236] on input "checkbox" at bounding box center [493, 240] width 17 height 17
checkbox input "true"
click at [494, 275] on input "checkbox" at bounding box center [493, 278] width 17 height 17
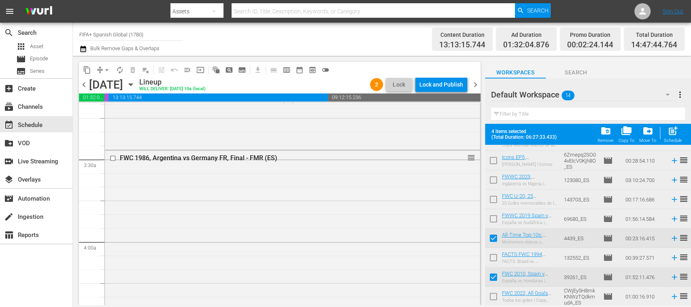
scroll to position [633, 0]
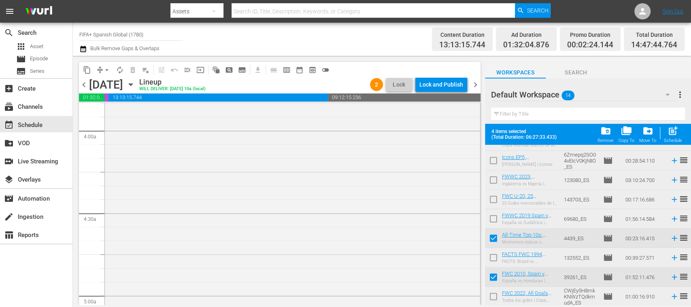
click at [493, 276] on input "checkbox" at bounding box center [493, 278] width 17 height 17
checkbox input "false"
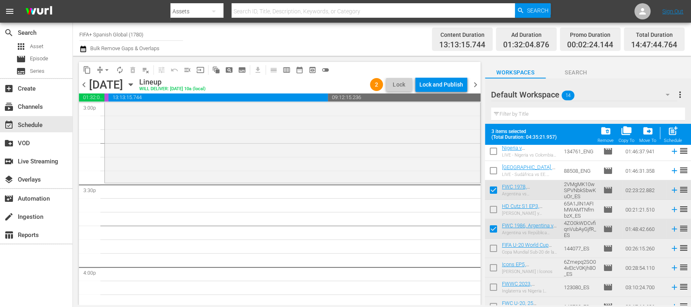
scroll to position [0, 0]
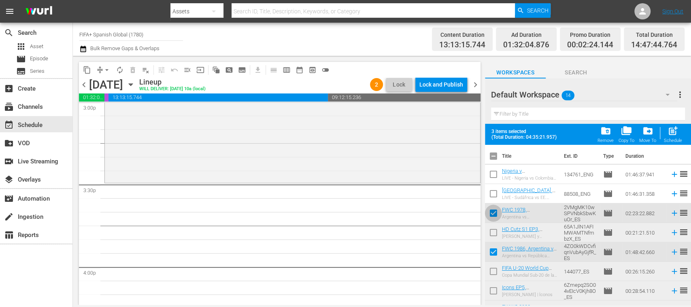
click at [494, 210] on input "checkbox" at bounding box center [493, 214] width 17 height 17
checkbox input "false"
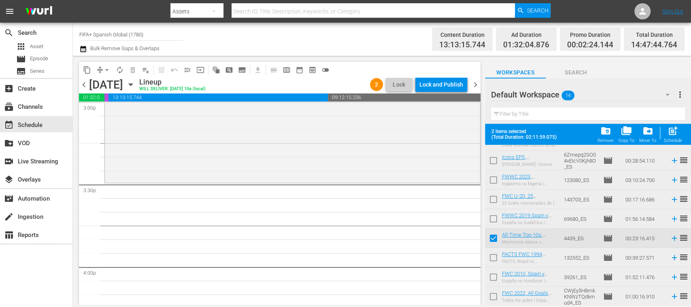
click at [494, 218] on input "checkbox" at bounding box center [493, 220] width 17 height 17
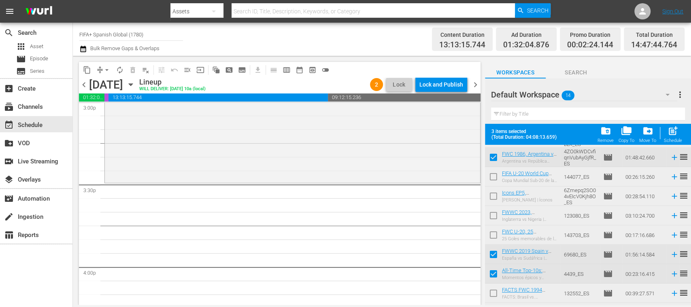
scroll to position [64, 0]
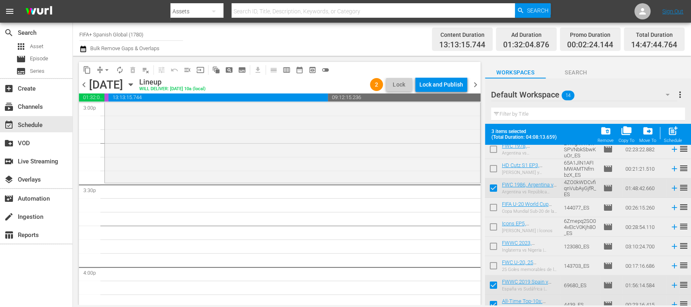
click at [494, 286] on input "checkbox" at bounding box center [493, 287] width 17 height 17
checkbox input "false"
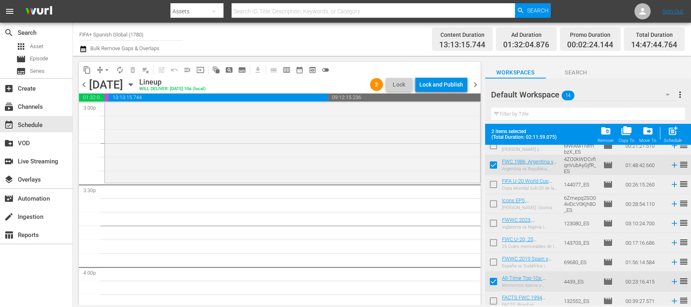
scroll to position [89, 0]
drag, startPoint x: 674, startPoint y: 135, endPoint x: 666, endPoint y: 216, distance: 81.4
click at [674, 136] on span "post_add" at bounding box center [673, 130] width 11 height 11
checkbox input "false"
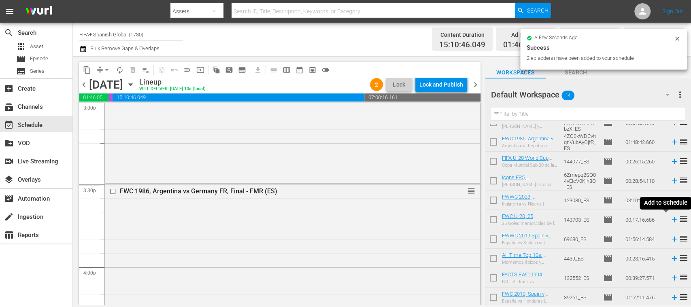
click at [672, 219] on icon at bounding box center [674, 219] width 5 height 5
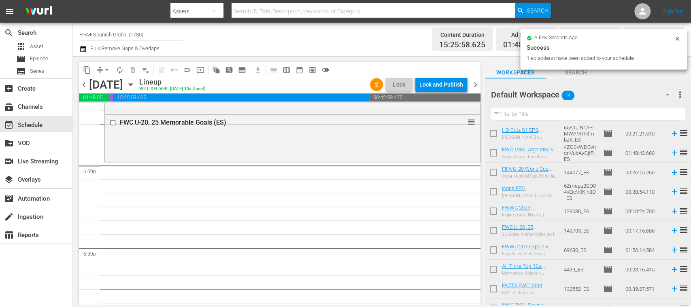
scroll to position [109, 0]
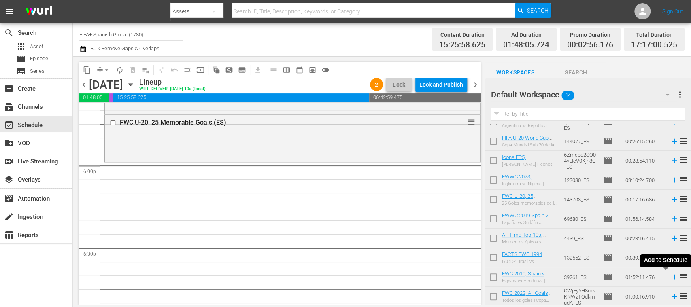
click at [672, 277] on icon at bounding box center [674, 277] width 5 height 5
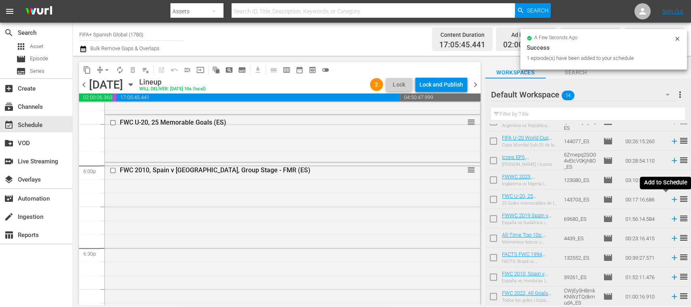
click at [672, 200] on icon at bounding box center [674, 199] width 5 height 5
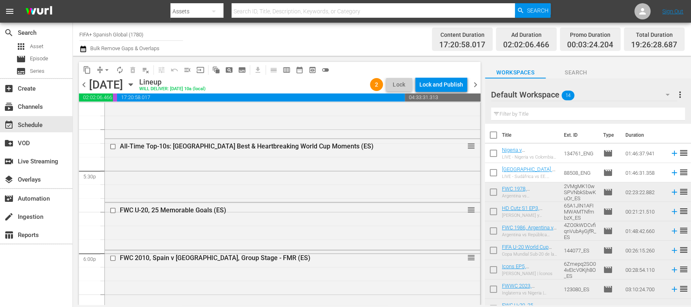
scroll to position [2793, 0]
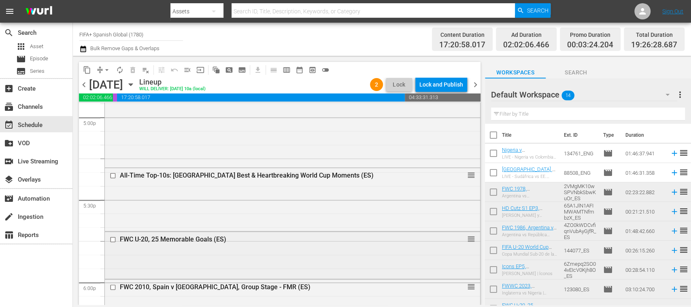
click at [114, 240] on input "checkbox" at bounding box center [114, 239] width 9 height 7
click at [134, 71] on span "delete_forever_outlined" at bounding box center [133, 70] width 8 height 8
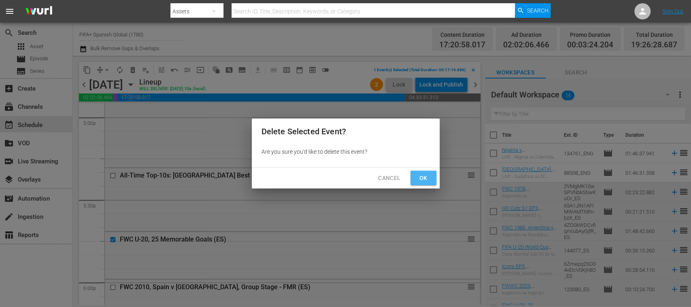
click at [424, 178] on span "Ok" at bounding box center [423, 178] width 13 height 10
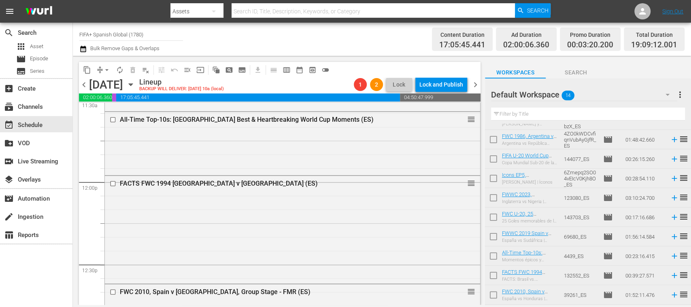
scroll to position [92, 0]
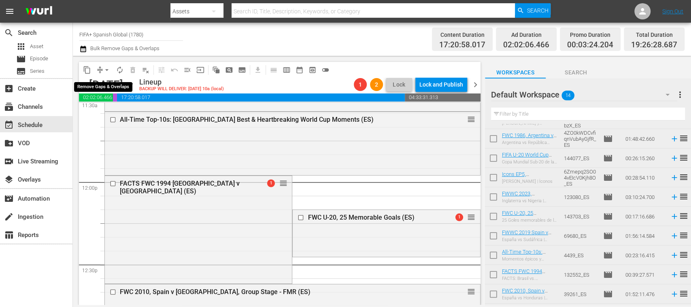
click at [108, 72] on span "arrow_drop_down" at bounding box center [107, 70] width 8 height 8
click at [127, 116] on li "Align to End of Previous Day" at bounding box center [107, 112] width 85 height 13
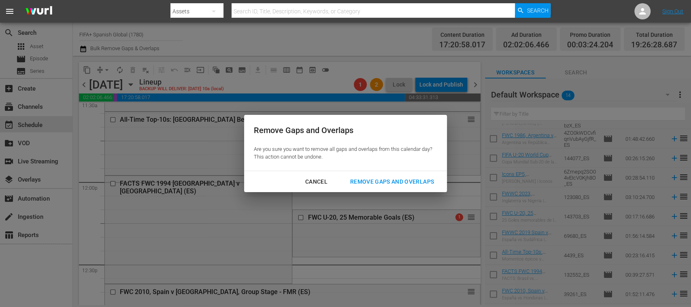
click at [404, 181] on div "Remove Gaps and Overlaps" at bounding box center [392, 182] width 97 height 10
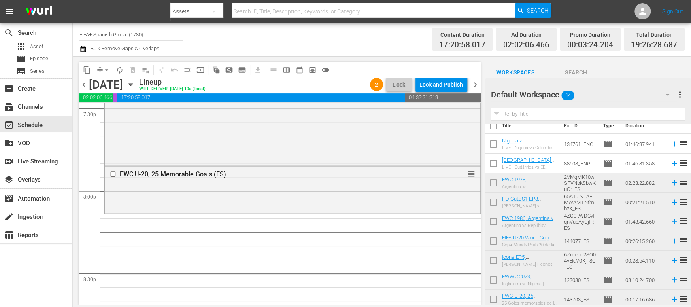
scroll to position [0, 0]
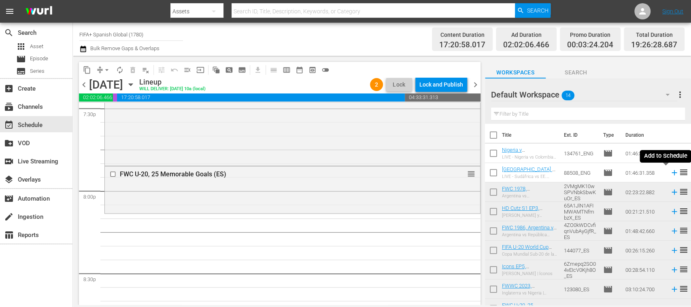
click at [672, 173] on icon at bounding box center [674, 172] width 5 height 5
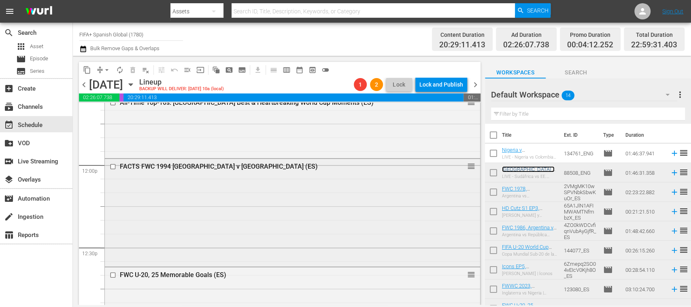
scroll to position [2063, 0]
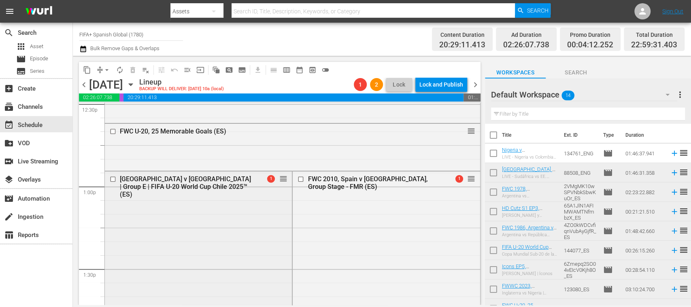
click at [113, 178] on input "checkbox" at bounding box center [114, 179] width 9 height 7
click at [130, 68] on span "delete_forever_outlined" at bounding box center [133, 70] width 8 height 8
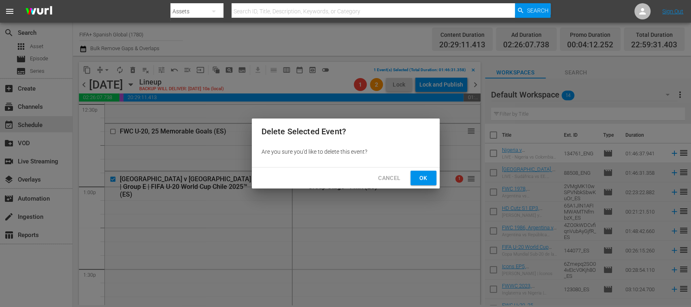
click at [414, 174] on button "Ok" at bounding box center [423, 178] width 26 height 15
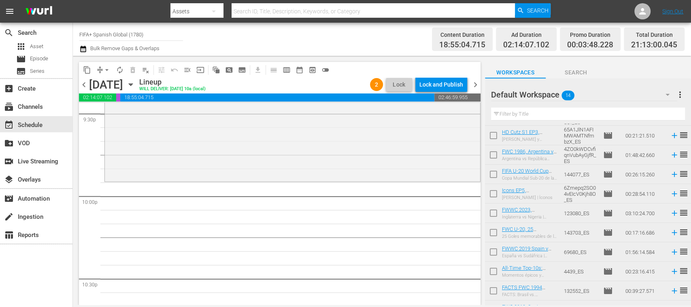
scroll to position [109, 0]
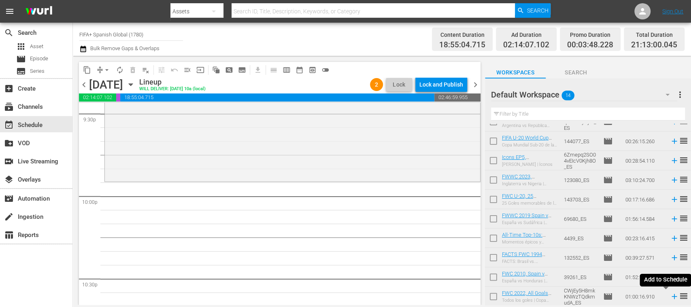
click at [670, 300] on icon at bounding box center [674, 296] width 9 height 9
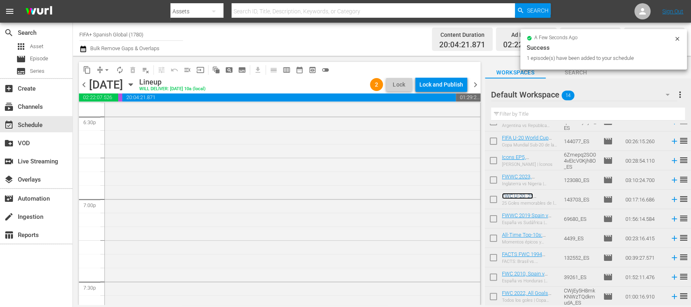
scroll to position [3186, 0]
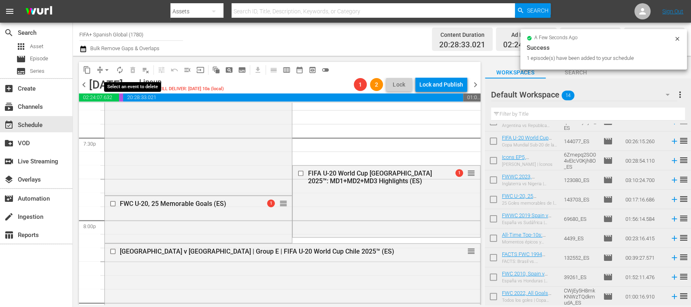
click at [132, 70] on span "delete_forever_outlined" at bounding box center [132, 70] width 13 height 13
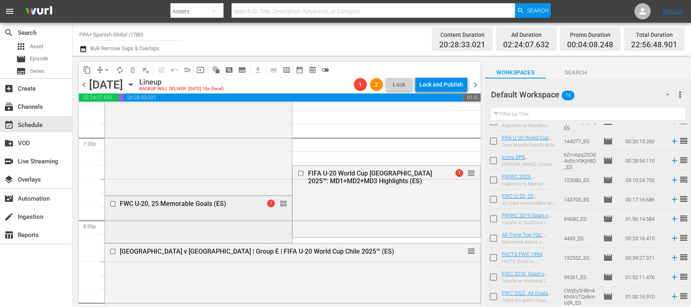
click at [116, 202] on input "checkbox" at bounding box center [114, 203] width 9 height 7
click at [135, 70] on span "delete_forever_outlined" at bounding box center [133, 70] width 8 height 8
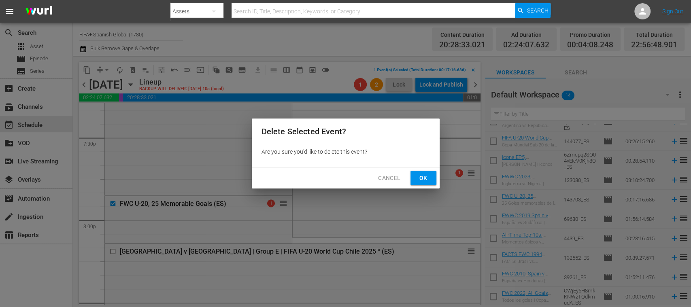
click at [417, 177] on button "Ok" at bounding box center [423, 178] width 26 height 15
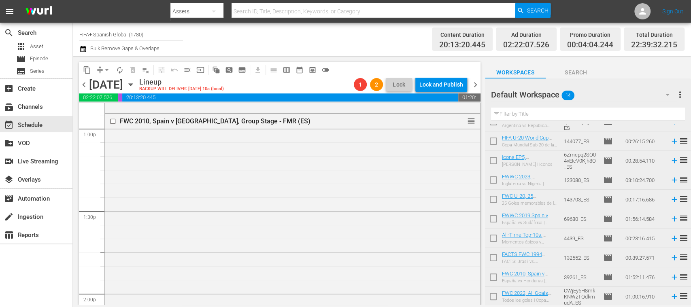
scroll to position [2051, 0]
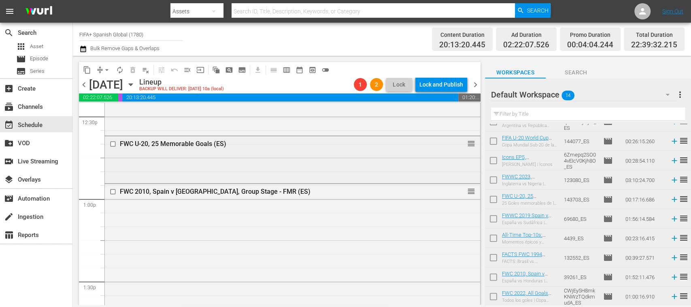
click at [113, 143] on input "checkbox" at bounding box center [114, 144] width 9 height 7
click at [134, 67] on span "delete_forever_outlined" at bounding box center [133, 70] width 8 height 8
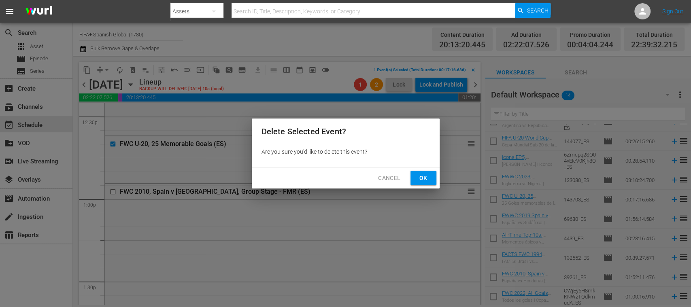
click at [419, 176] on span "Ok" at bounding box center [423, 178] width 13 height 10
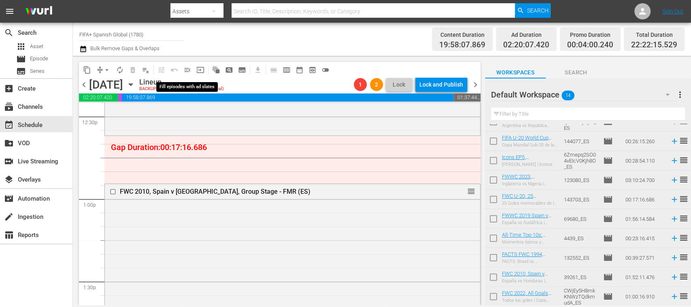
click at [188, 70] on span "menu_open" at bounding box center [187, 70] width 8 height 8
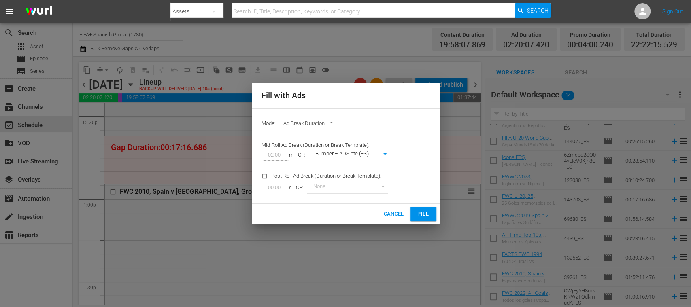
click at [421, 212] on span "Fill" at bounding box center [423, 214] width 13 height 9
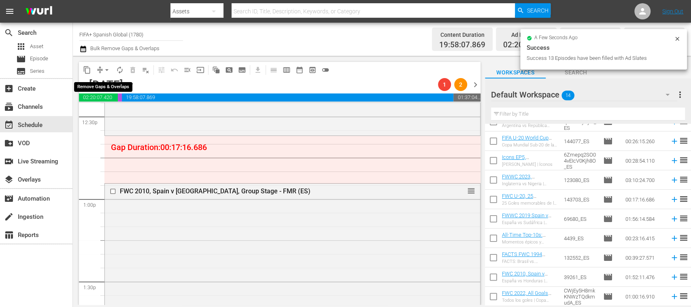
click at [106, 69] on span "arrow_drop_down" at bounding box center [107, 70] width 8 height 8
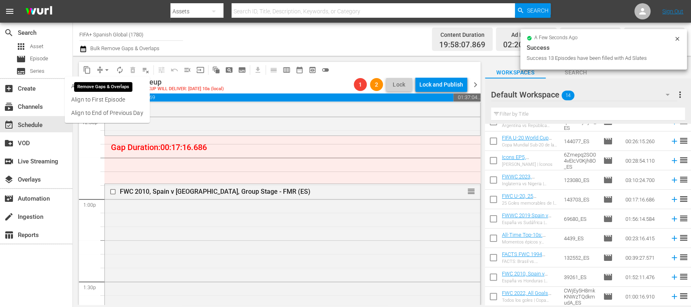
click at [118, 111] on li "Align to End of Previous Day" at bounding box center [107, 112] width 85 height 13
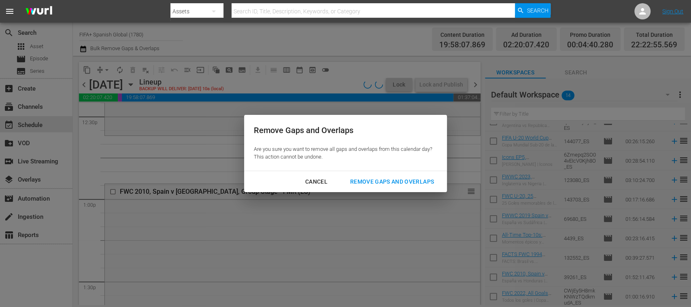
click at [409, 183] on div "Remove Gaps and Overlaps" at bounding box center [392, 182] width 97 height 10
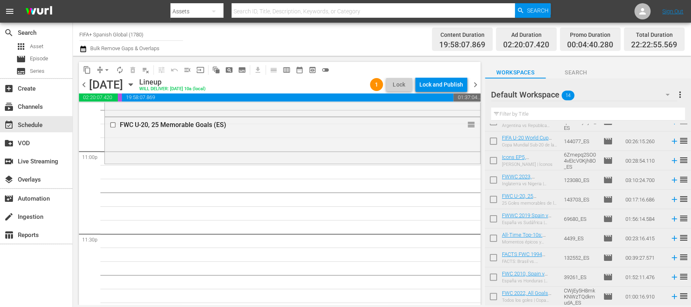
scroll to position [0, 0]
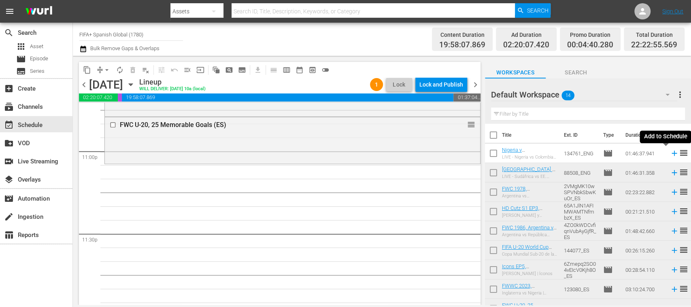
click at [670, 154] on icon at bounding box center [674, 153] width 9 height 9
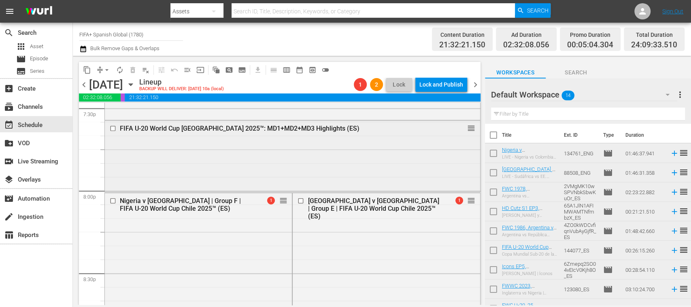
scroll to position [3304, 0]
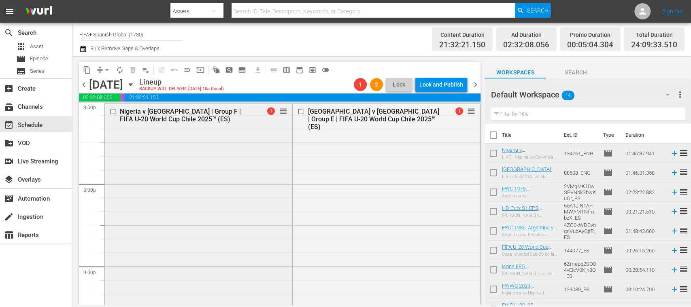
click at [110, 112] on input "checkbox" at bounding box center [114, 111] width 9 height 7
click at [132, 72] on span "delete_forever_outlined" at bounding box center [133, 70] width 8 height 8
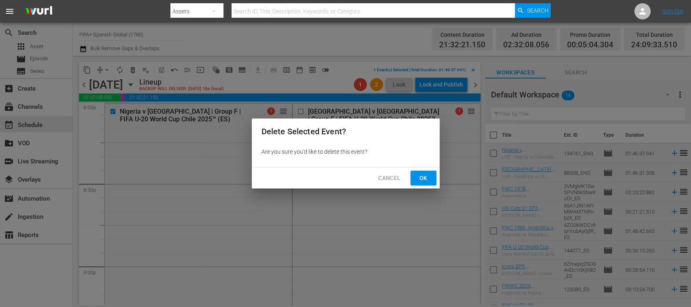
drag, startPoint x: 429, startPoint y: 179, endPoint x: 465, endPoint y: 253, distance: 83.3
click at [428, 179] on span "Ok" at bounding box center [423, 178] width 13 height 10
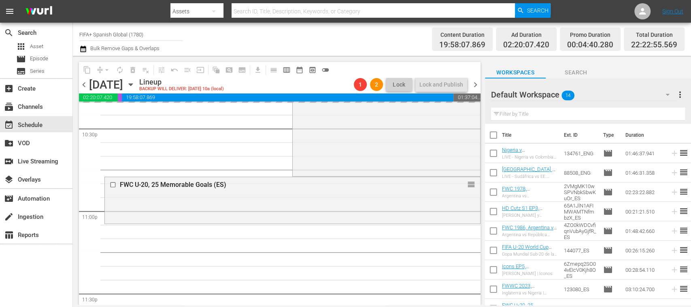
scroll to position [3739, 0]
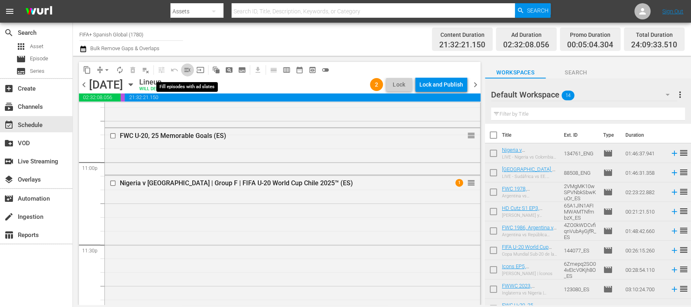
click at [186, 73] on span "menu_open" at bounding box center [187, 70] width 8 height 8
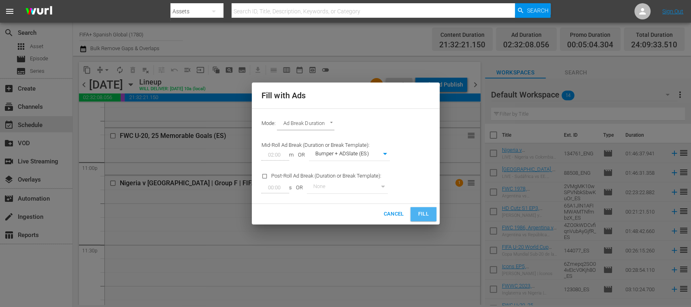
click at [425, 217] on span "Fill" at bounding box center [423, 214] width 13 height 9
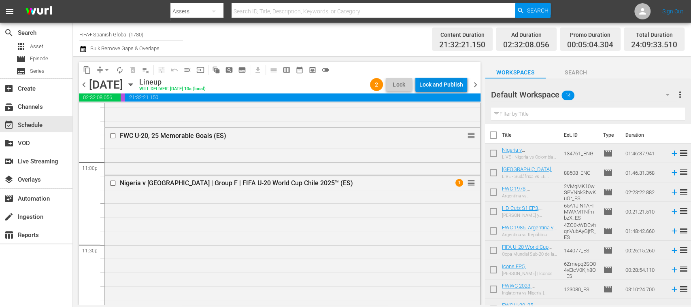
click at [448, 87] on div "Lock and Publish" at bounding box center [441, 84] width 44 height 15
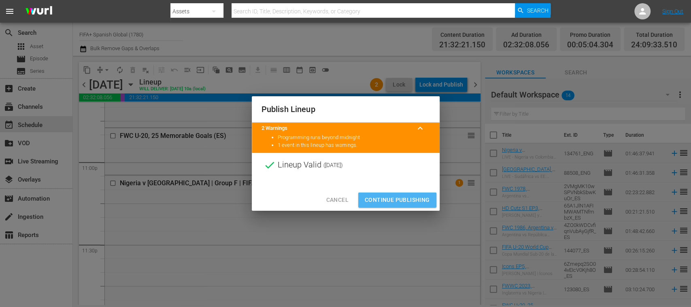
click at [399, 196] on span "Continue Publishing" at bounding box center [397, 200] width 65 height 10
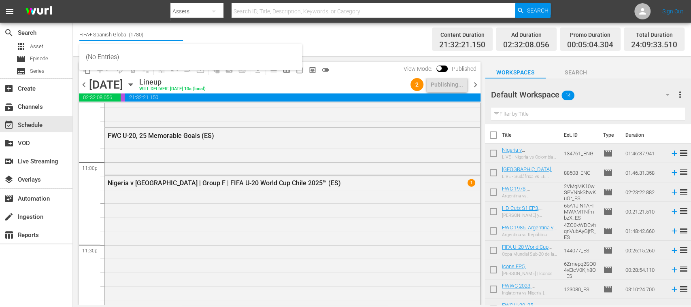
drag, startPoint x: 141, startPoint y: 40, endPoint x: 165, endPoint y: 40, distance: 24.3
click at [165, 40] on div "Channel Title FIFA+ Spanish Global (1780)" at bounding box center [131, 34] width 104 height 19
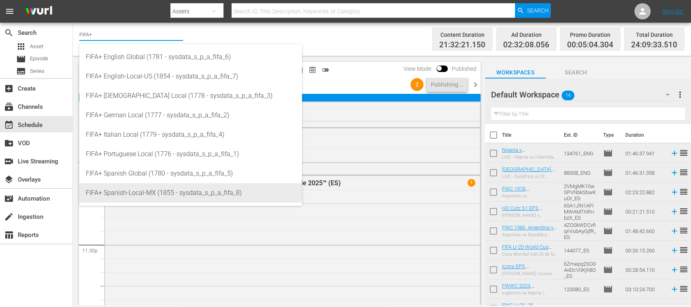
click at [165, 190] on div "FIFA+ Spanish-Local-MX (1855 - sysdata_s_p_a_fifa_8)" at bounding box center [191, 192] width 210 height 19
type input "FIFA+ Spanish-Local-MX (1855 - sysdata_s_p_a_fifa_8)"
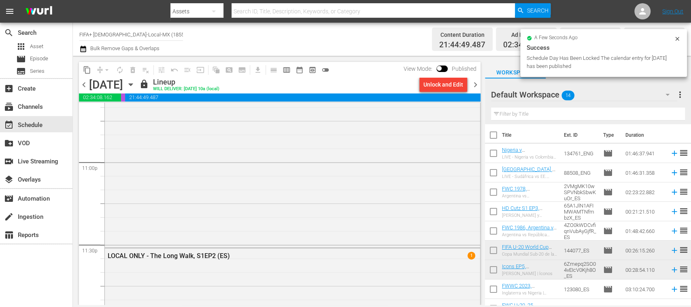
click at [83, 87] on span "chevron_left" at bounding box center [84, 85] width 10 height 10
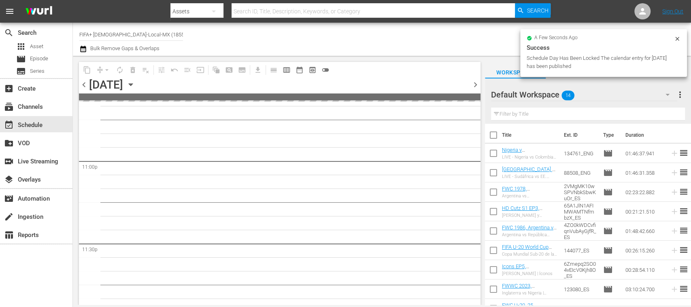
scroll to position [3761, 0]
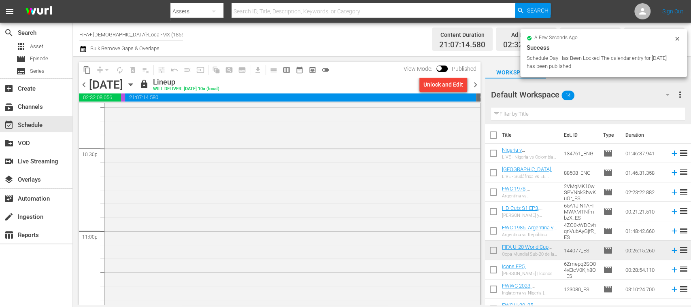
click at [83, 87] on span "chevron_left" at bounding box center [84, 85] width 10 height 10
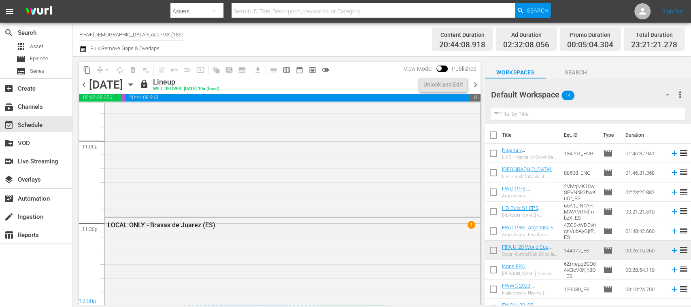
scroll to position [3767, 0]
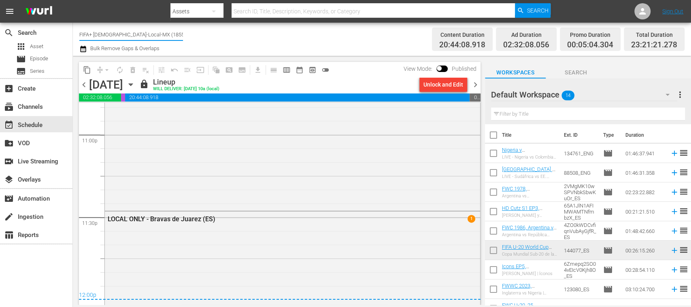
drag, startPoint x: 130, startPoint y: 33, endPoint x: 169, endPoint y: 35, distance: 38.5
click at [169, 35] on input "FIFA+ [DEMOGRAPHIC_DATA]-Local-MX (1855)" at bounding box center [131, 34] width 104 height 19
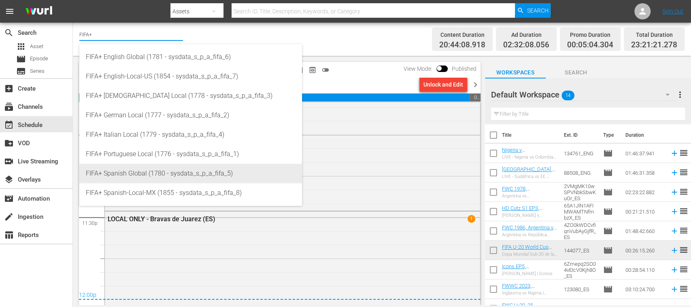
click at [174, 169] on div "FIFA+ Spanish Global (1780 - sysdata_s_p_a_fifa_5)" at bounding box center [191, 173] width 210 height 19
type input "FIFA+ Spanish Global (1780 - sysdata_s_p_a_fifa_5)"
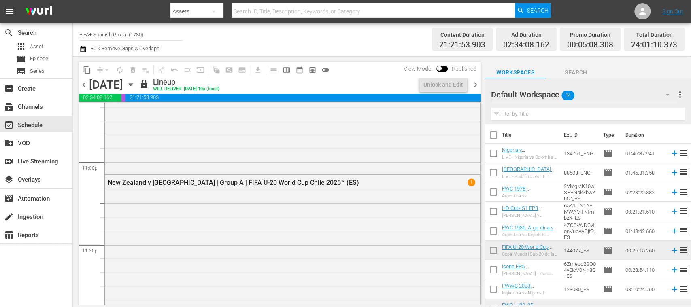
click at [475, 83] on span "chevron_right" at bounding box center [475, 85] width 10 height 10
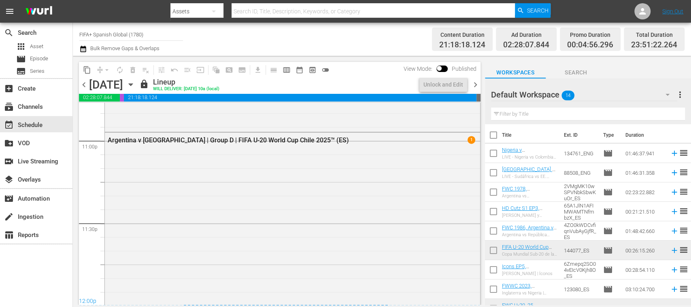
scroll to position [3712, 0]
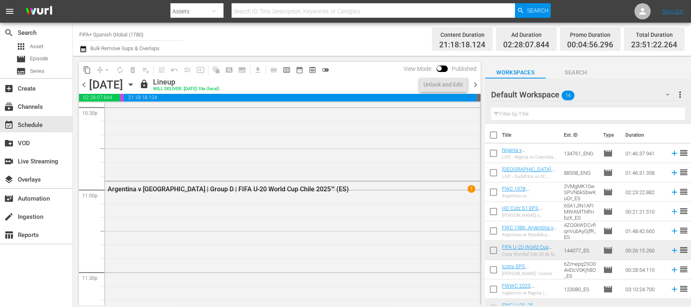
click at [475, 83] on span "chevron_right" at bounding box center [475, 85] width 10 height 10
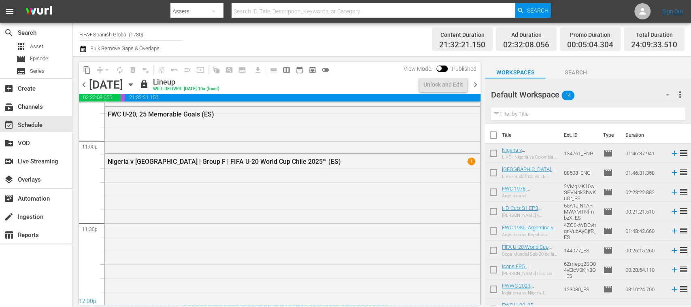
scroll to position [3739, 0]
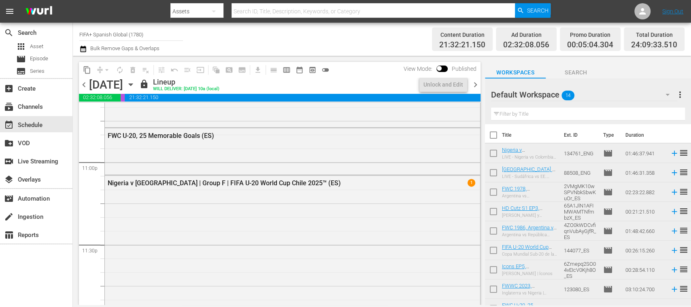
click at [209, 33] on div "Channel Title FIFA+ Spanish Global (1780) Bulk Remove Gaps & Overlaps" at bounding box center [244, 39] width 330 height 29
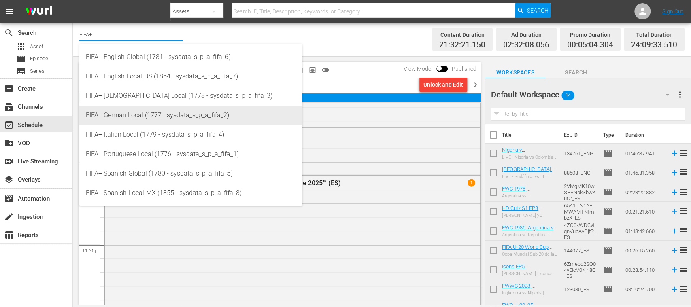
click at [165, 117] on div "FIFA+ German Local (1777 - sysdata_s_p_a_fifa_2)" at bounding box center [191, 115] width 210 height 19
type input "FIFA+ German Local (1777 - sysdata_s_p_a_fifa_2)"
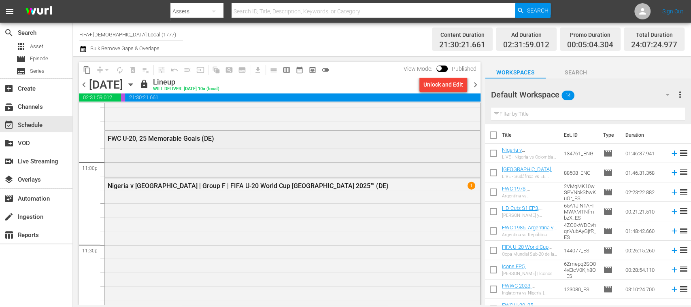
scroll to position [3753, 0]
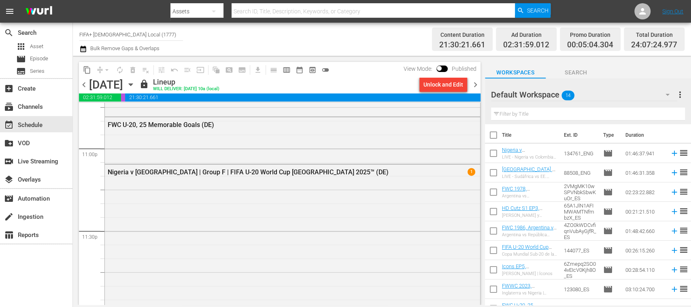
click at [83, 85] on span "chevron_left" at bounding box center [84, 85] width 10 height 10
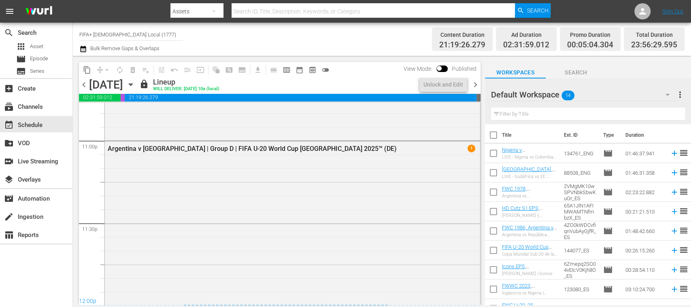
scroll to position [3725, 0]
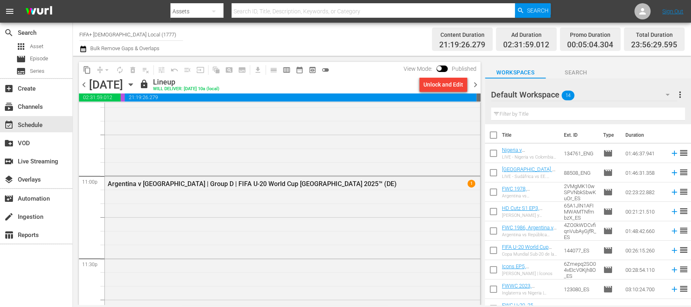
click at [81, 83] on span "chevron_left" at bounding box center [84, 85] width 10 height 10
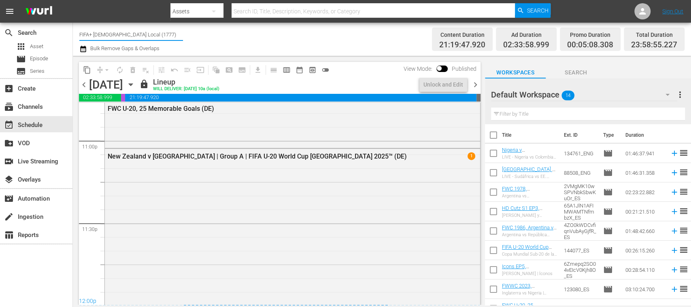
scroll to position [3794, 0]
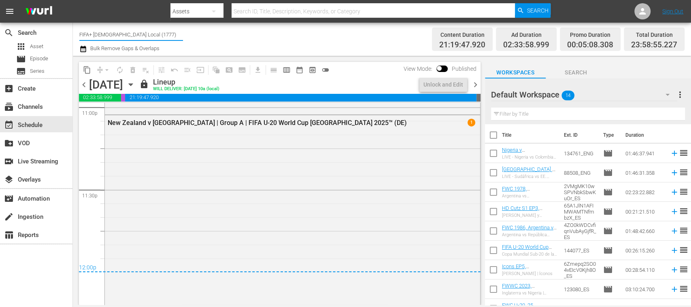
drag, startPoint x: 110, startPoint y: 34, endPoint x: 185, endPoint y: 39, distance: 75.1
click at [185, 39] on div "Channel Title FIFA+ German Local (1777) Bulk Remove Gaps & Overlaps" at bounding box center [244, 39] width 330 height 29
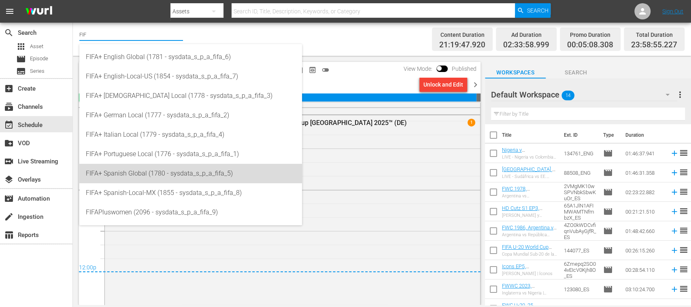
click at [174, 174] on div "FIFA+ Spanish Global (1780 - sysdata_s_p_a_fifa_5)" at bounding box center [191, 173] width 210 height 19
type input "FIFA+ Spanish Global (1780 - sysdata_s_p_a_fifa_5)"
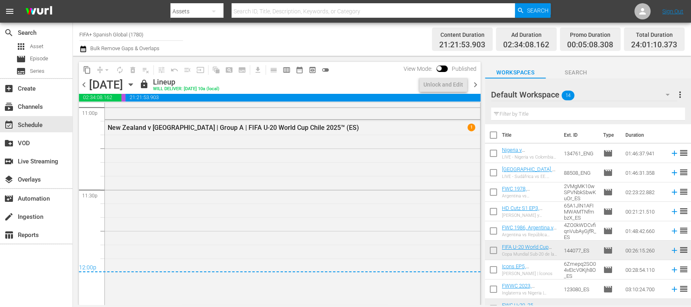
scroll to position [3739, 0]
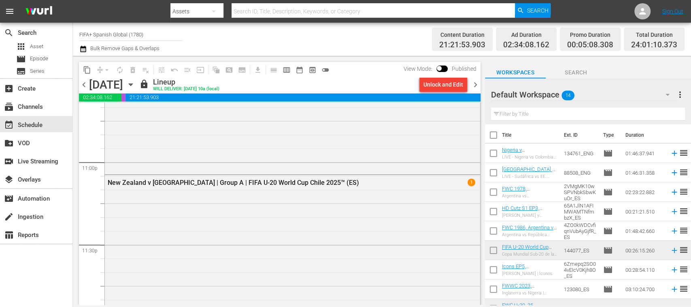
click at [475, 84] on span "chevron_right" at bounding box center [475, 85] width 10 height 10
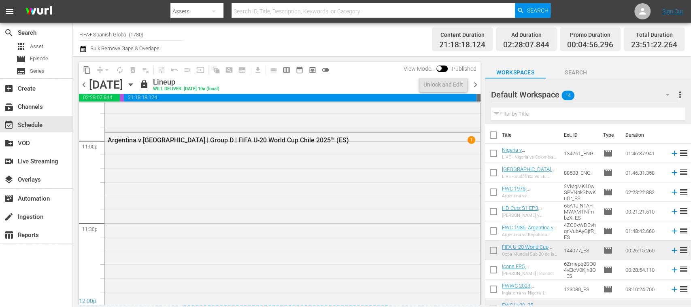
scroll to position [3712, 0]
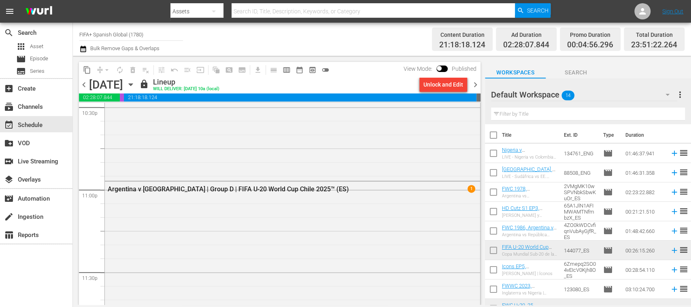
click at [475, 84] on span "chevron_right" at bounding box center [475, 85] width 10 height 10
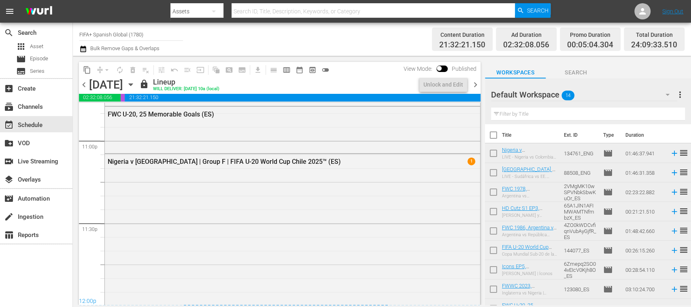
scroll to position [3739, 0]
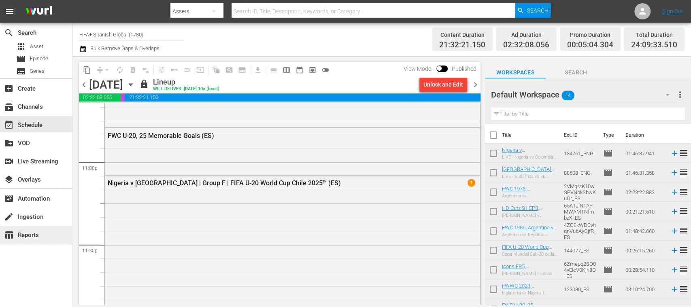
click at [38, 235] on div "table_chart Reports" at bounding box center [22, 233] width 45 height 7
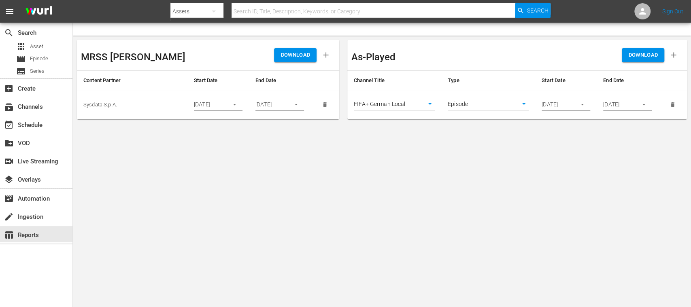
click at [673, 55] on icon "button" at bounding box center [673, 55] width 5 height 5
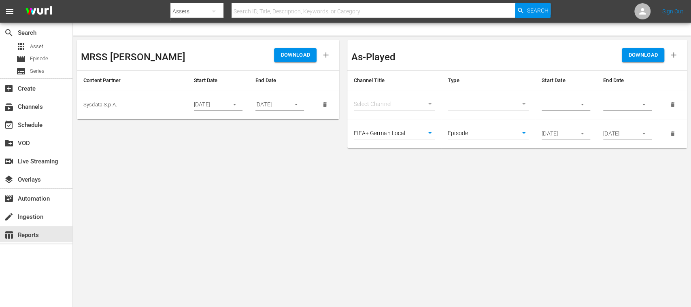
click at [674, 55] on icon "button" at bounding box center [673, 55] width 5 height 5
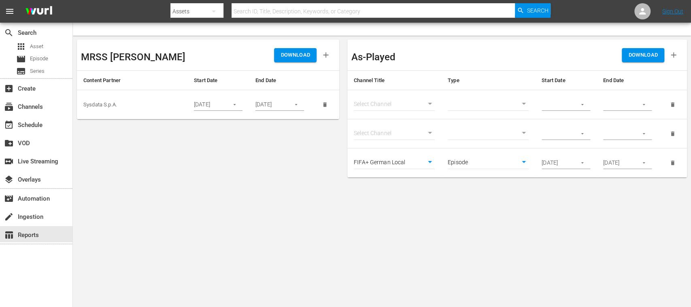
click at [427, 105] on body "menu Search By Assets Search ID, Title, Description, Keywords, or Category Sear…" at bounding box center [345, 153] width 691 height 307
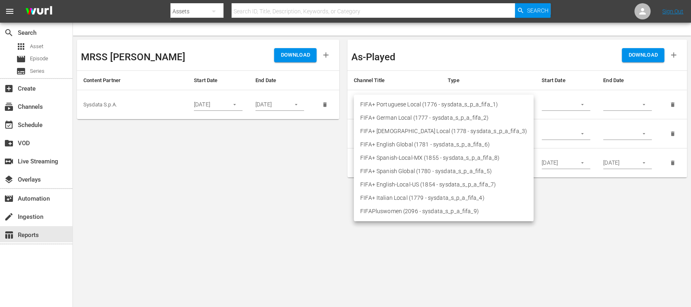
click at [410, 173] on li "FIFA+ Spanish Global (1780 - sysdata_s_p_a_fifa_5)" at bounding box center [444, 171] width 180 height 13
type input "1780"
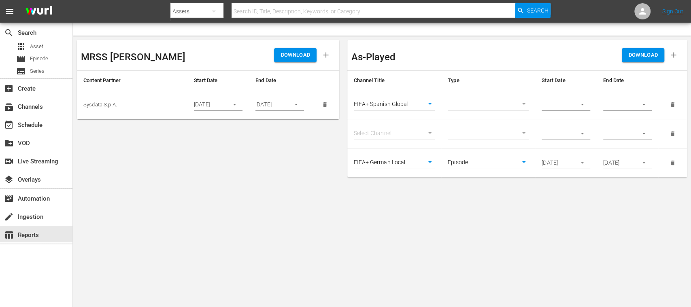
click at [427, 132] on body "menu Search By Assets Search ID, Title, Description, Keywords, or Category Sear…" at bounding box center [345, 153] width 691 height 307
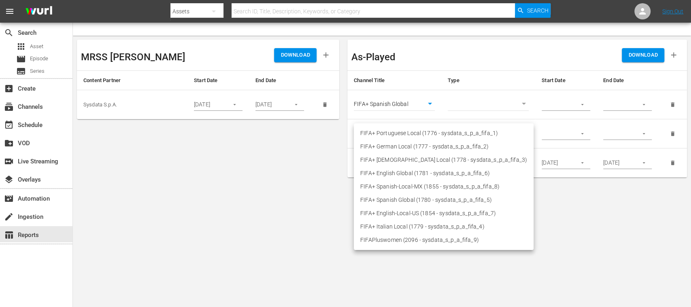
click at [408, 187] on li "FIFA+ Spanish-Local-MX (1855 - sysdata_s_p_a_fifa_8)" at bounding box center [444, 186] width 180 height 13
type input "1855"
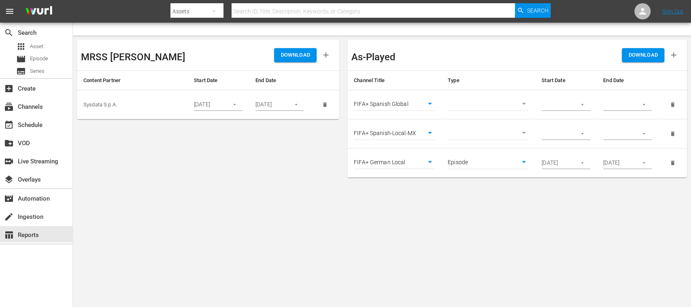
click at [521, 104] on body "menu Search By Assets Search ID, Title, Description, Keywords, or Category Sear…" at bounding box center [345, 153] width 691 height 307
click at [474, 119] on li "Episode" at bounding box center [488, 117] width 81 height 13
type input "episode"
click at [525, 128] on body "menu Search By Assets Search ID, Title, Description, Keywords, or Category Sear…" at bounding box center [345, 153] width 691 height 307
click at [486, 147] on li "Episode" at bounding box center [488, 146] width 81 height 13
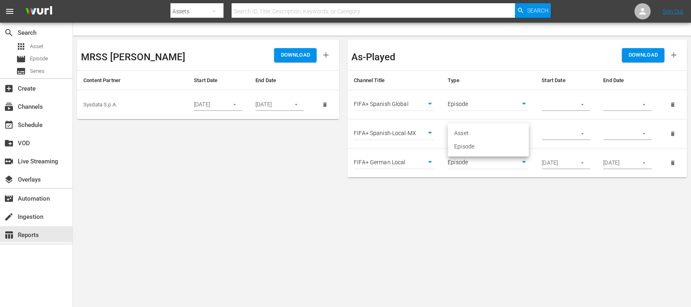
type input "episode"
click at [583, 106] on icon "button" at bounding box center [582, 105] width 6 height 6
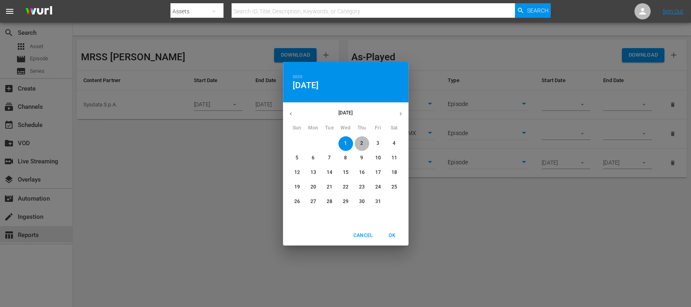
click at [363, 142] on span "2" at bounding box center [362, 143] width 15 height 7
drag, startPoint x: 391, startPoint y: 234, endPoint x: 515, endPoint y: 168, distance: 139.6
click at [391, 234] on span "OK" at bounding box center [392, 236] width 19 height 9
type input "[DATE]"
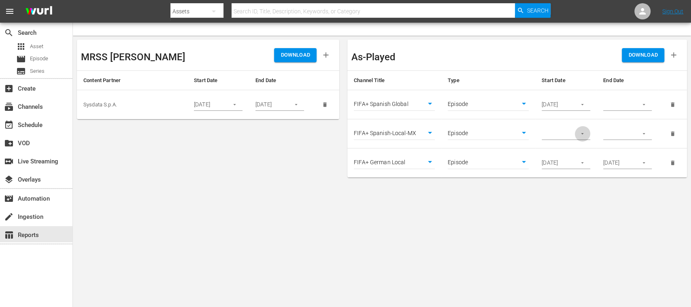
click at [583, 132] on icon "button" at bounding box center [582, 134] width 6 height 6
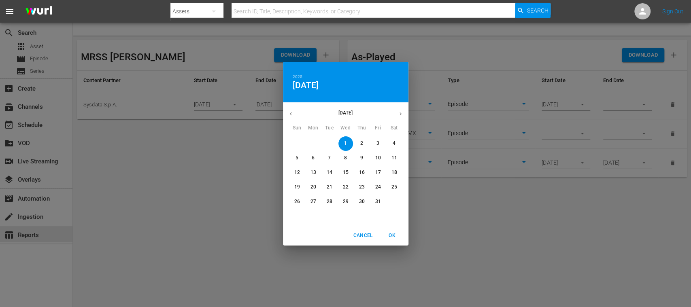
click at [359, 144] on span "2" at bounding box center [362, 143] width 15 height 7
click at [395, 233] on span "OK" at bounding box center [392, 236] width 19 height 9
type input "[DATE]"
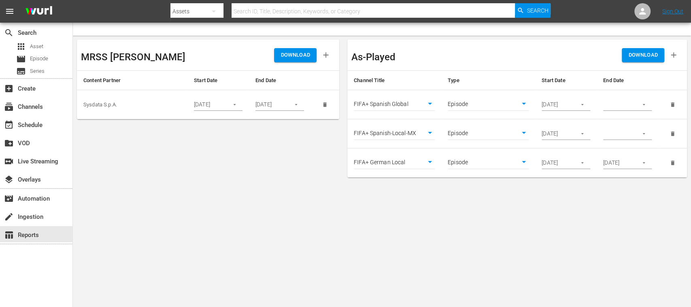
click at [584, 163] on icon "button" at bounding box center [582, 163] width 6 height 6
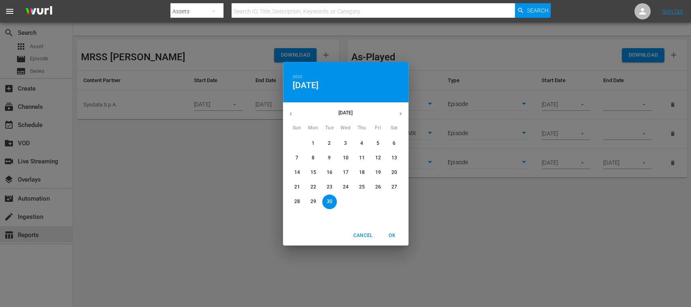
click at [402, 112] on icon "button" at bounding box center [401, 114] width 6 height 6
click at [363, 140] on span "2" at bounding box center [362, 143] width 15 height 7
click at [390, 233] on span "OK" at bounding box center [392, 236] width 19 height 9
type input "[DATE]"
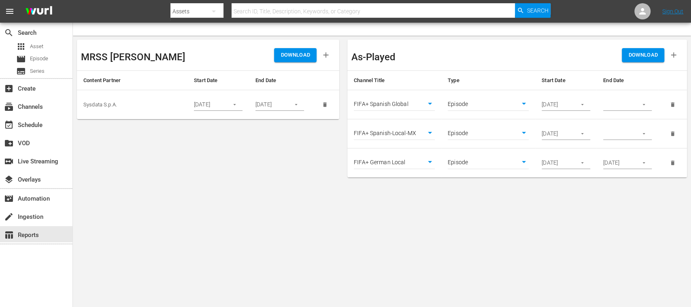
click at [642, 105] on icon "button" at bounding box center [644, 105] width 6 height 6
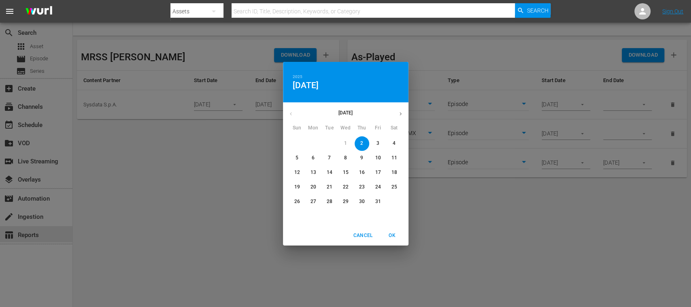
click at [297, 157] on p "5" at bounding box center [297, 158] width 3 height 7
click at [389, 232] on span "OK" at bounding box center [392, 236] width 19 height 9
type input "[DATE]"
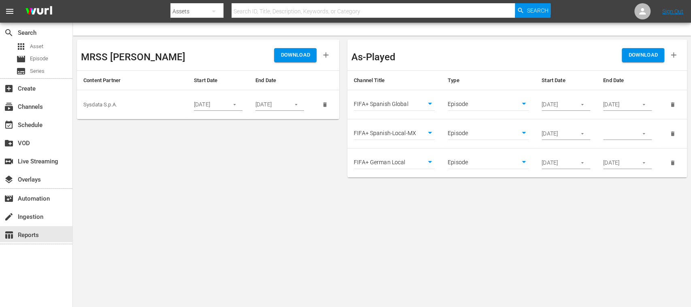
click at [648, 132] on button "button" at bounding box center [644, 134] width 16 height 16
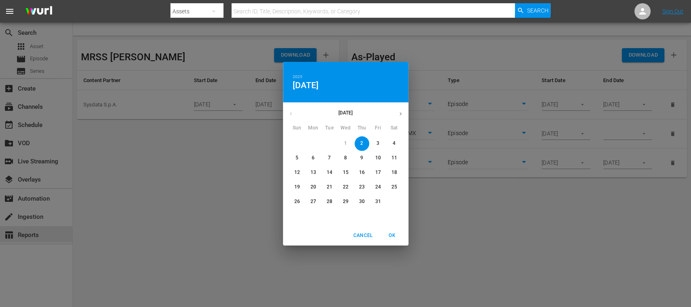
click at [294, 157] on span "5" at bounding box center [297, 158] width 15 height 7
click at [390, 232] on span "OK" at bounding box center [392, 236] width 19 height 9
type input "[DATE]"
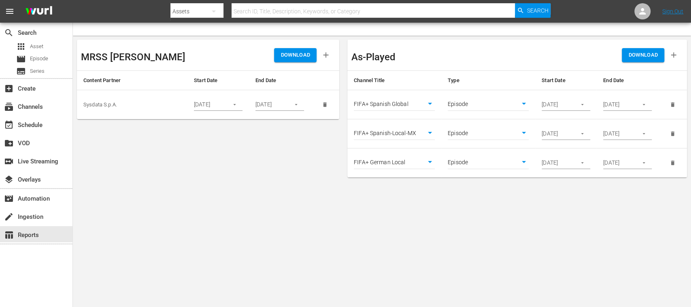
click at [646, 161] on icon "button" at bounding box center [644, 163] width 6 height 6
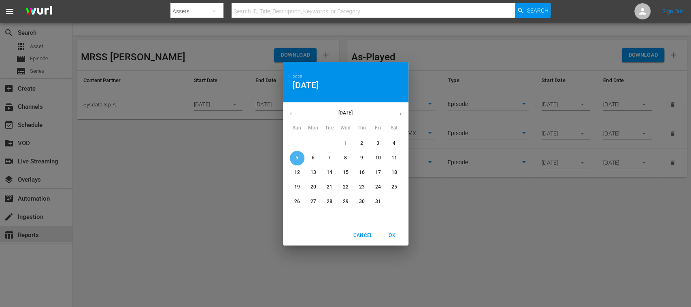
click at [299, 152] on button "5" at bounding box center [297, 158] width 15 height 15
click at [394, 232] on span "OK" at bounding box center [392, 236] width 19 height 9
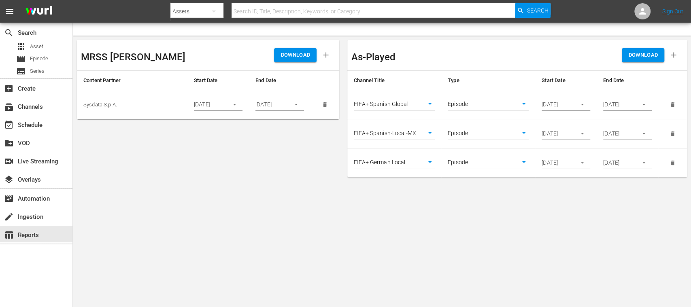
click at [649, 54] on span "DOWNLOAD" at bounding box center [643, 55] width 30 height 9
click at [673, 132] on icon "delete" at bounding box center [673, 134] width 4 height 4
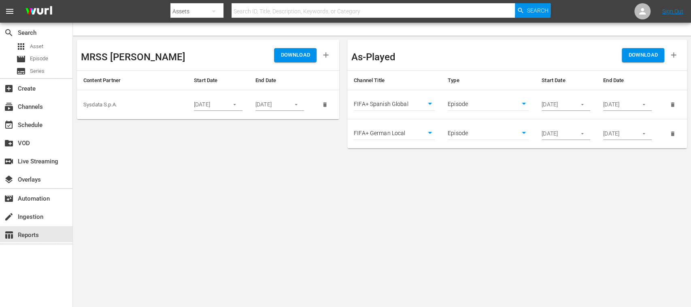
click at [673, 133] on icon "delete" at bounding box center [673, 134] width 4 height 4
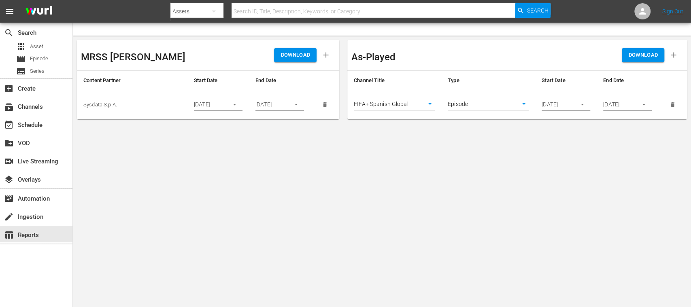
click at [582, 104] on icon "button" at bounding box center [582, 105] width 6 height 6
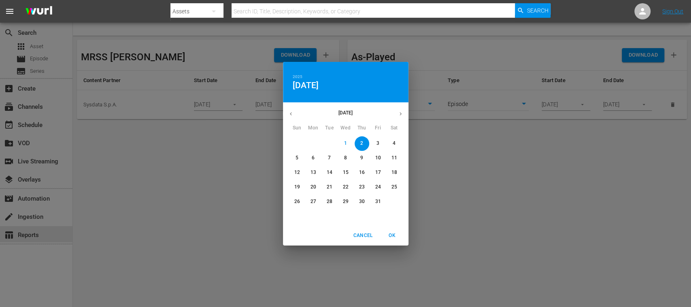
click at [344, 140] on p "1" at bounding box center [345, 143] width 3 height 7
click at [392, 234] on span "OK" at bounding box center [392, 236] width 19 height 9
type input "[DATE]"
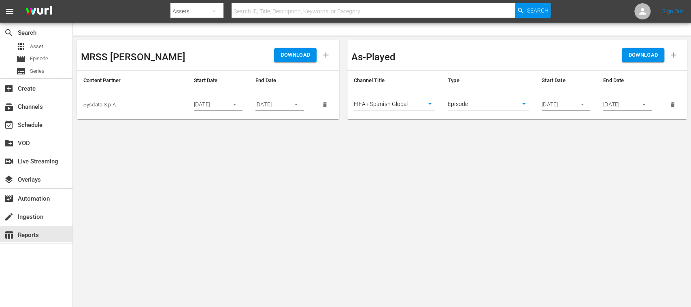
click at [651, 58] on span "DOWNLOAD" at bounding box center [643, 55] width 30 height 9
